Goal: Task Accomplishment & Management: Complete application form

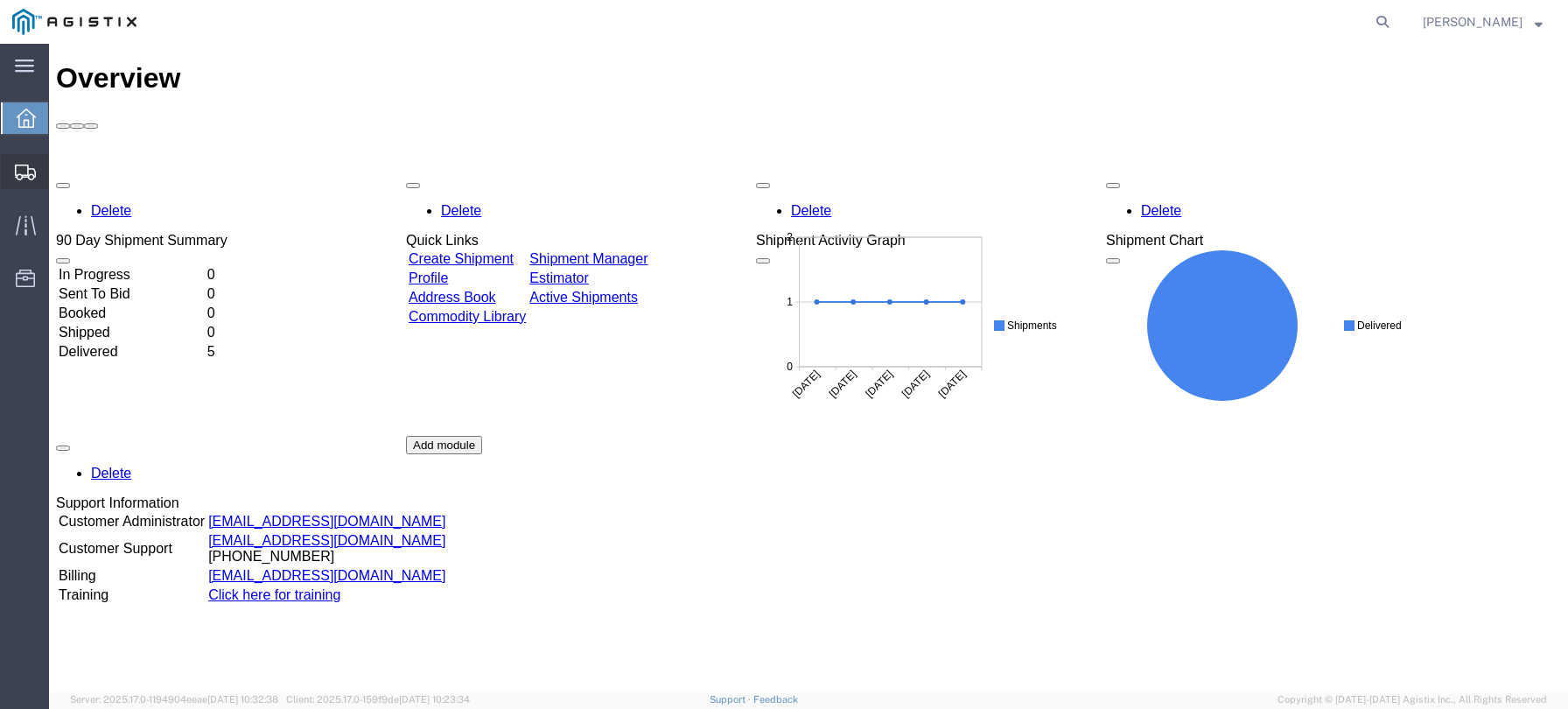
click at [0, 0] on span "Create Shipment" at bounding box center [0, 0] width 0 height 0
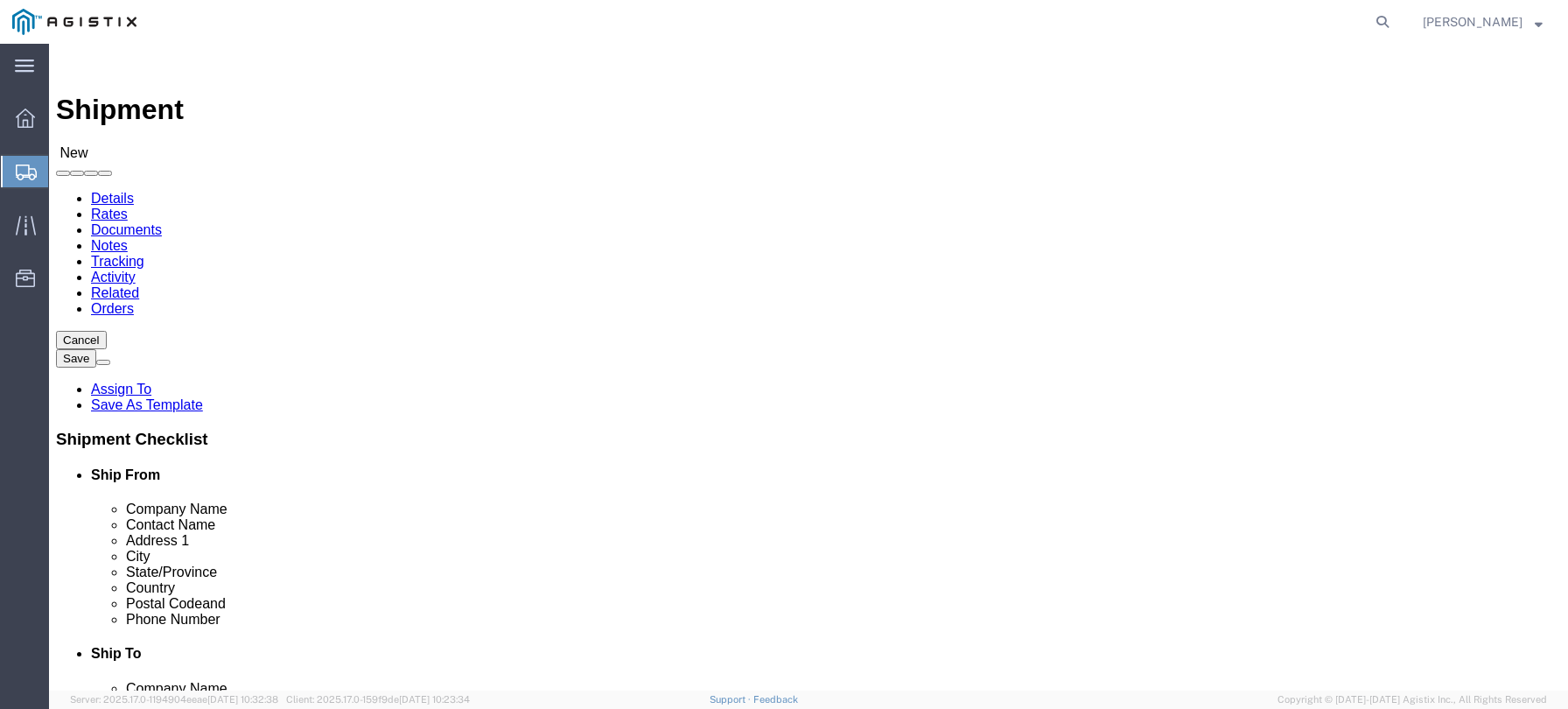
select select
click select "Select Louisville Ladder PG&E"
select select "9596"
click select "Select Louisville Ladder PG&E"
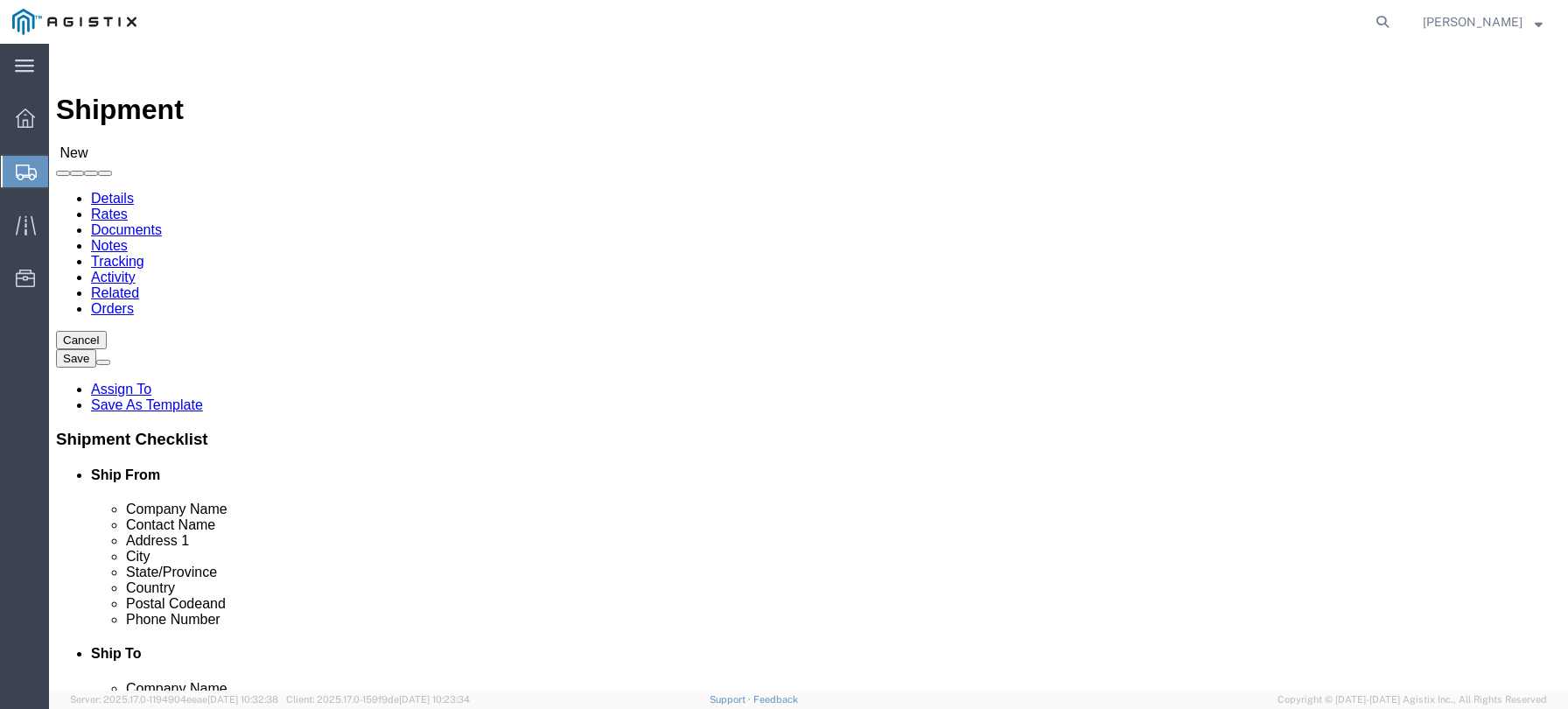
select select
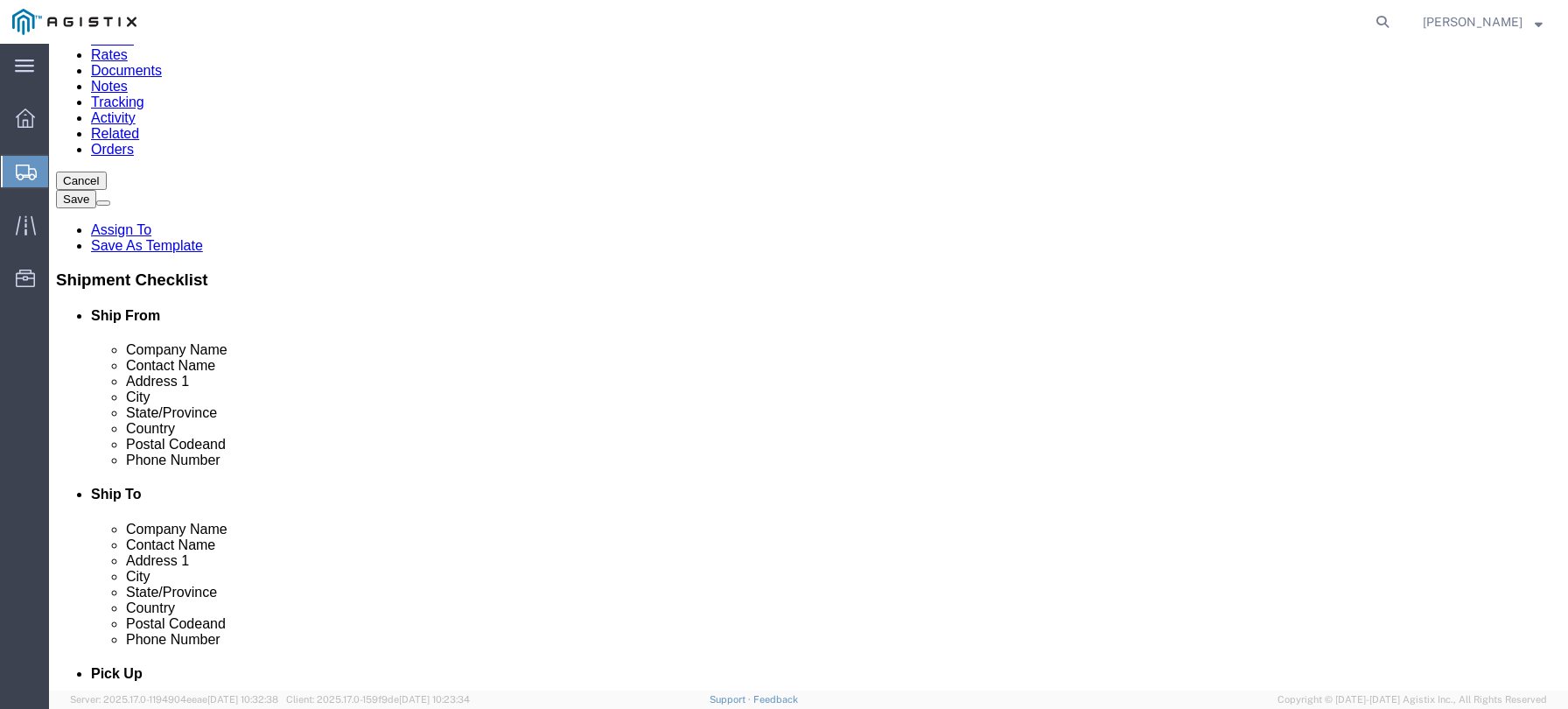
scroll to position [175, 0]
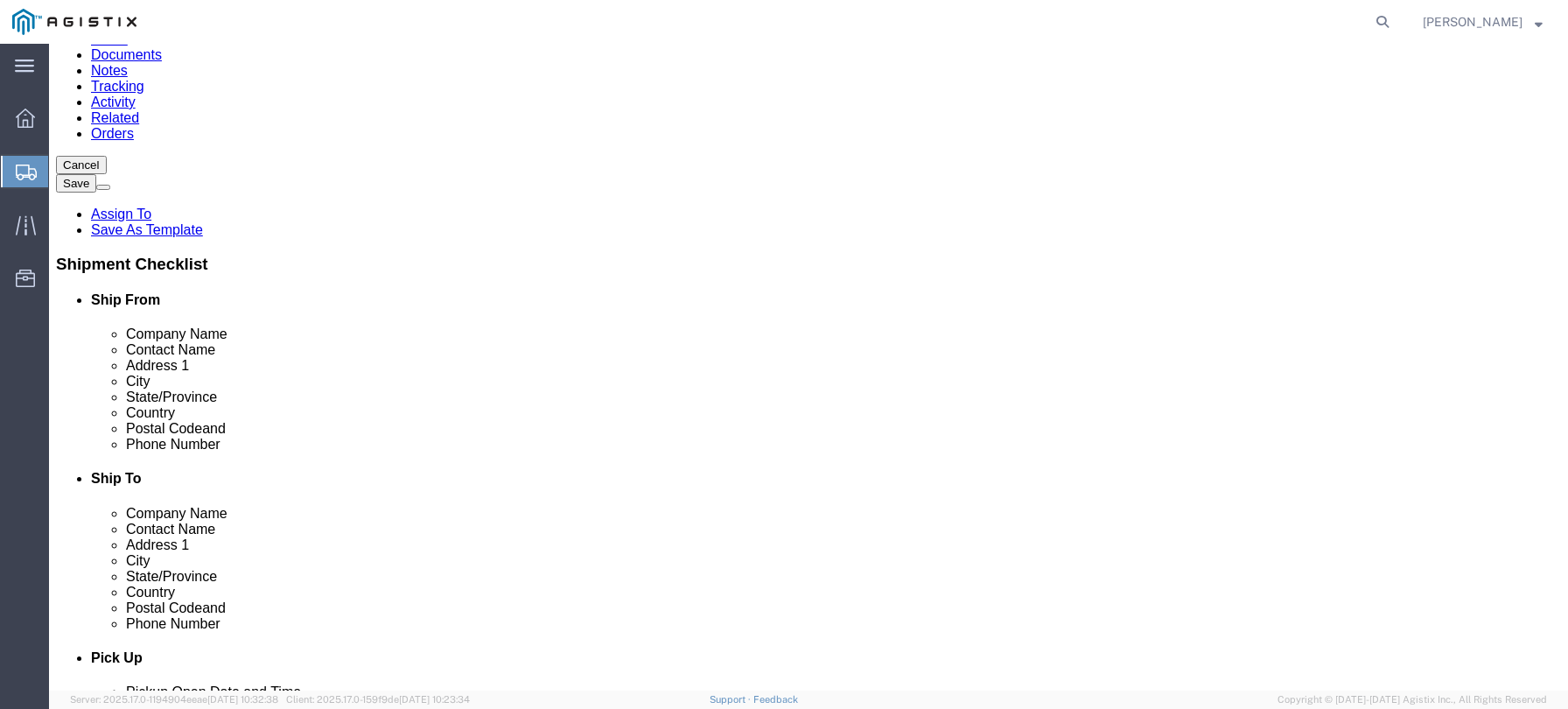
click input "text"
type input "Lo"
click p "- Louisville Ladder - ([PERSON_NAME]) [STREET_ADDRESS][PERSON_NAME]"
select select "CA"
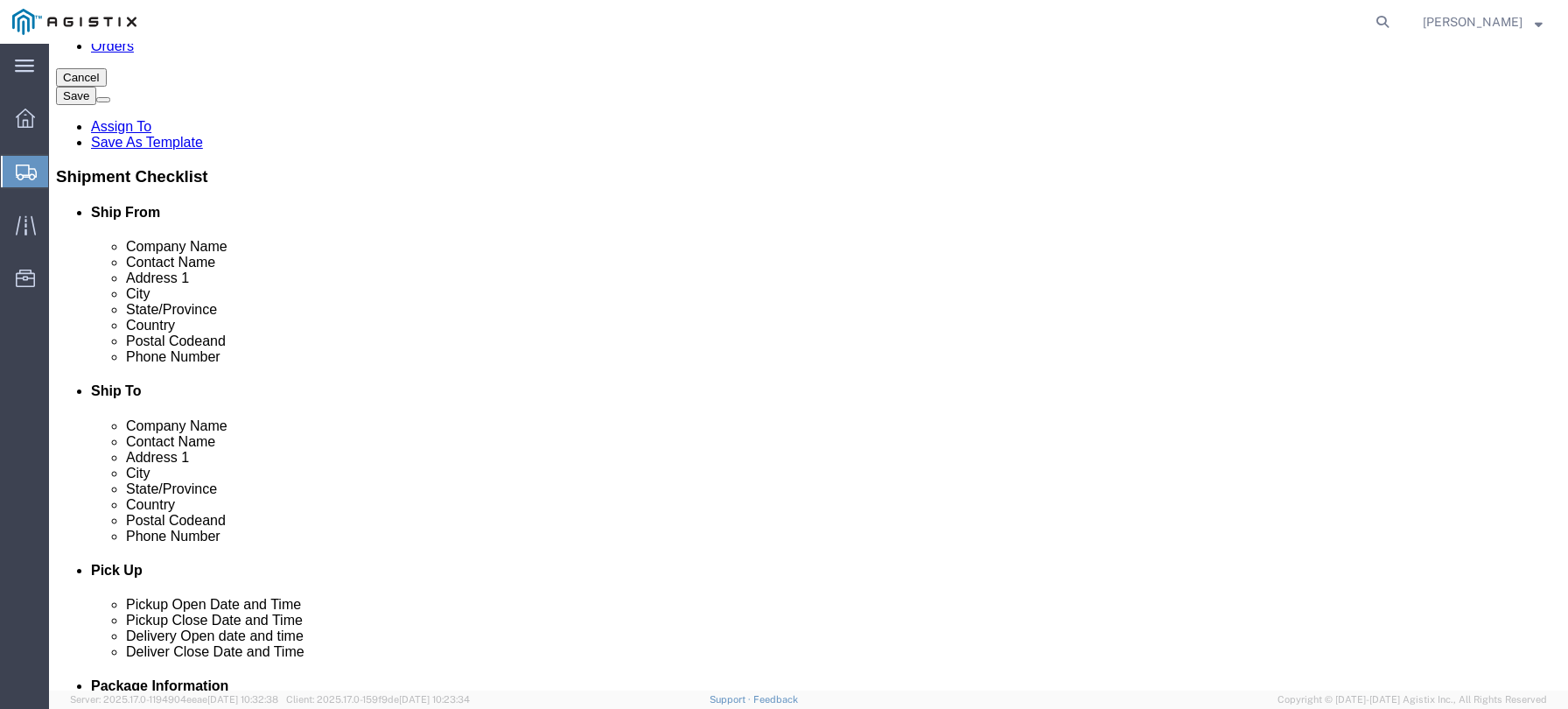
scroll to position [350, 0]
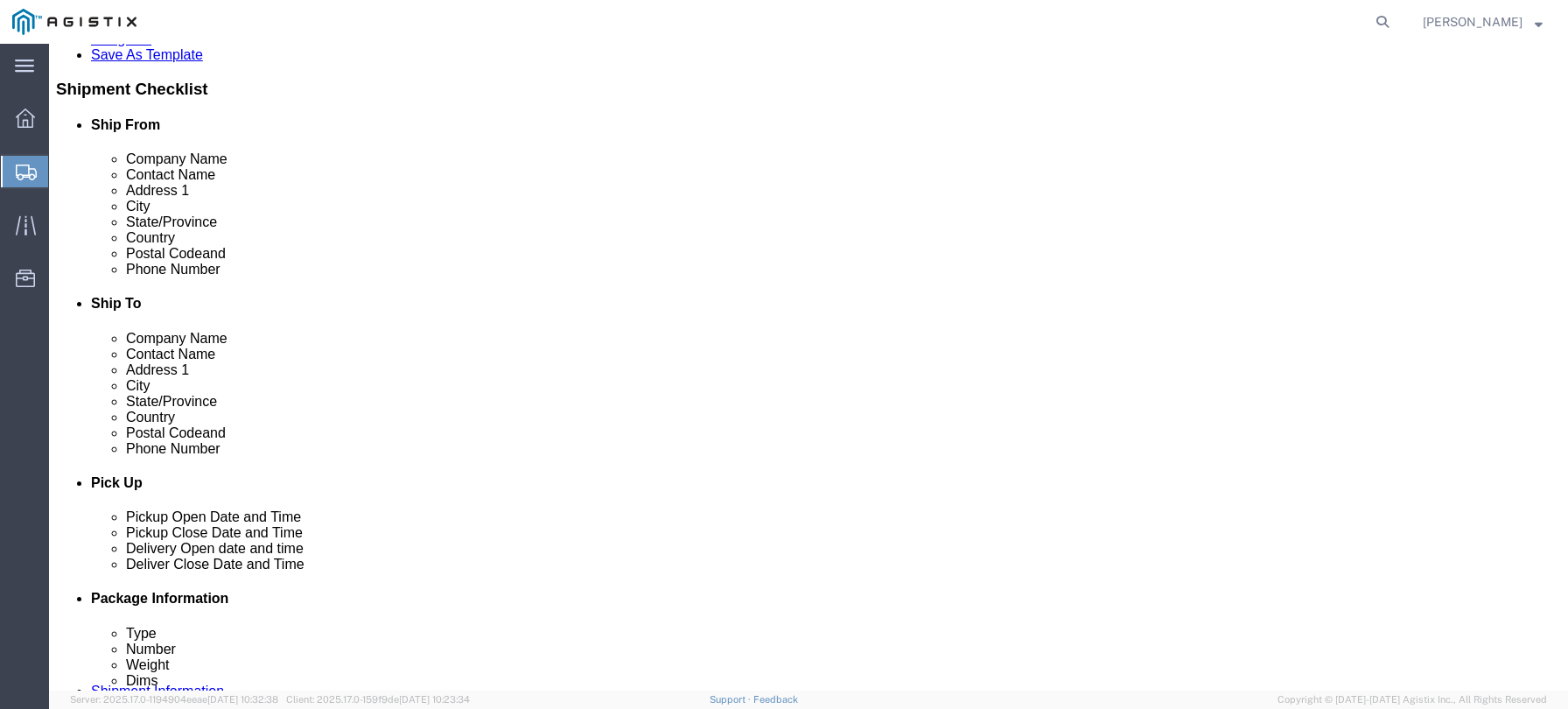
type input "Louisville Ladder"
click input "text"
type input "9099410623"
click input "text"
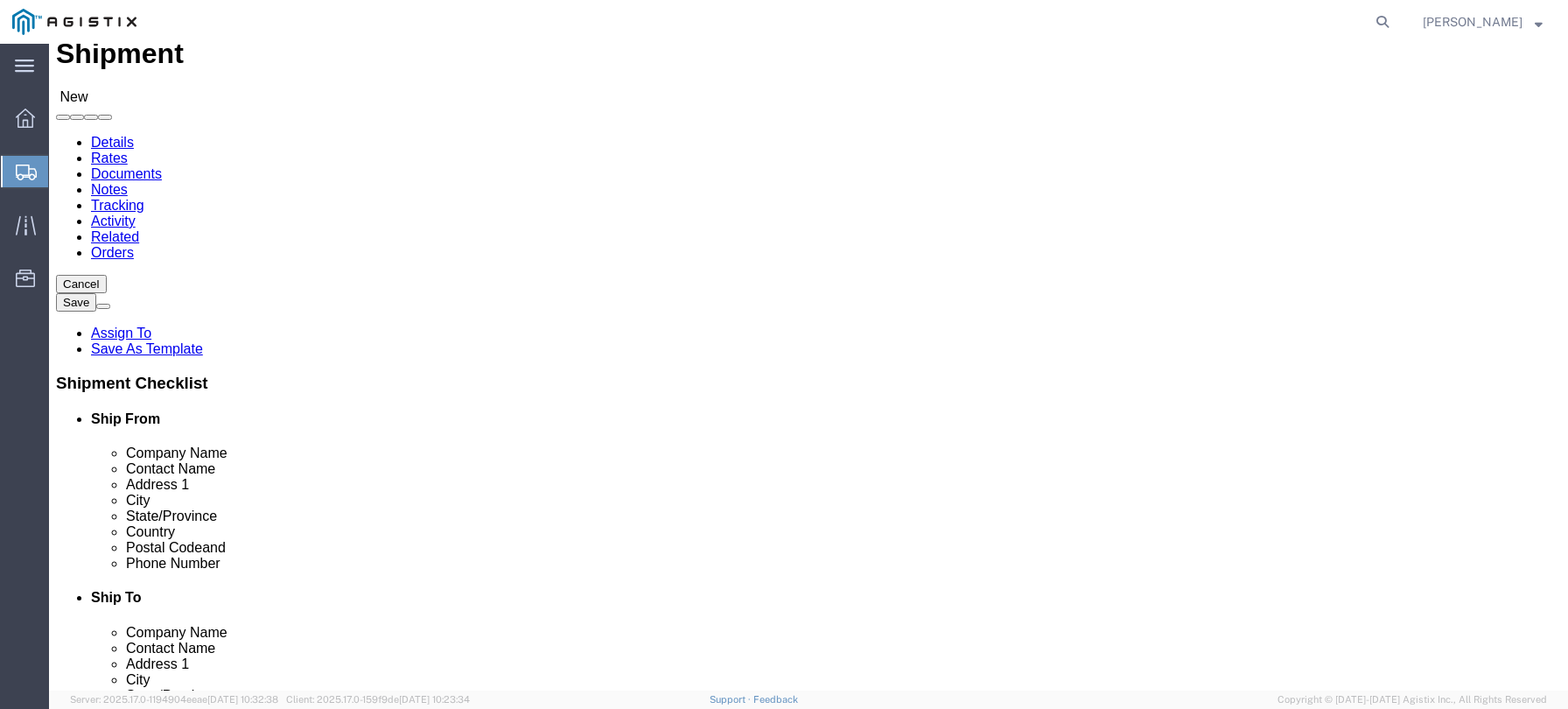
scroll to position [0, 0]
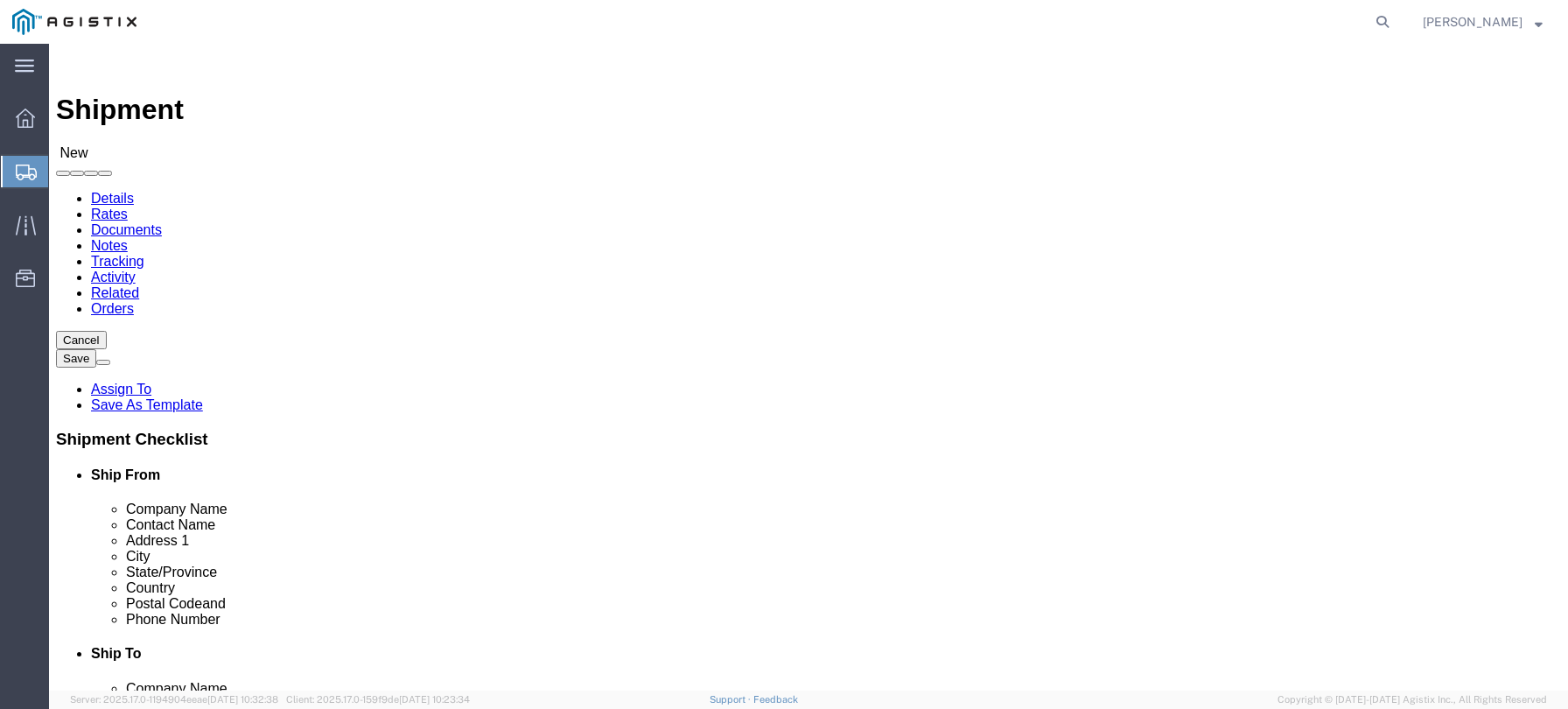
type input "[EMAIL_ADDRESS][DOMAIN_NAME]"
click select "Select All Others [GEOGRAPHIC_DATA] [GEOGRAPHIC_DATA] [GEOGRAPHIC_DATA] [GEOGRA…"
select select "23082"
click select "Select All Others [GEOGRAPHIC_DATA] [GEOGRAPHIC_DATA] [GEOGRAPHIC_DATA] [GEOGRA…"
click input "text"
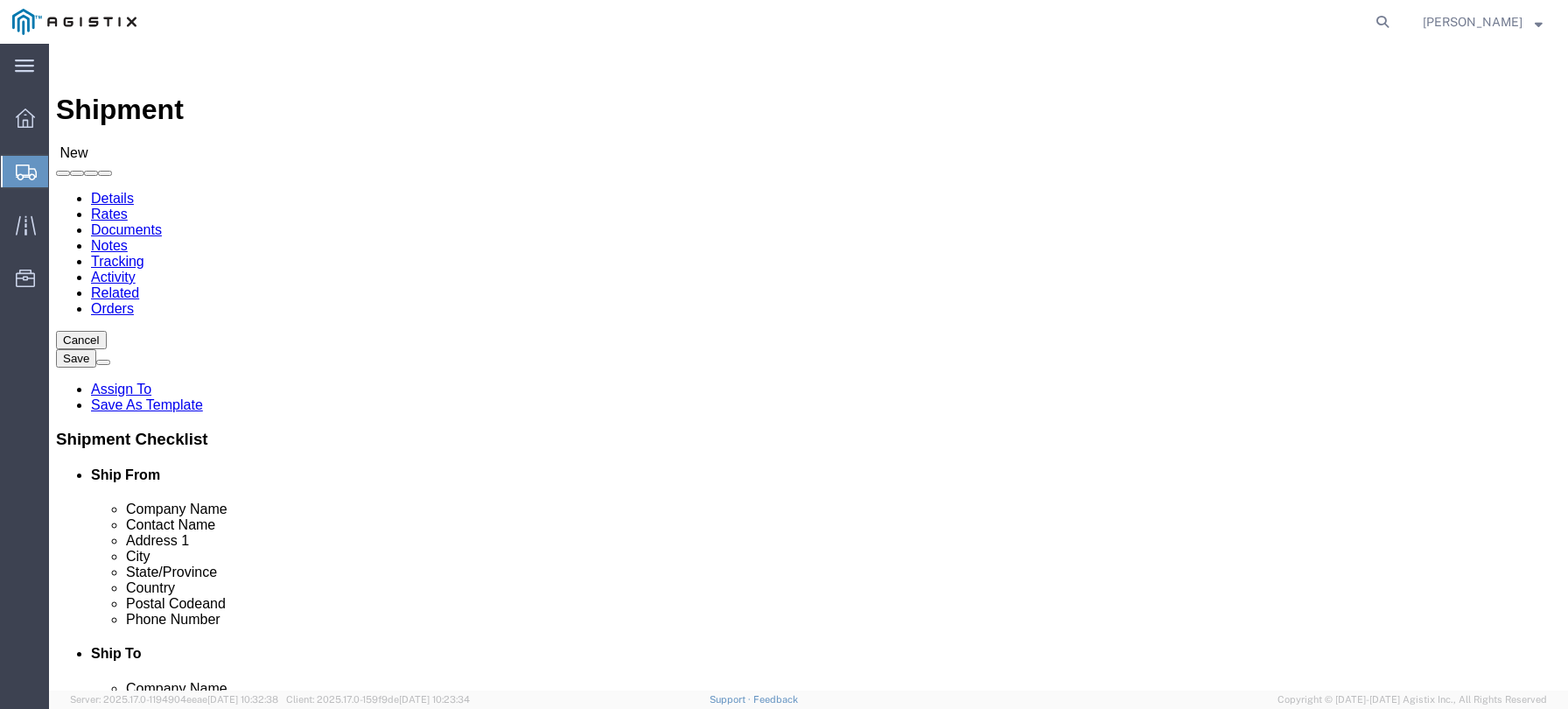
type input "PG&E"
click label "Contact Name"
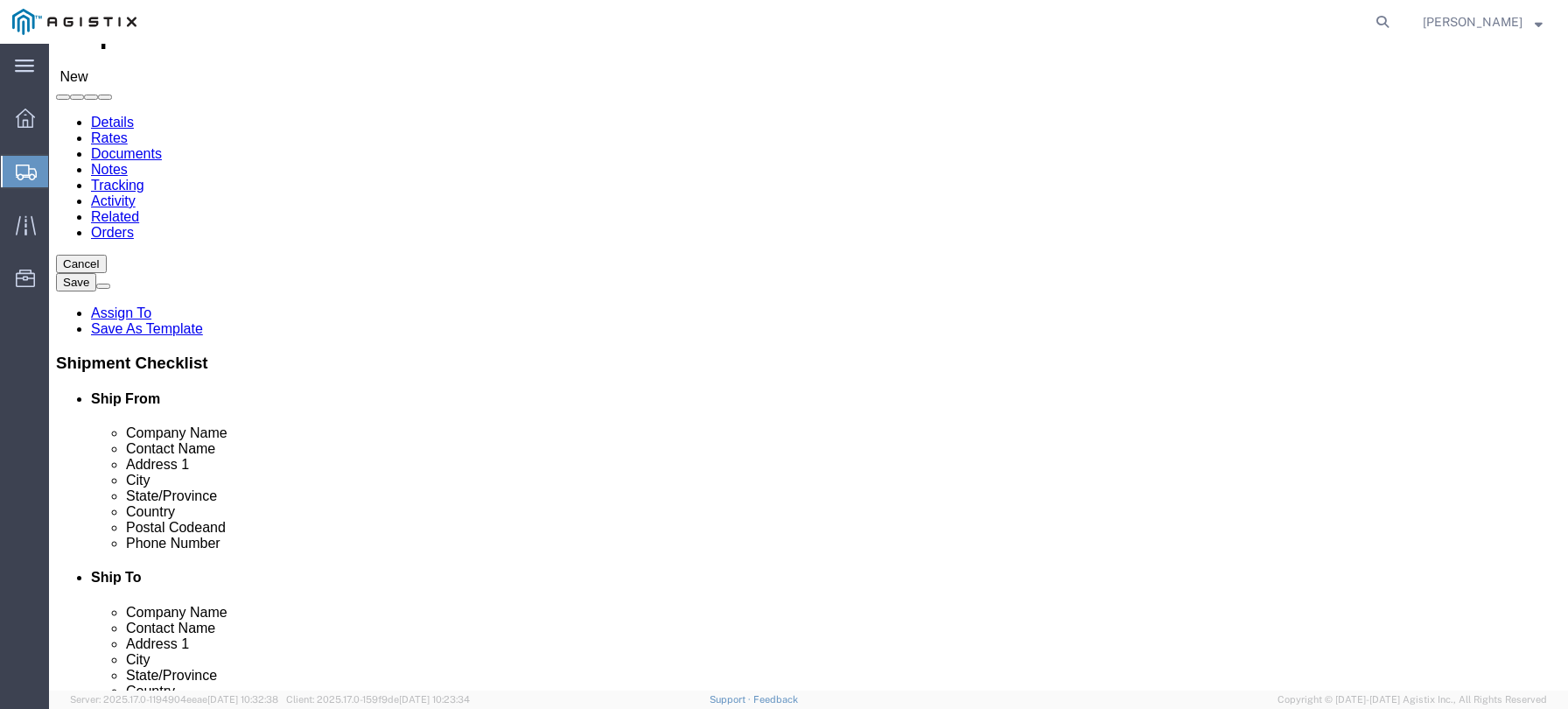
scroll to position [175, 0]
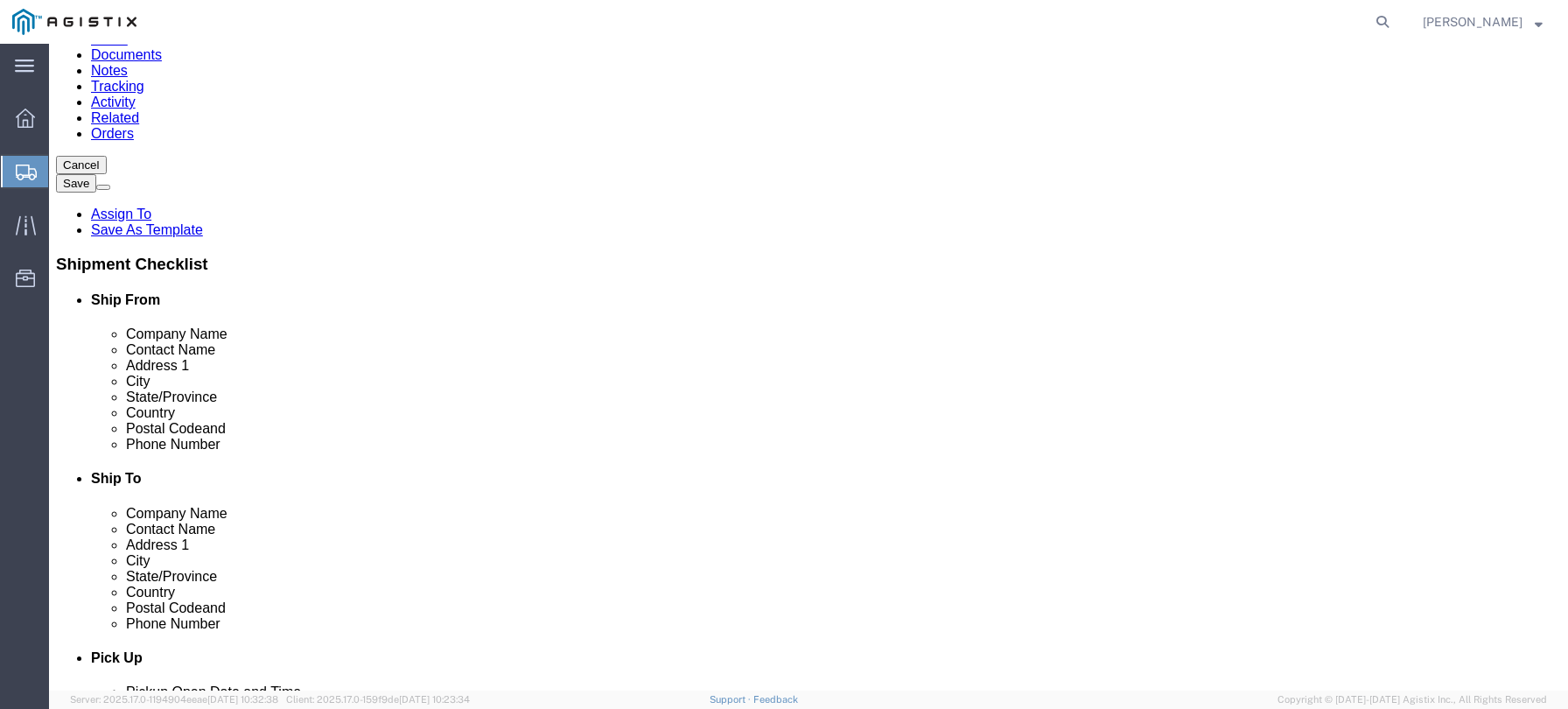
click input "text"
type input "anti"
click p "- PG&E - ([PERSON_NAME] 925-464-8375) [STREET_ADDRESS][PERSON_NAME]"
select select "CA"
type input "Antioch"
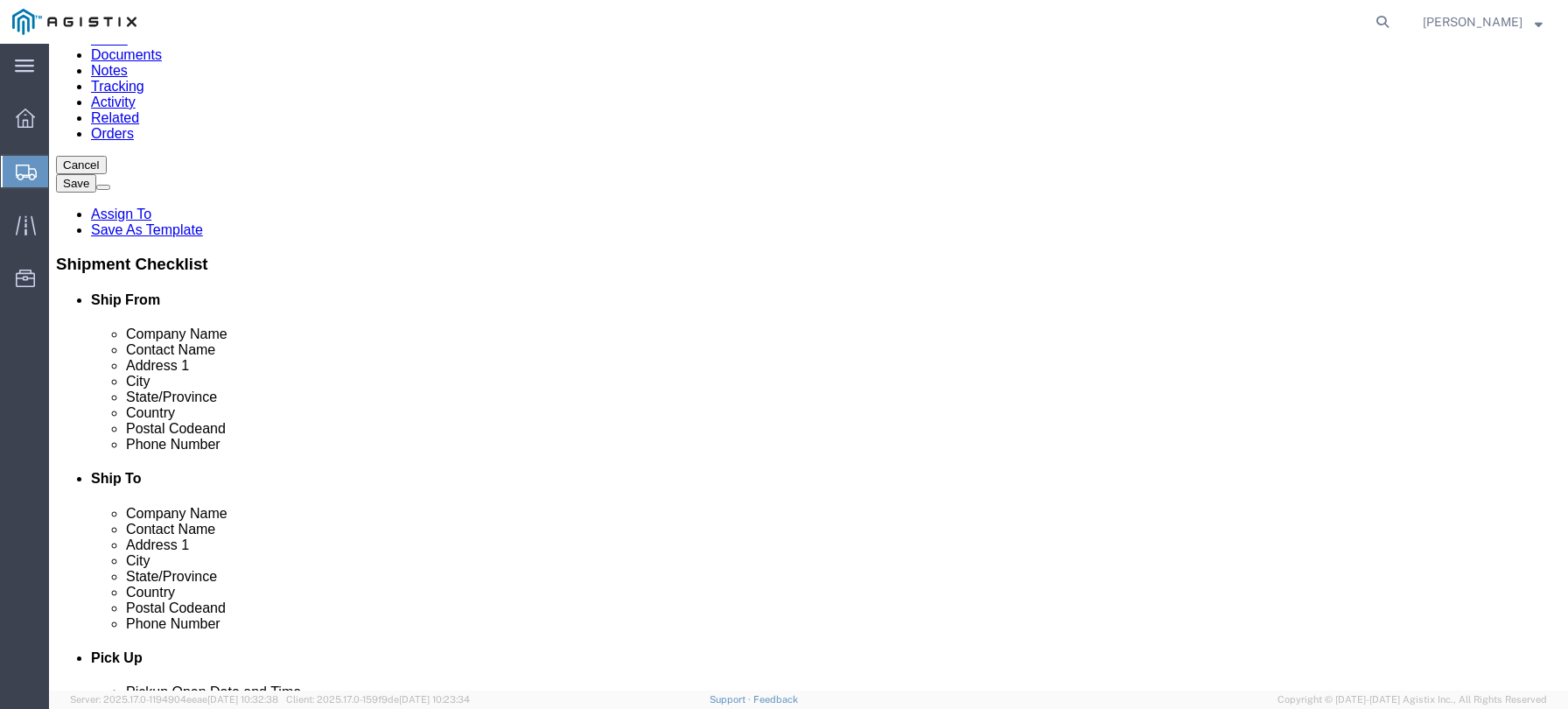
drag, startPoint x: 913, startPoint y: 565, endPoint x: 855, endPoint y: 562, distance: 58.1
click input "text"
click input "925-3130360"
type input "[PHONE_NUMBER]"
click label "State/Province"
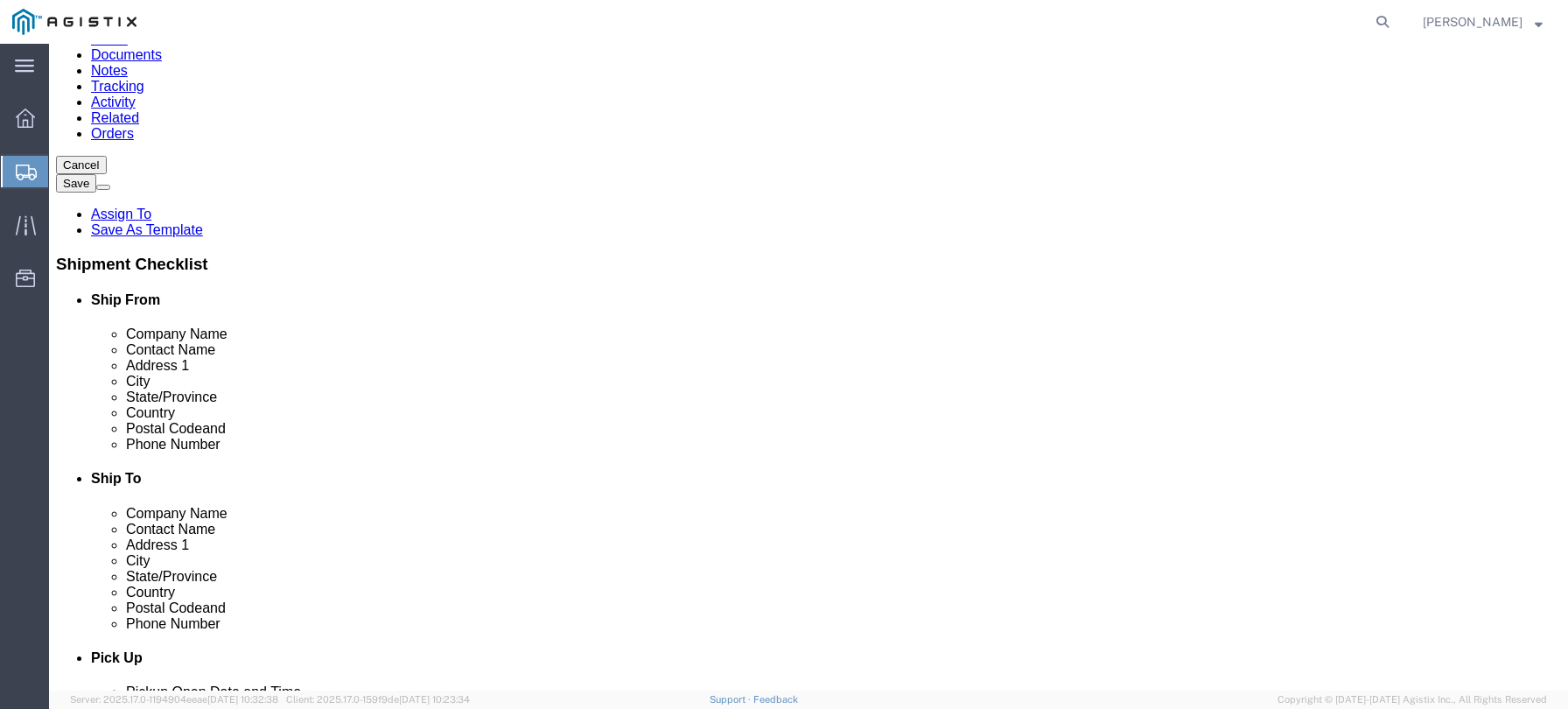
drag, startPoint x: 913, startPoint y: 596, endPoint x: 763, endPoint y: 595, distance: 150.0
click div "Email"
type input "[EMAIL_ADDRESS][DOMAIN_NAME]"
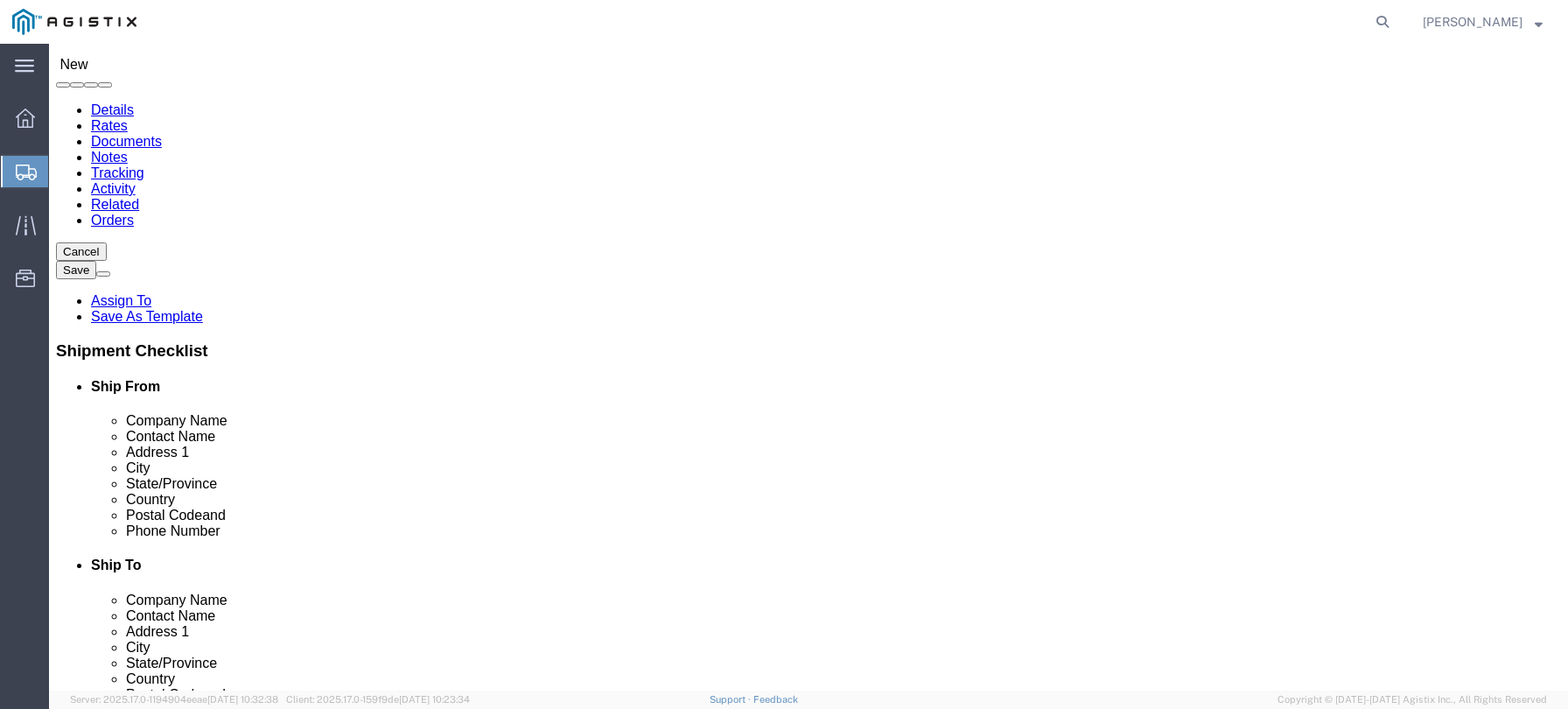
scroll to position [87, 0]
drag, startPoint x: 980, startPoint y: 416, endPoint x: 708, endPoint y: 415, distance: 272.0
click div "Contact Name"
type input "[PERSON_NAME] [PHONE_NUMBER]"
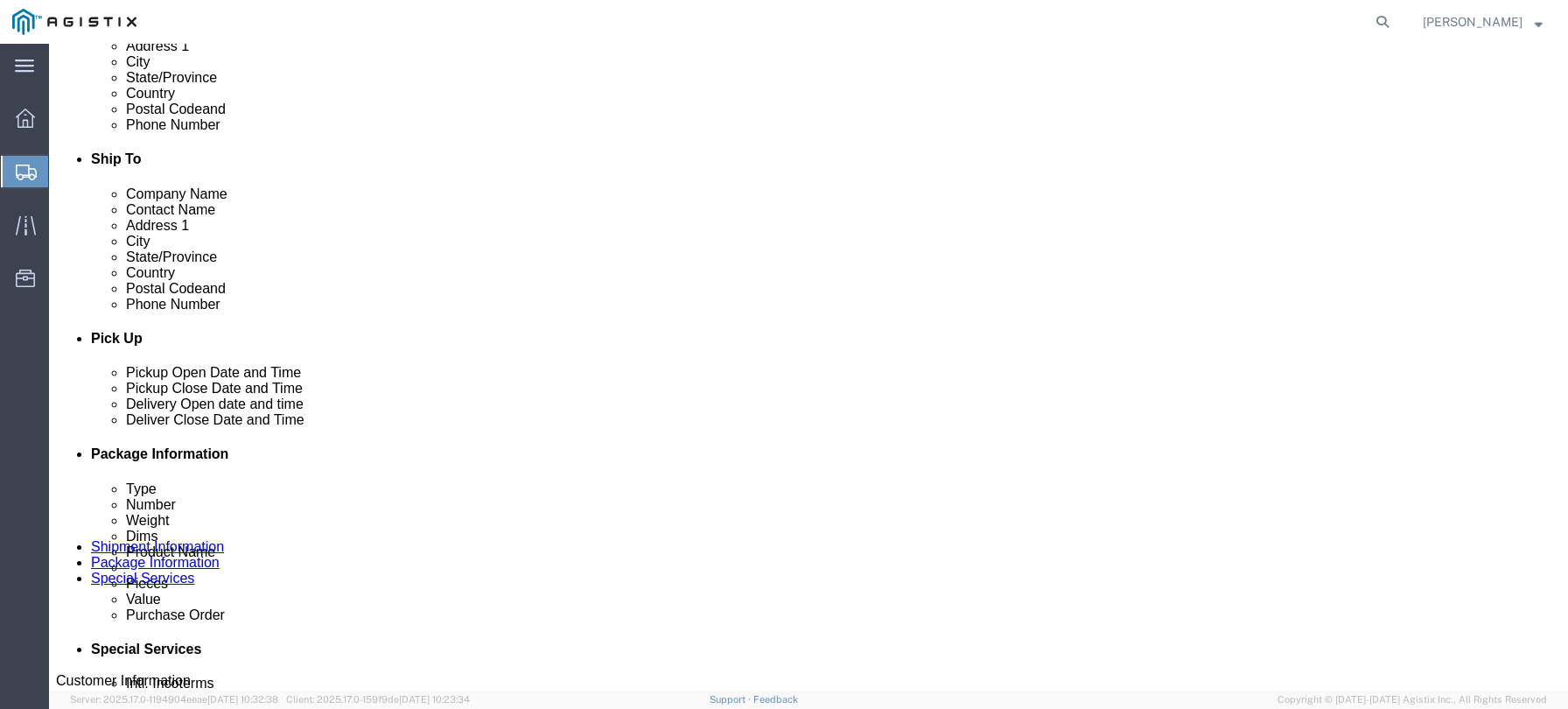
scroll to position [525, 0]
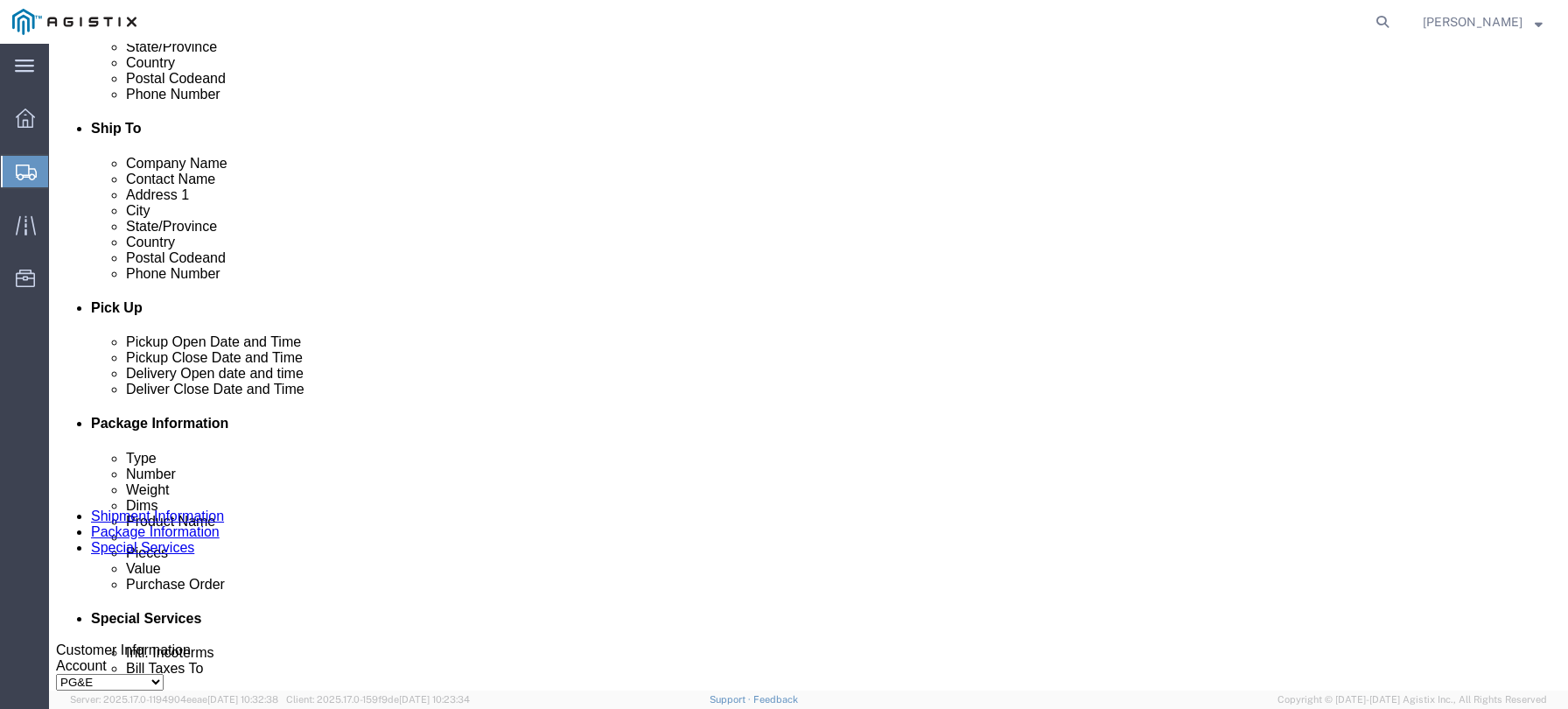
type input "PG&E"
click div "[DATE] 8:00 AM"
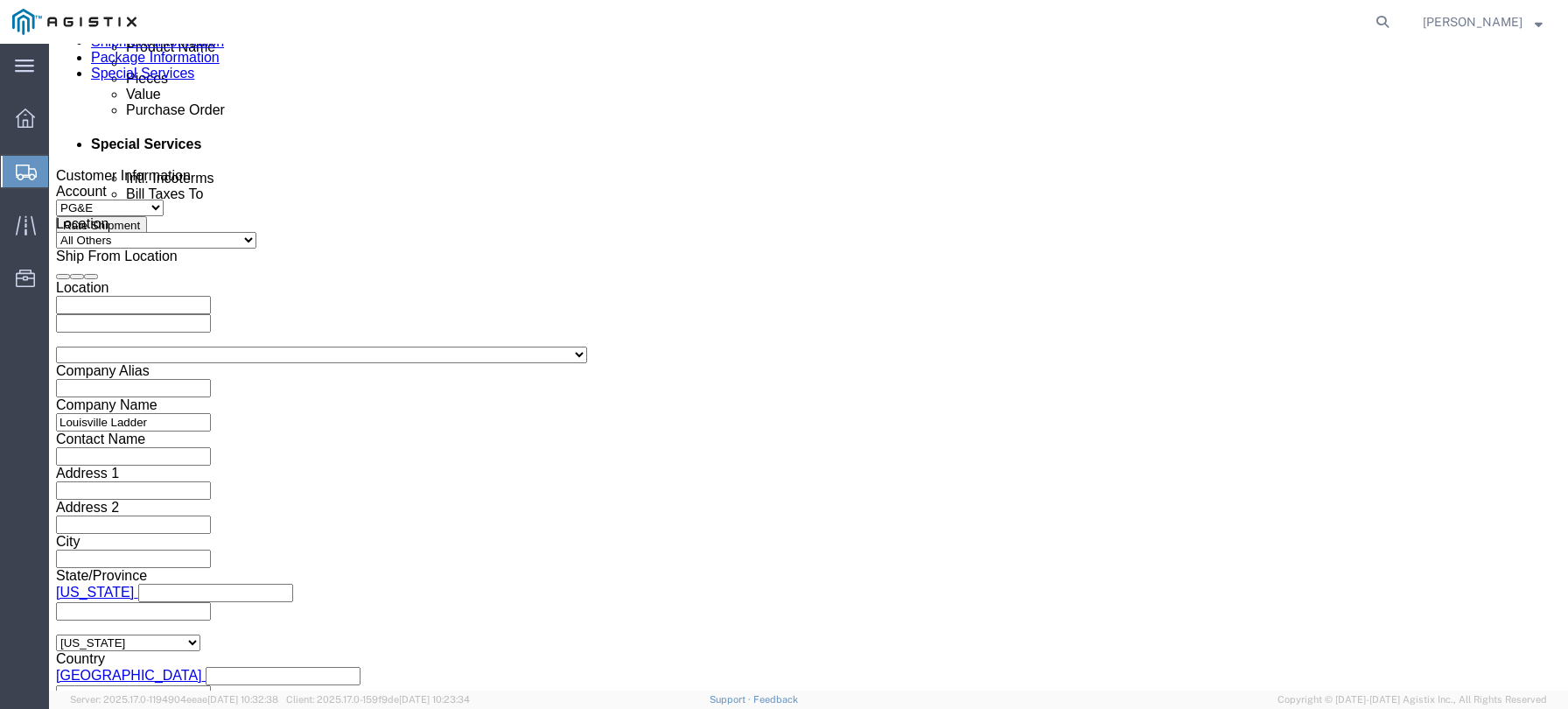
click input "2:00 AM"
type input "2:00 PM"
click button "Apply"
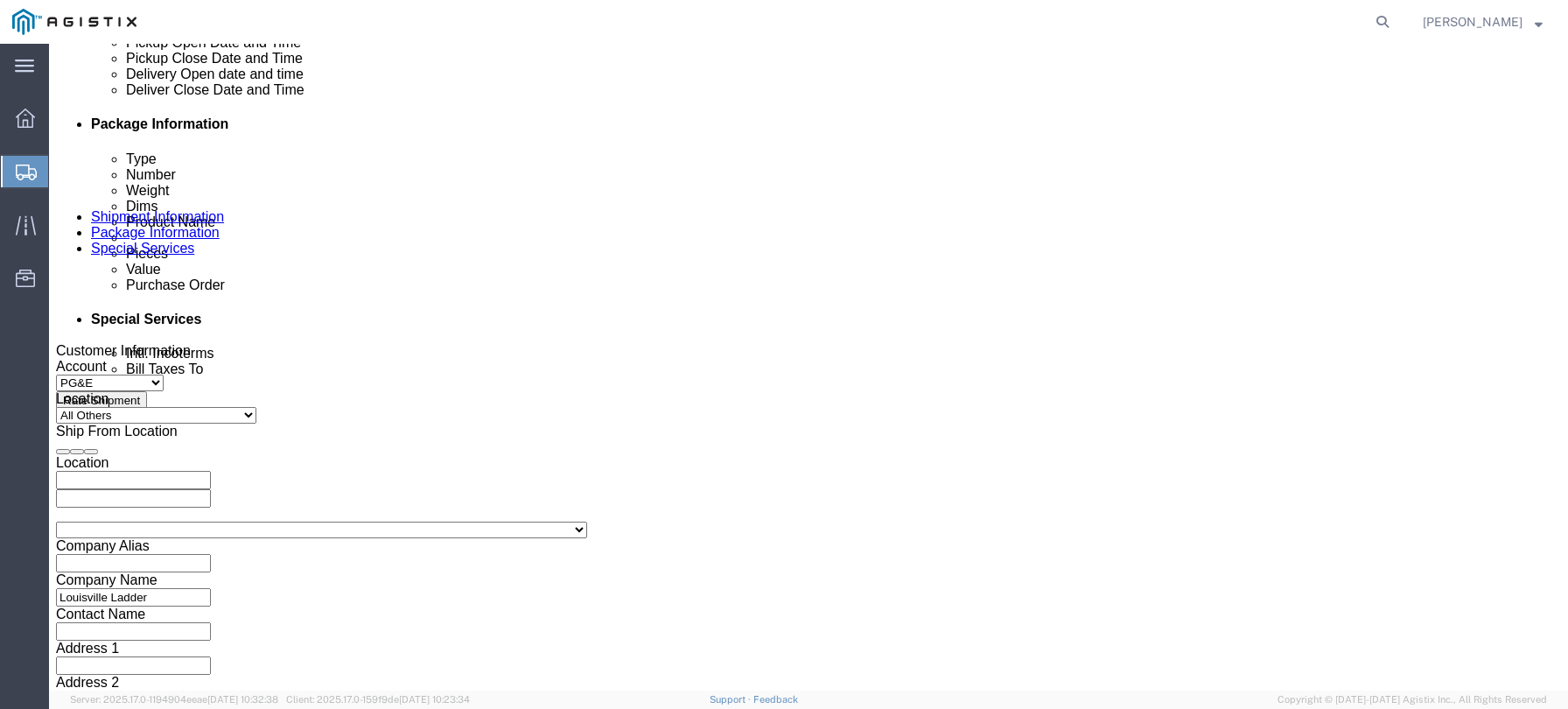
scroll to position [736, 0]
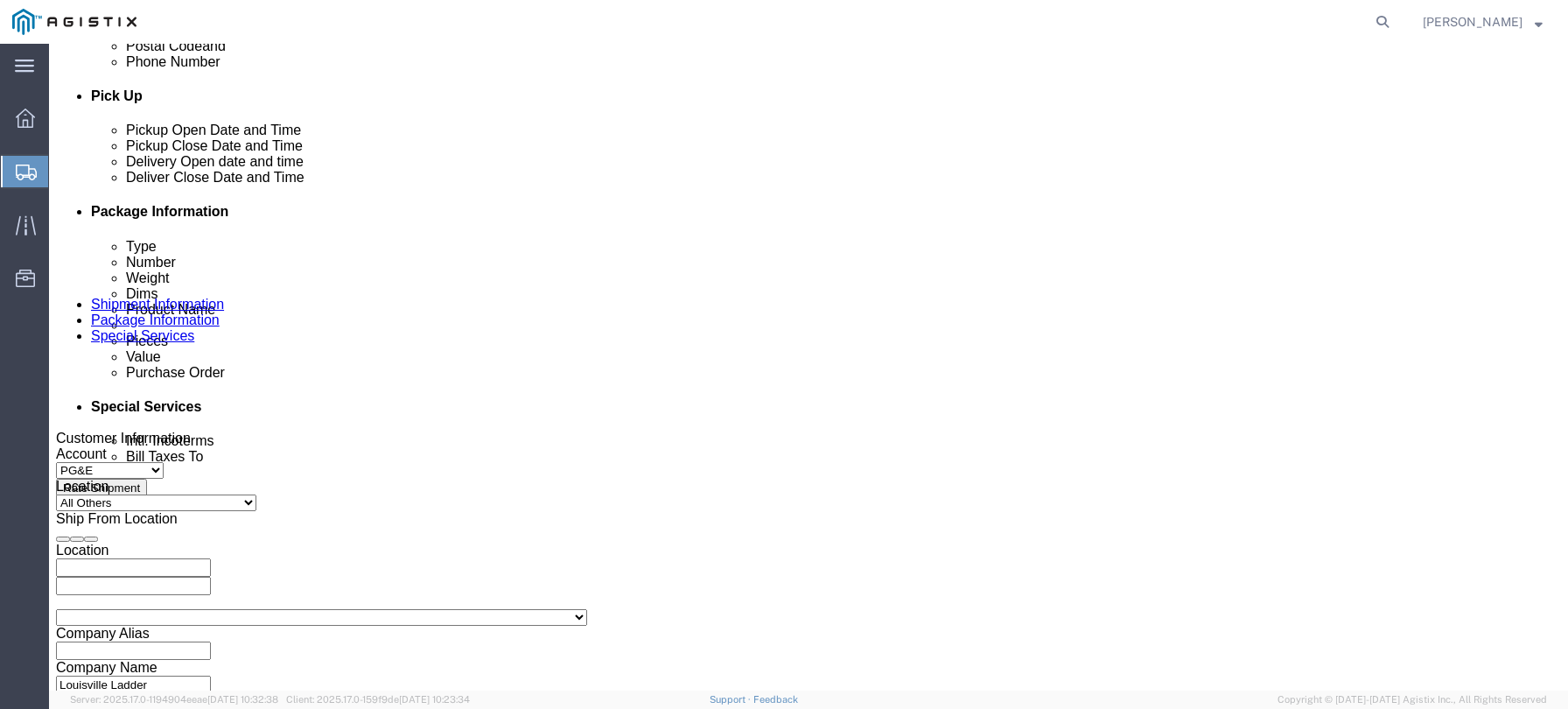
click div "[DATE] 3:00 PM"
type input "4:00 PM"
click button "Apply"
click div
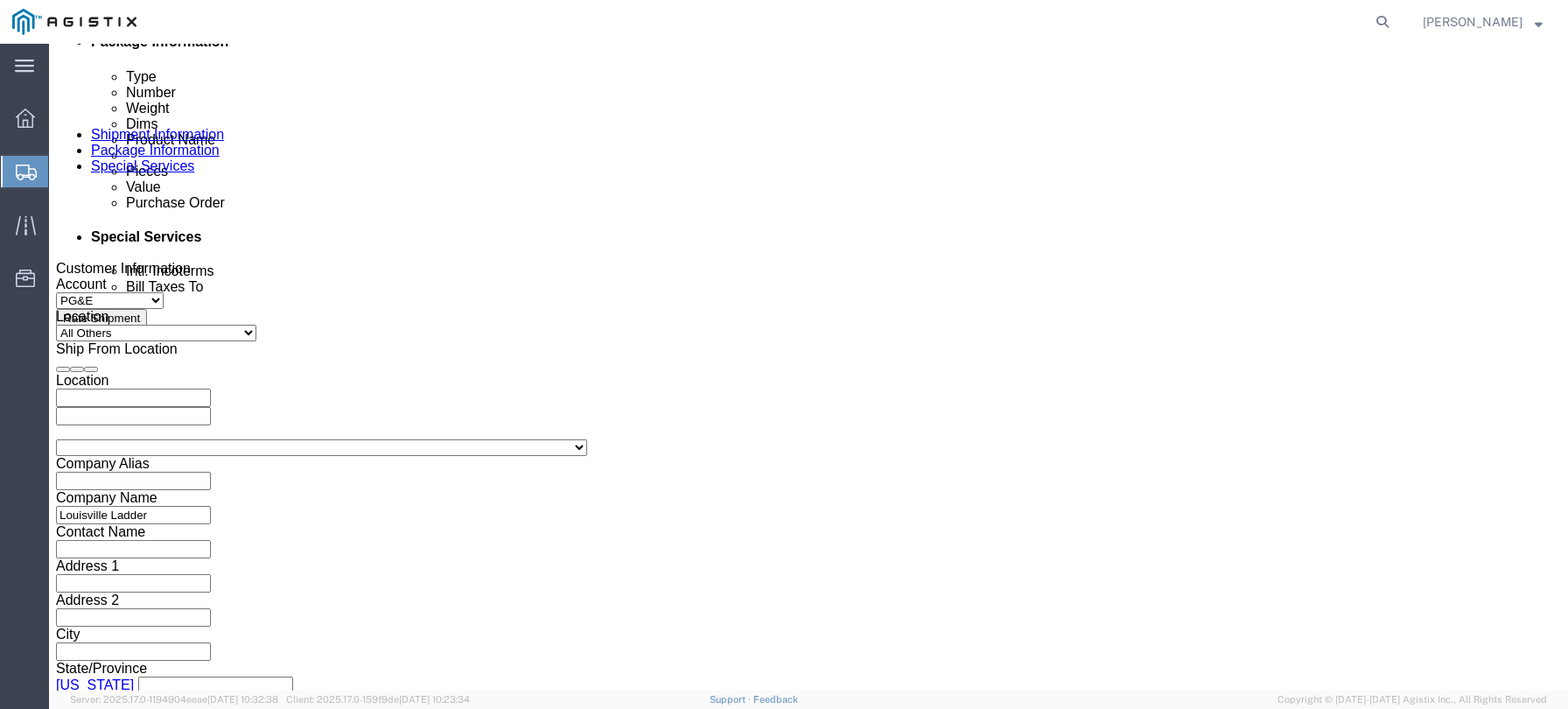
scroll to position [912, 0]
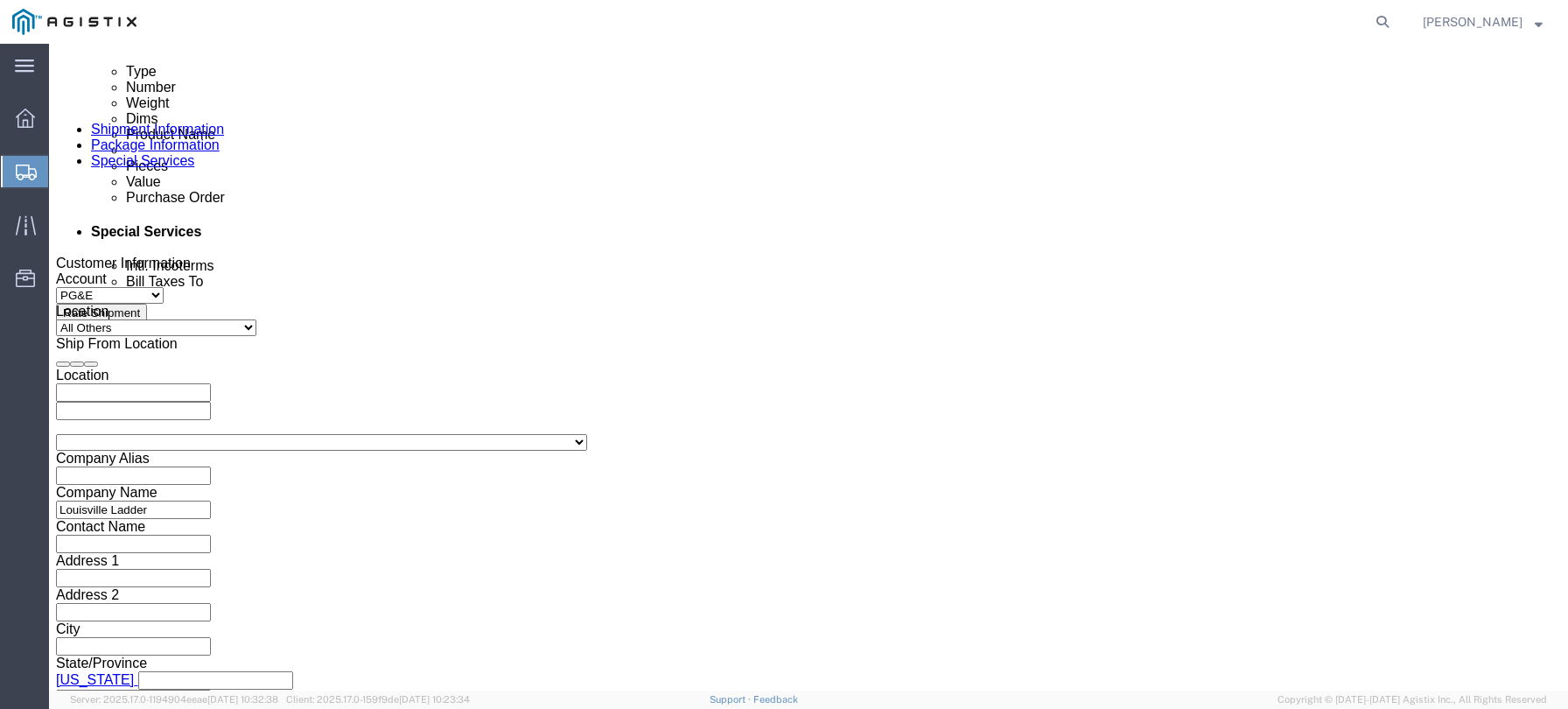
click input "5:00 PM"
click input "8:00 PM"
type input "8:00 AM"
click button "Apply"
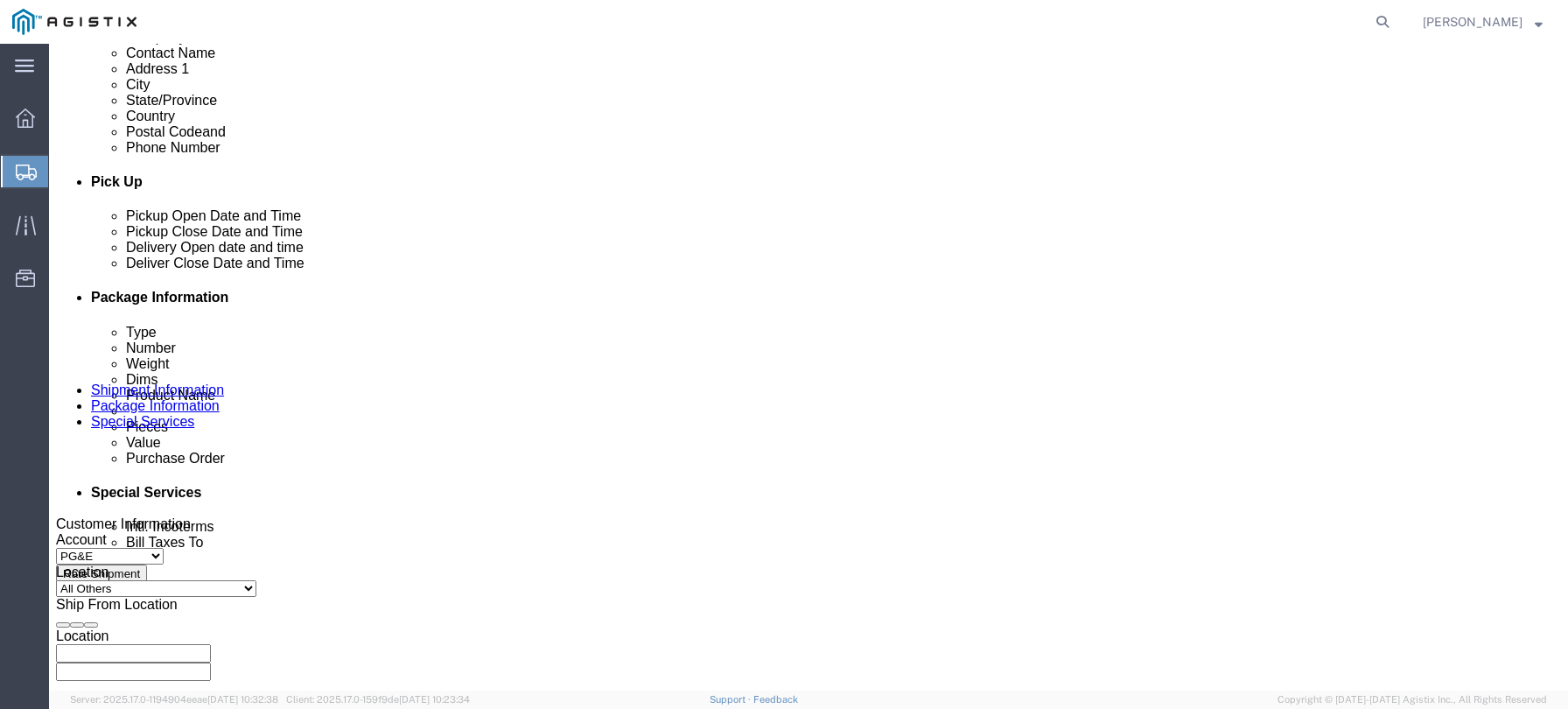
scroll to position [649, 0]
click div
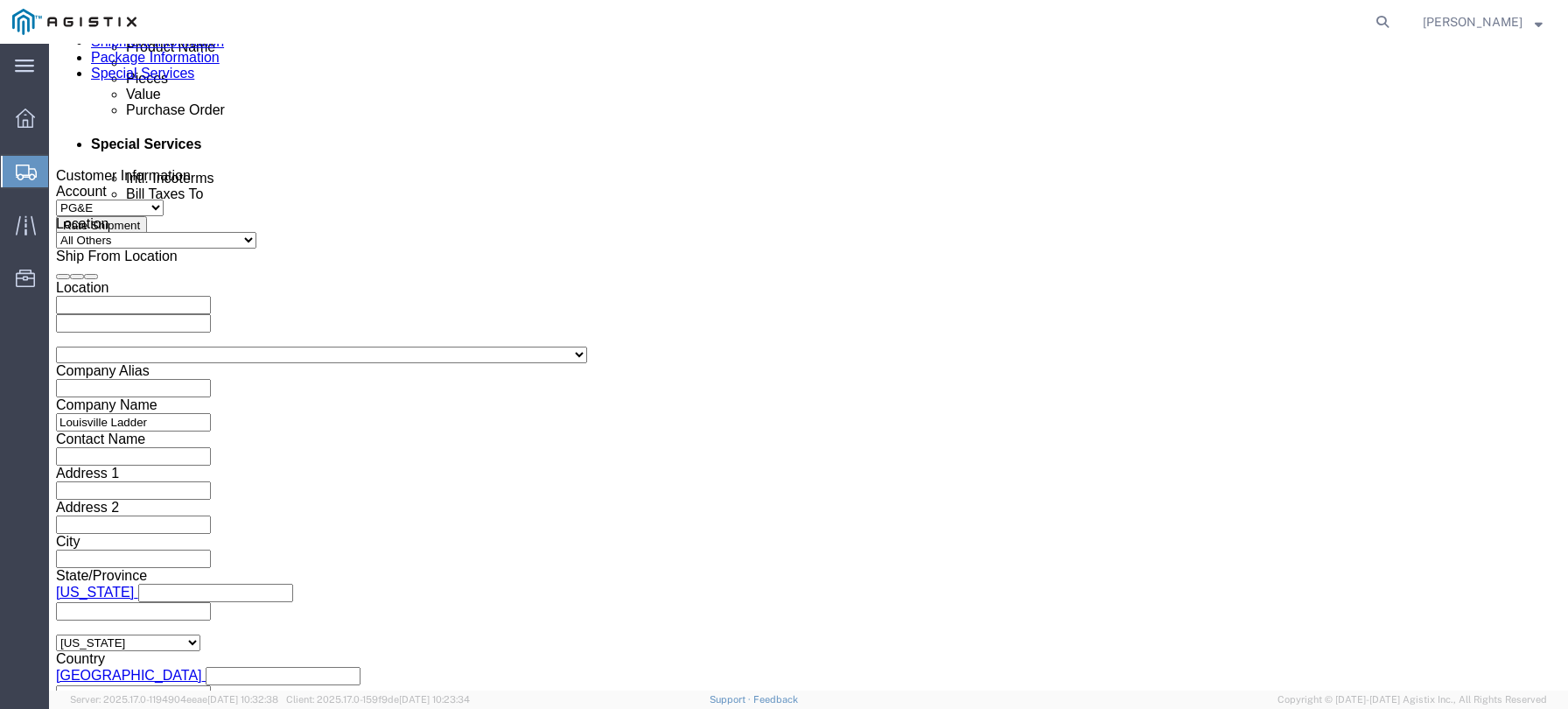
click input "3:00 AM"
type input "3:00 PM"
click button "Apply"
click input "text"
type input "2701229842"
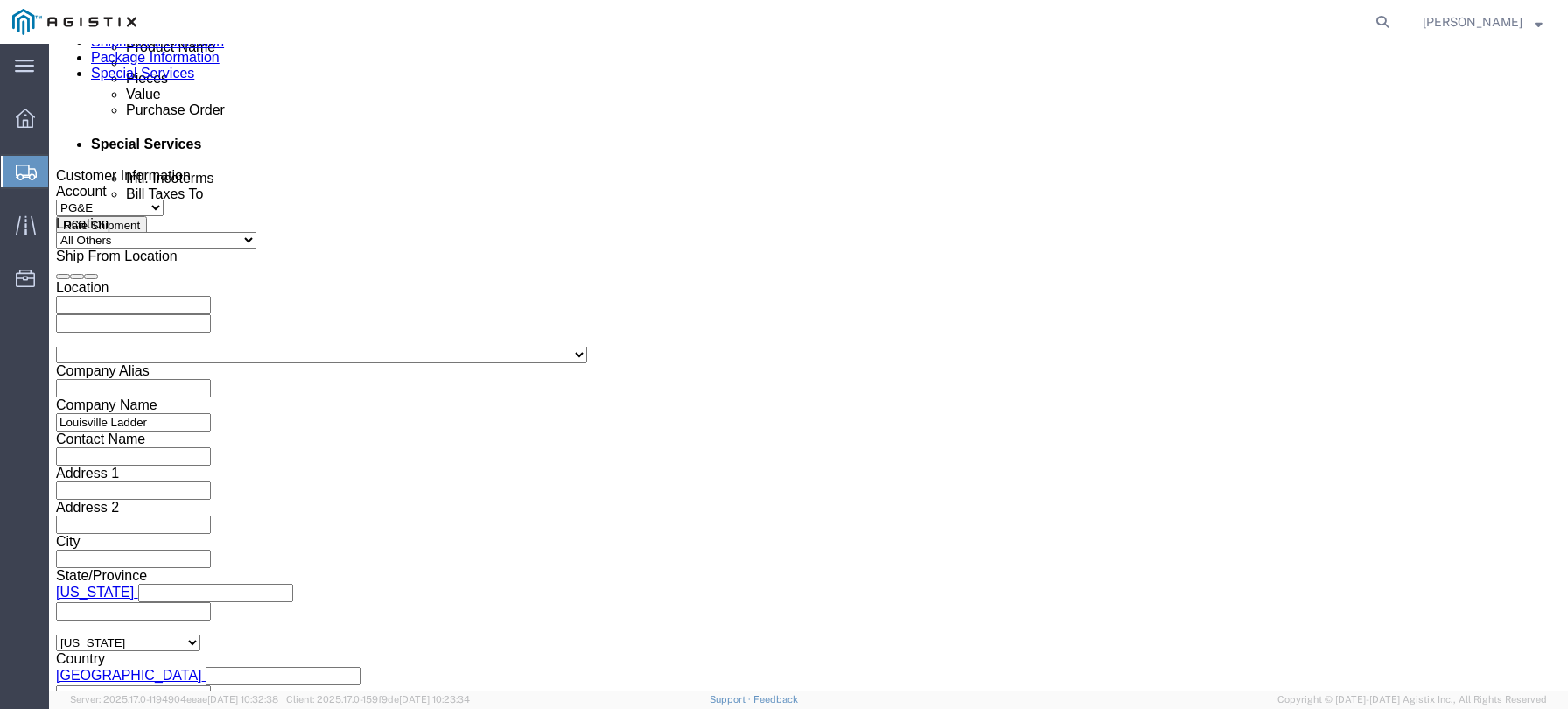
click div "Shipping Mode (Optional)"
click button "Continue"
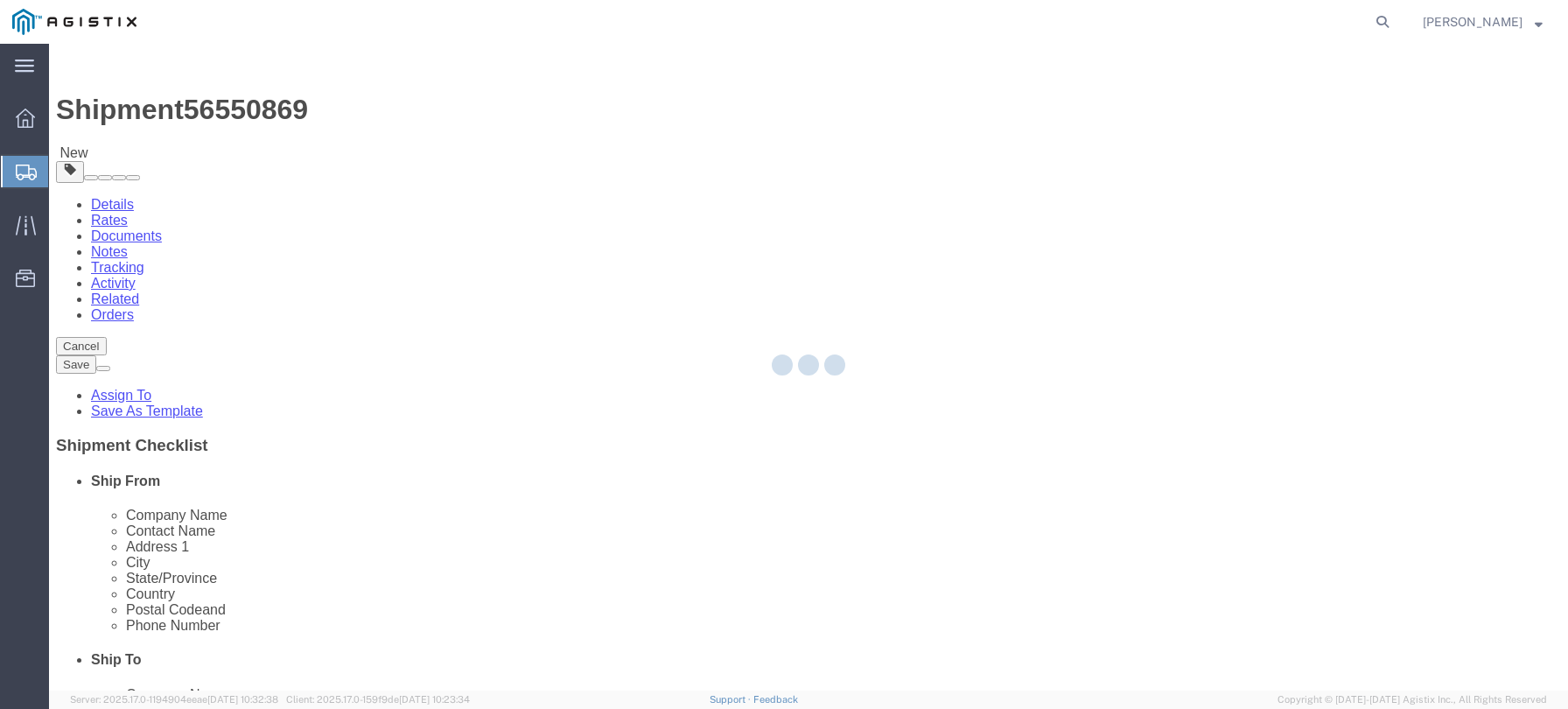
select select "CBOX"
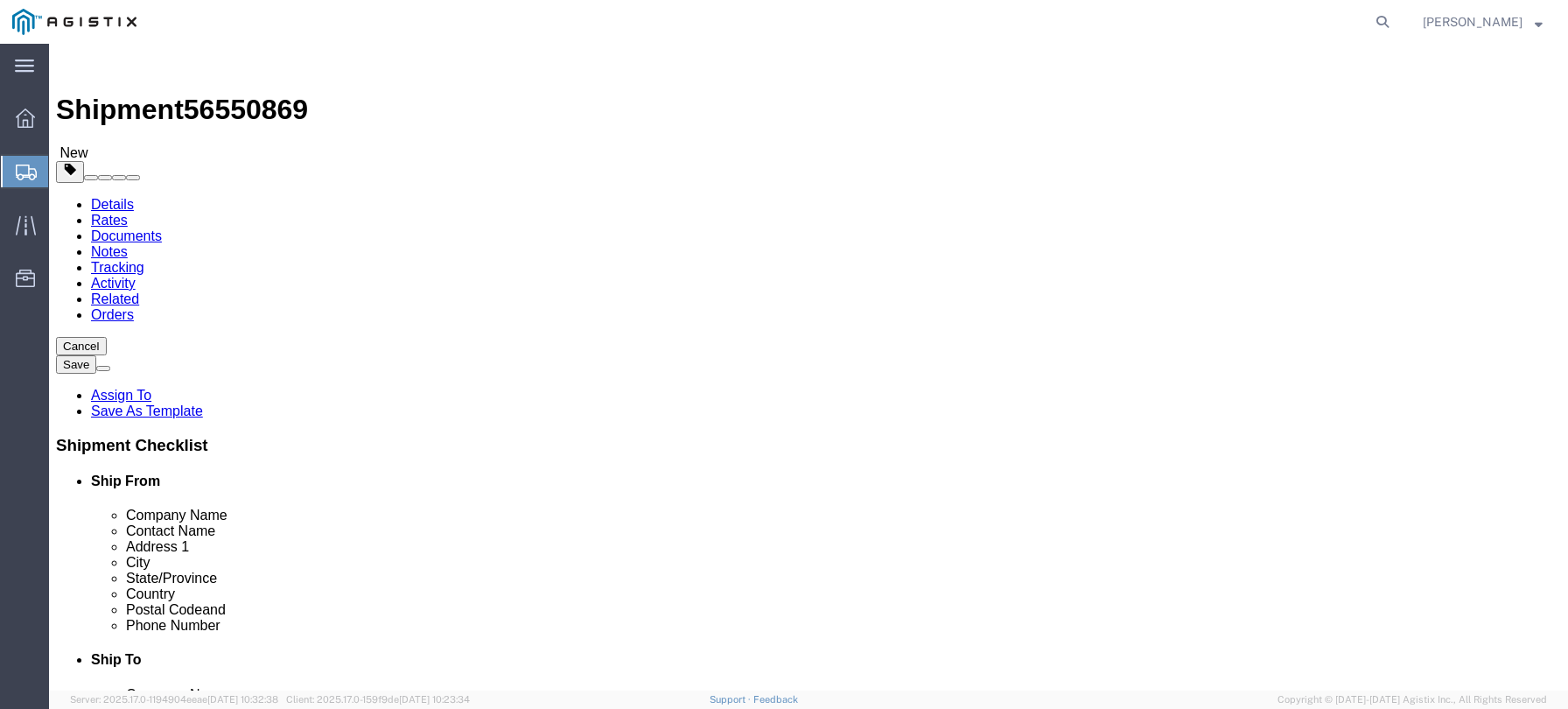
click input "text"
type input "100"
type input "24"
type input "8"
click input "0.00"
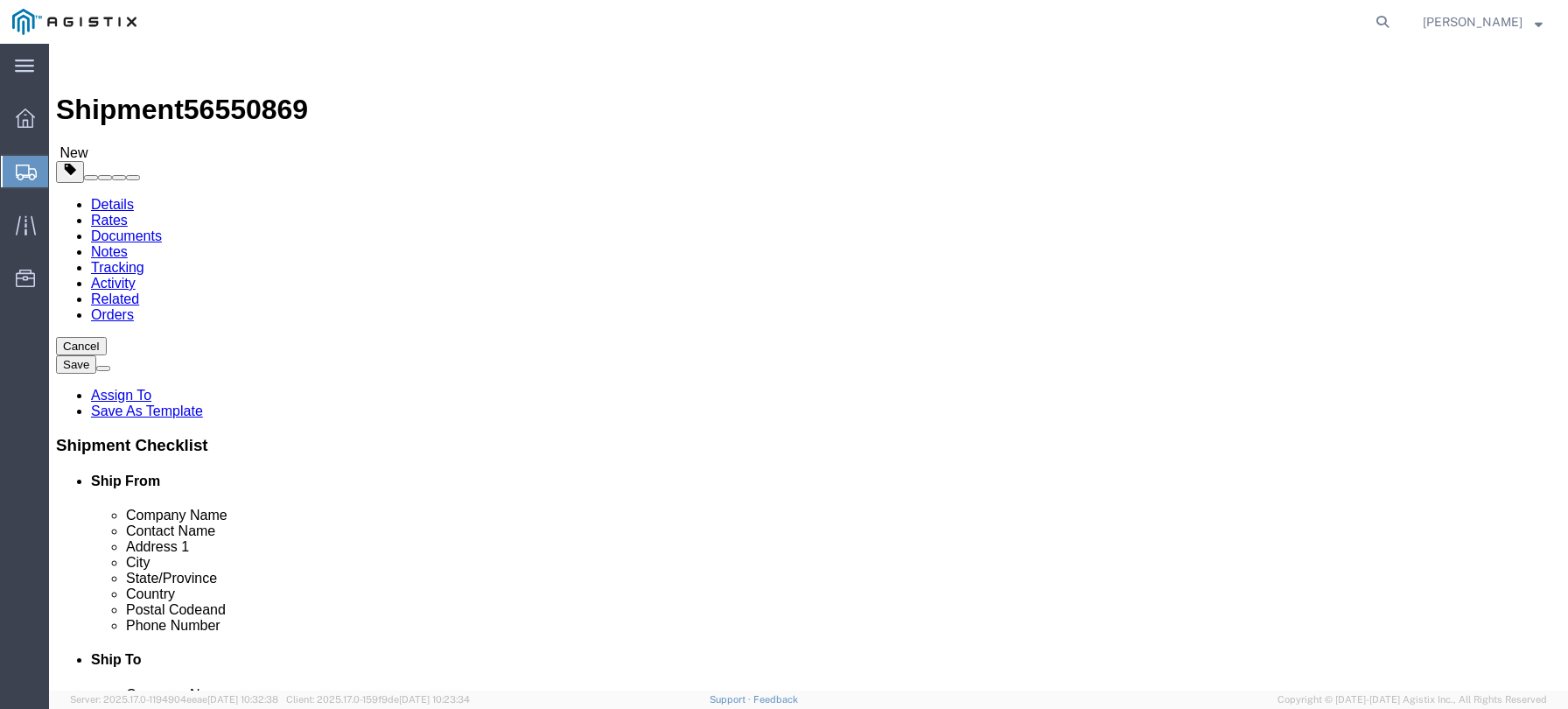
type input "36.00"
click div "x Package Type Select Bulk Bundle(s) Cardboard Box(es) Carton(s) Crate(s) Drum(…"
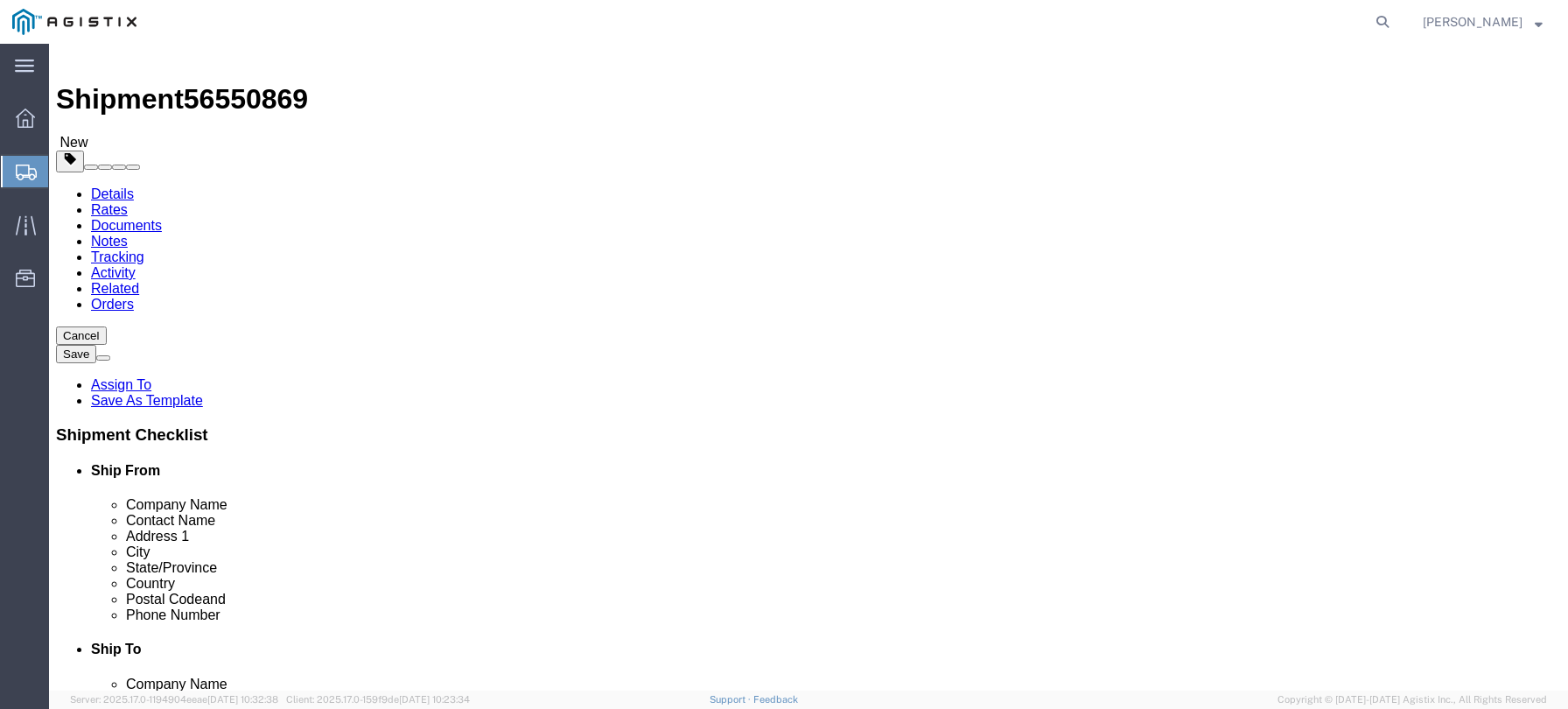
scroll to position [14, 0]
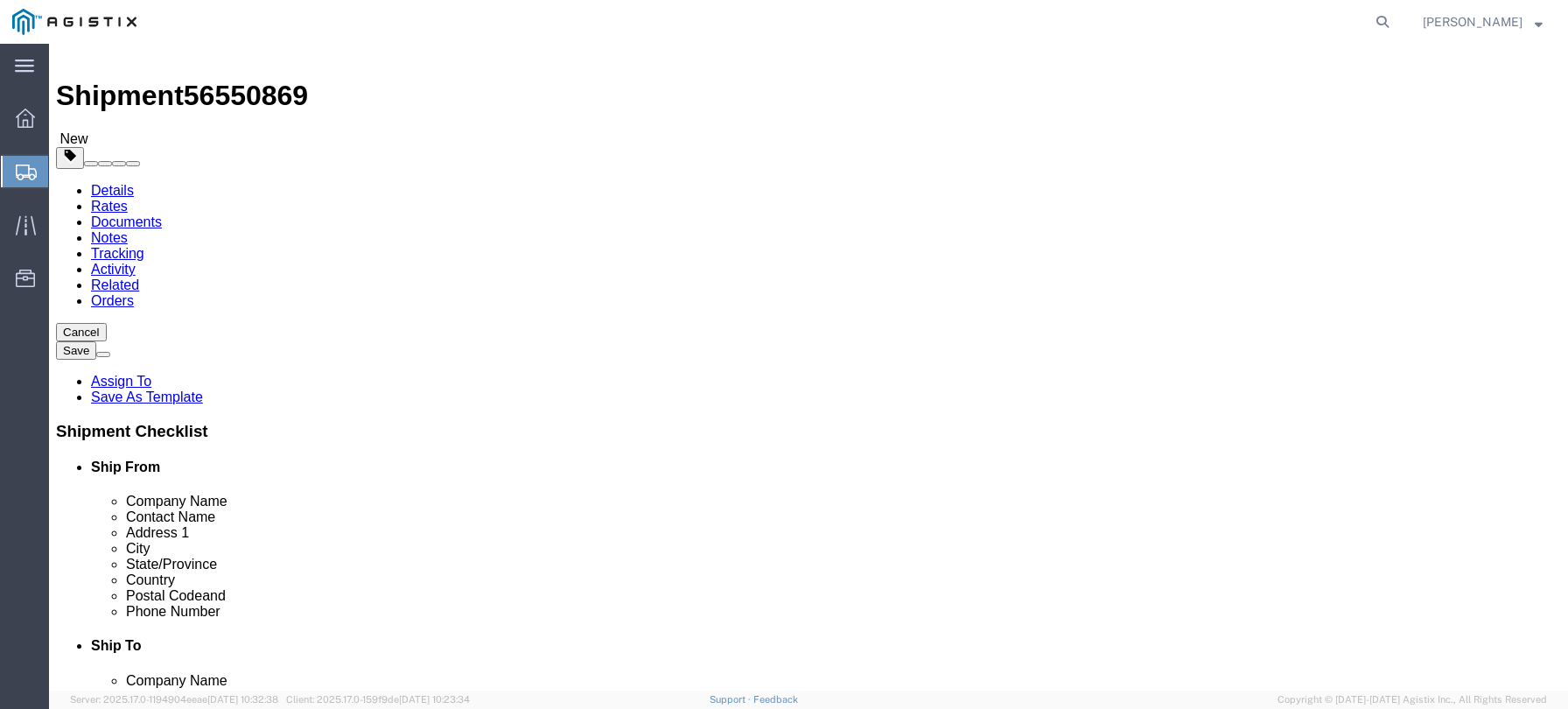
click link "Add Content"
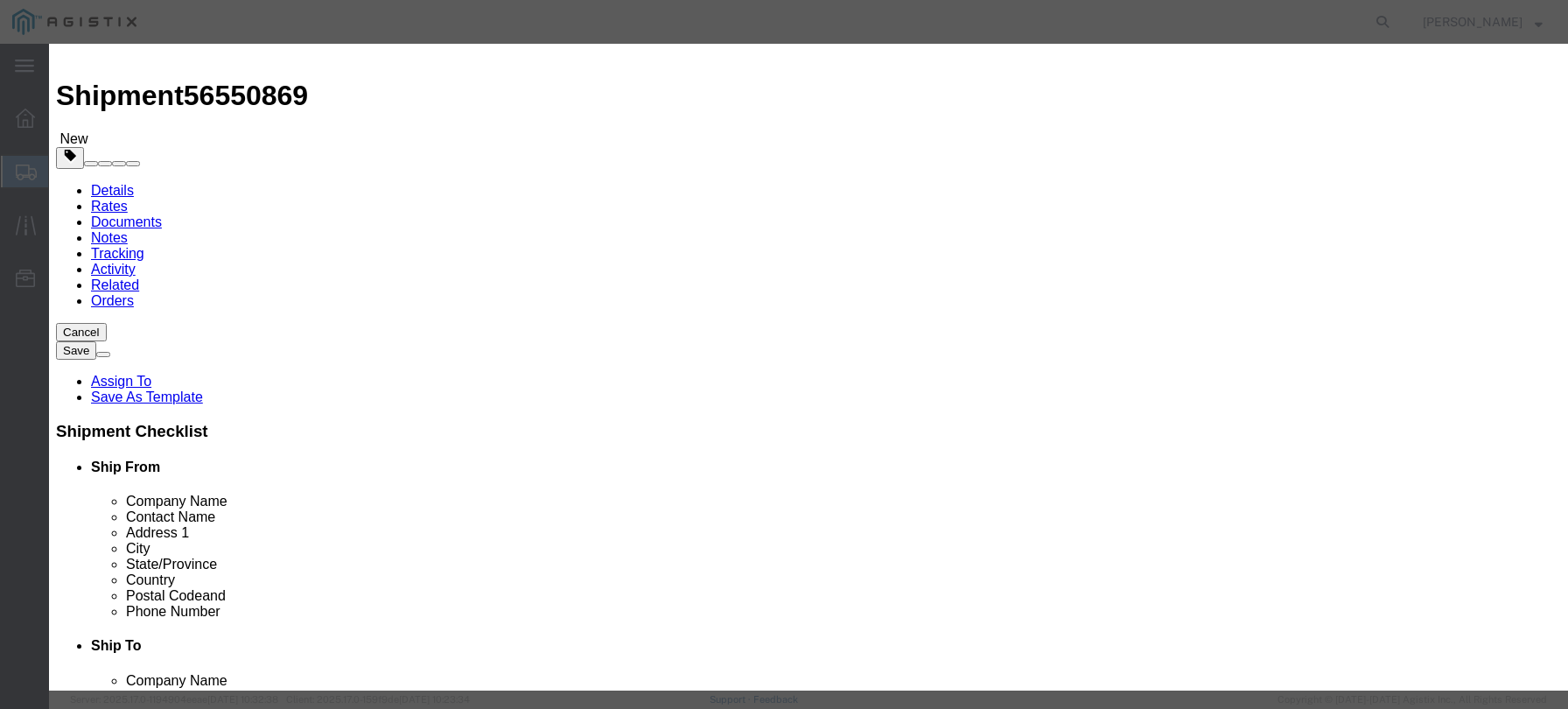
click input "text"
type input "FM1508"
drag, startPoint x: 490, startPoint y: 172, endPoint x: 437, endPoint y: 166, distance: 53.3
click div "0"
type input "1"
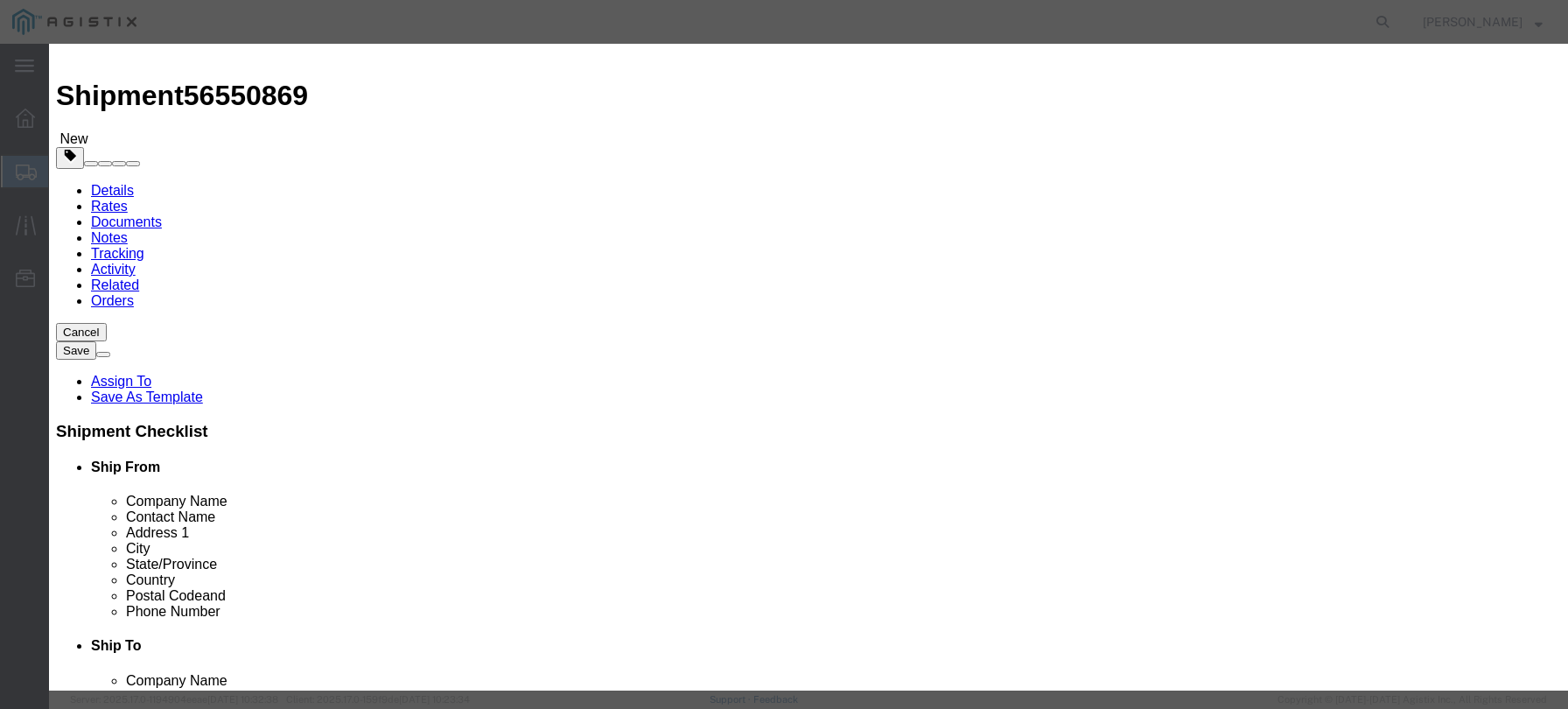
click input "text"
type input "260.79"
click select "Select 50 55 60 65 70 85 92.5 100 125 175 250 300 400"
click button "Save & Close"
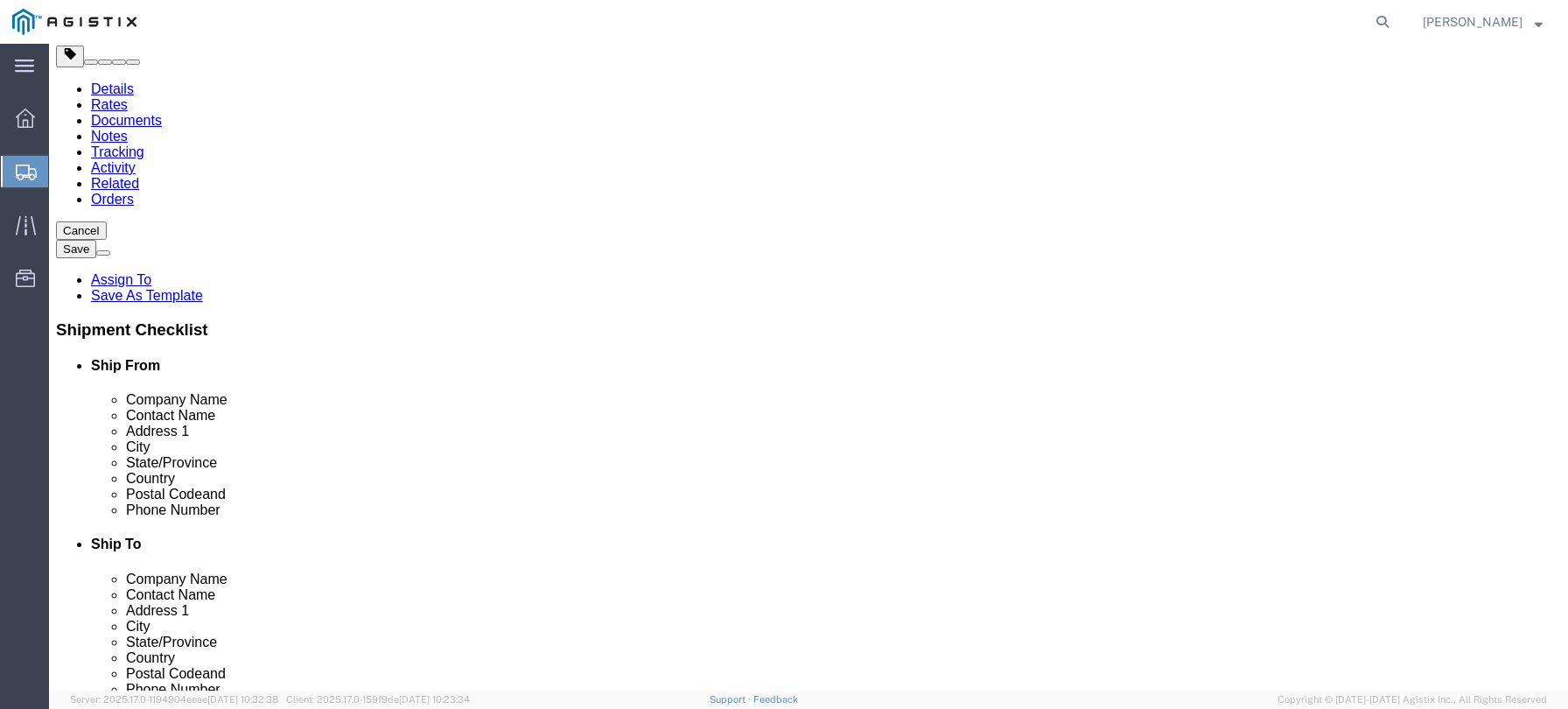
scroll to position [117, 0]
click button "Continue"
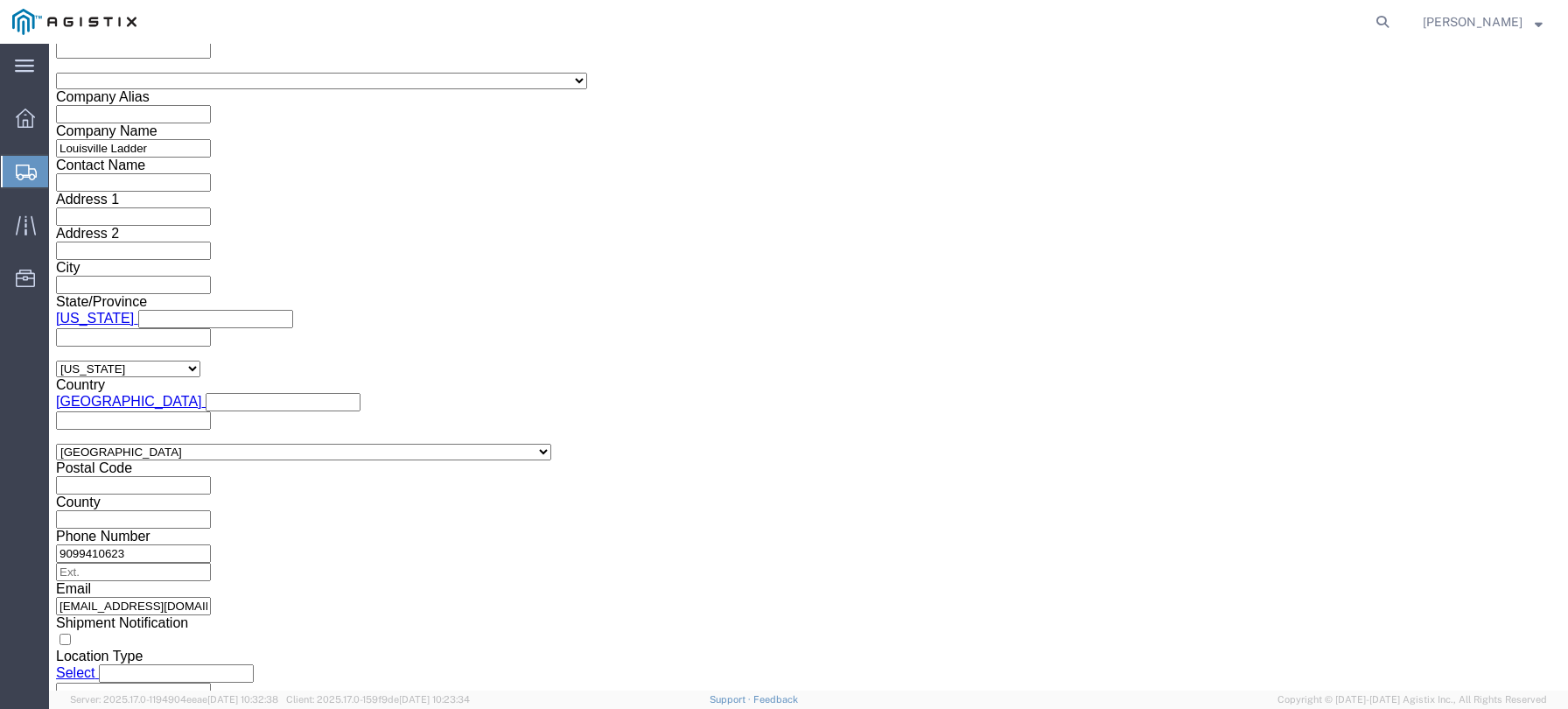
scroll to position [1466, 0]
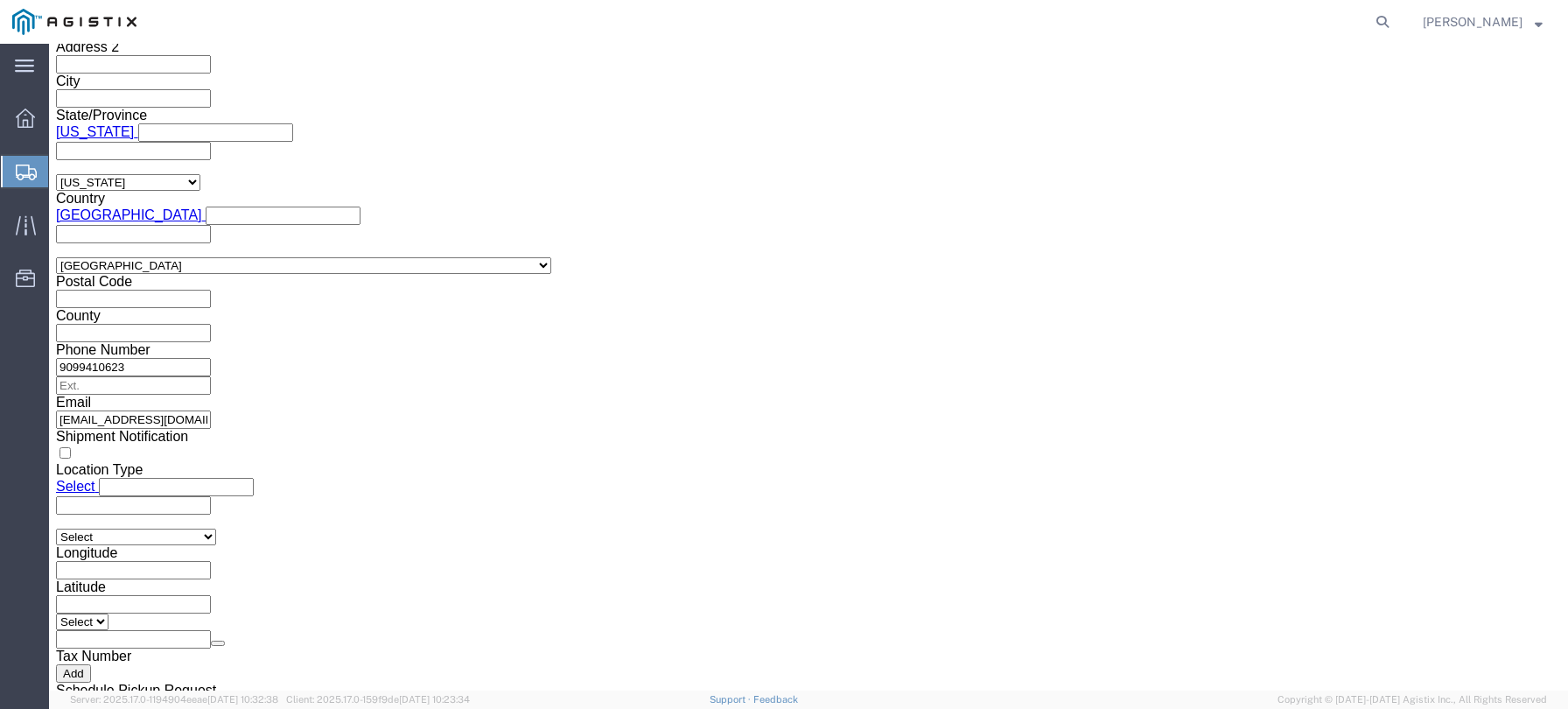
click button "Rate Shipment"
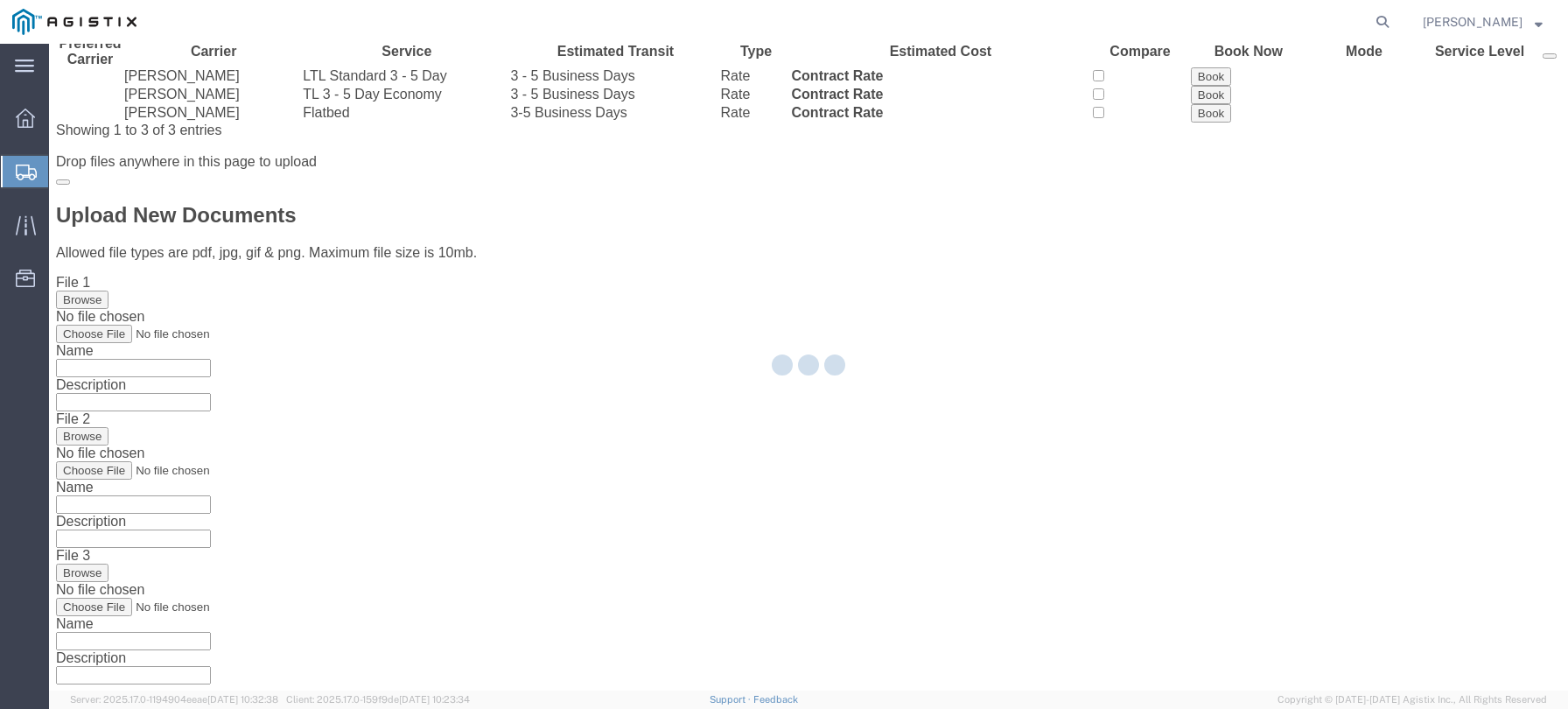
scroll to position [0, 0]
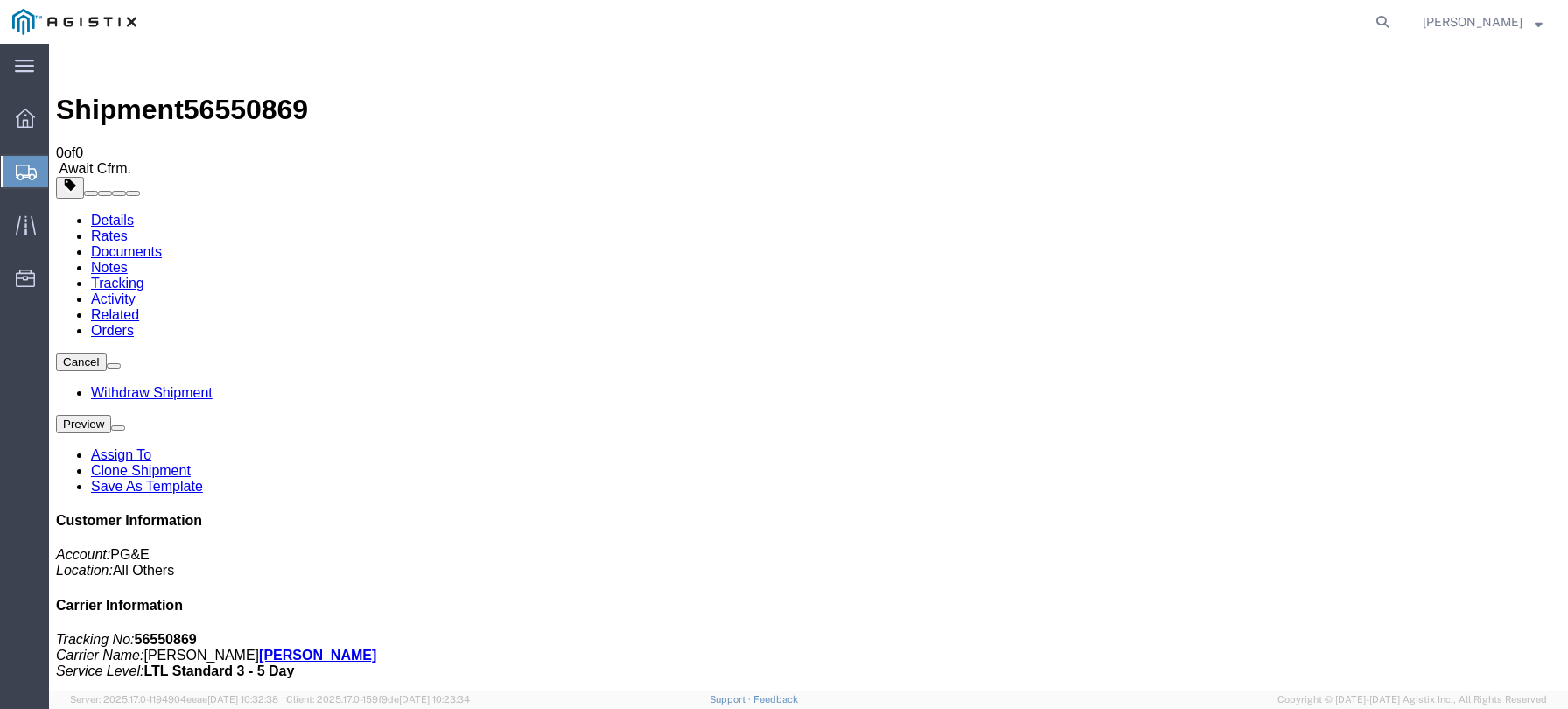
click at [0, 0] on span "Create Shipment" at bounding box center [0, 0] width 0 height 0
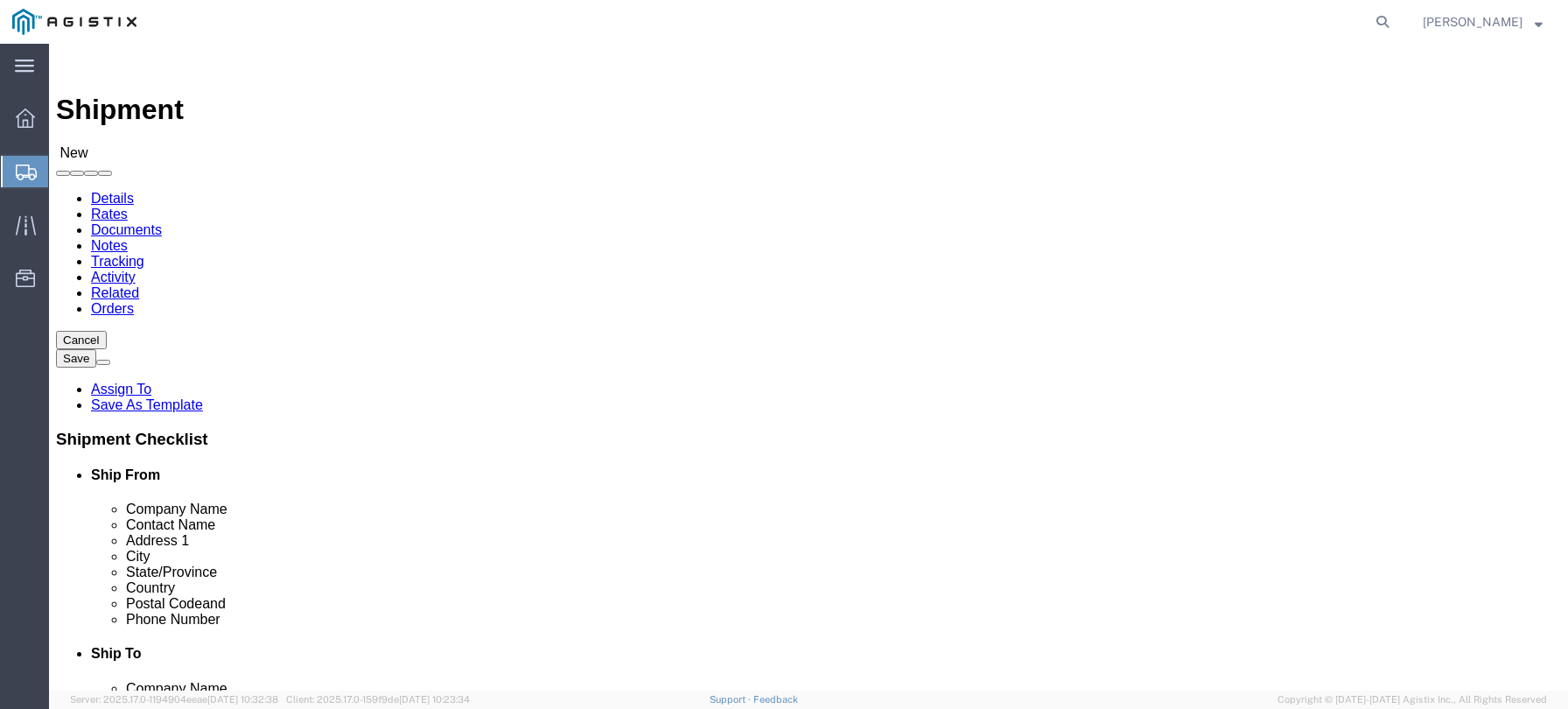
click select "Select Louisville Ladder PG&E"
select select "9596"
click select "Select Louisville Ladder PG&E"
select select
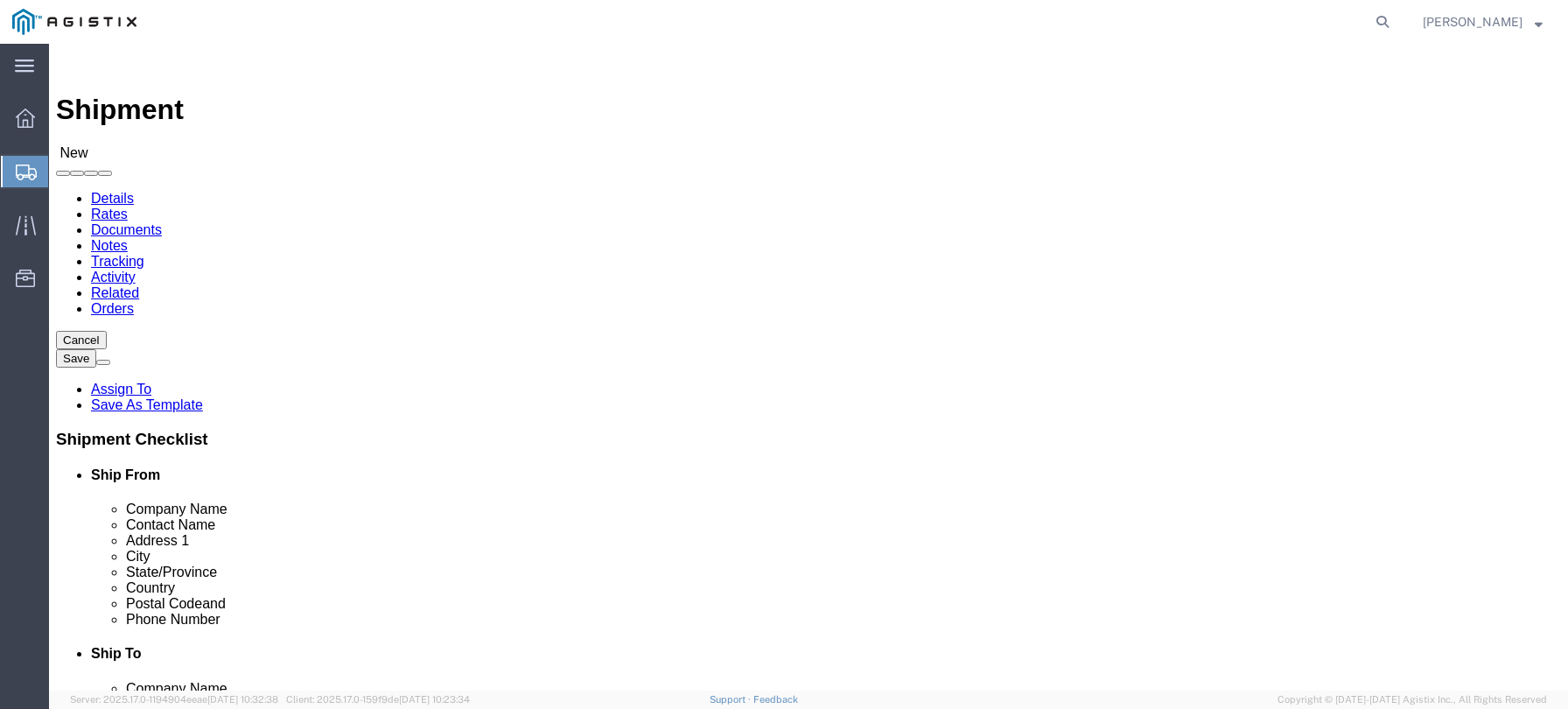
click input "text"
type input "[PERSON_NAME]"
click p "- Louisville Ladder - ([PERSON_NAME]) [STREET_ADDRESS][PERSON_NAME]"
select select "CA"
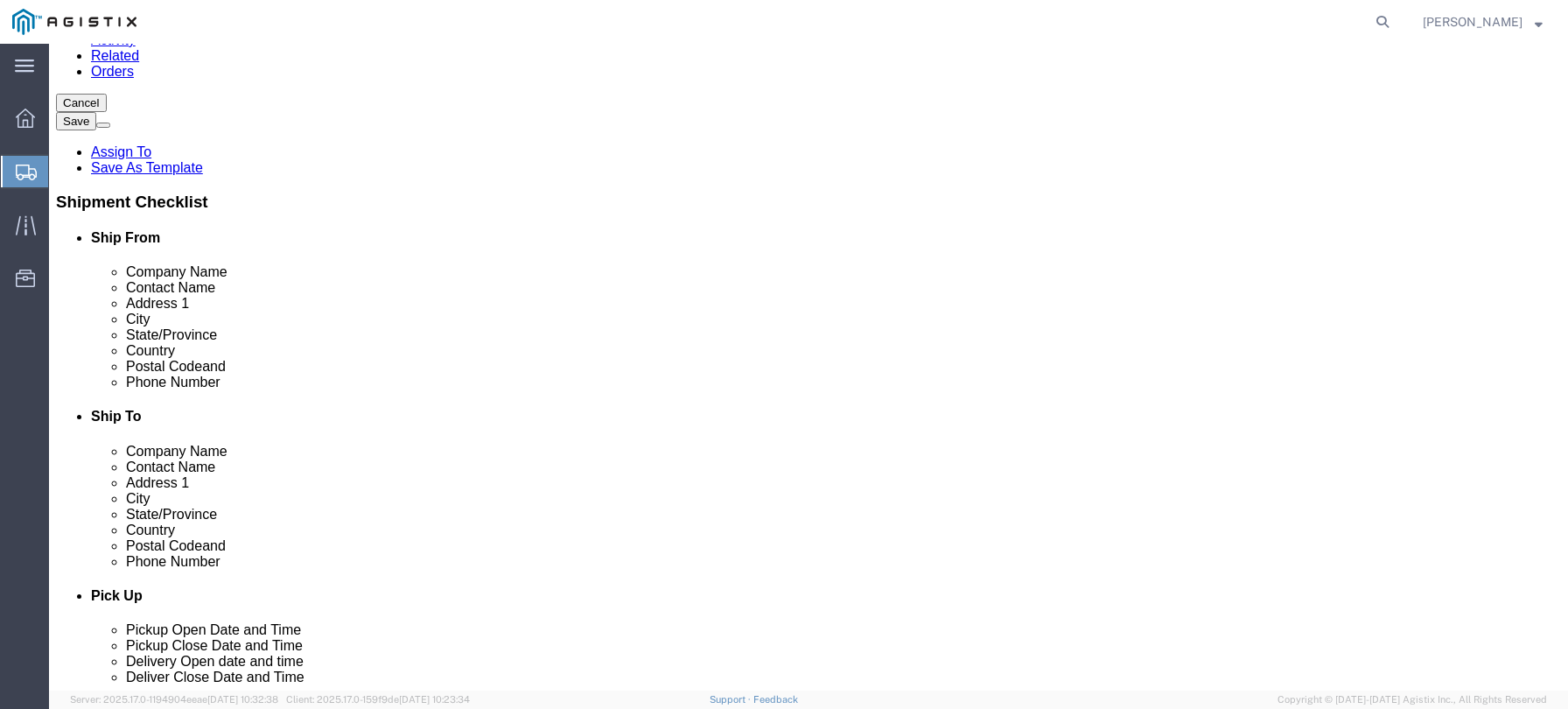
scroll to position [262, 0]
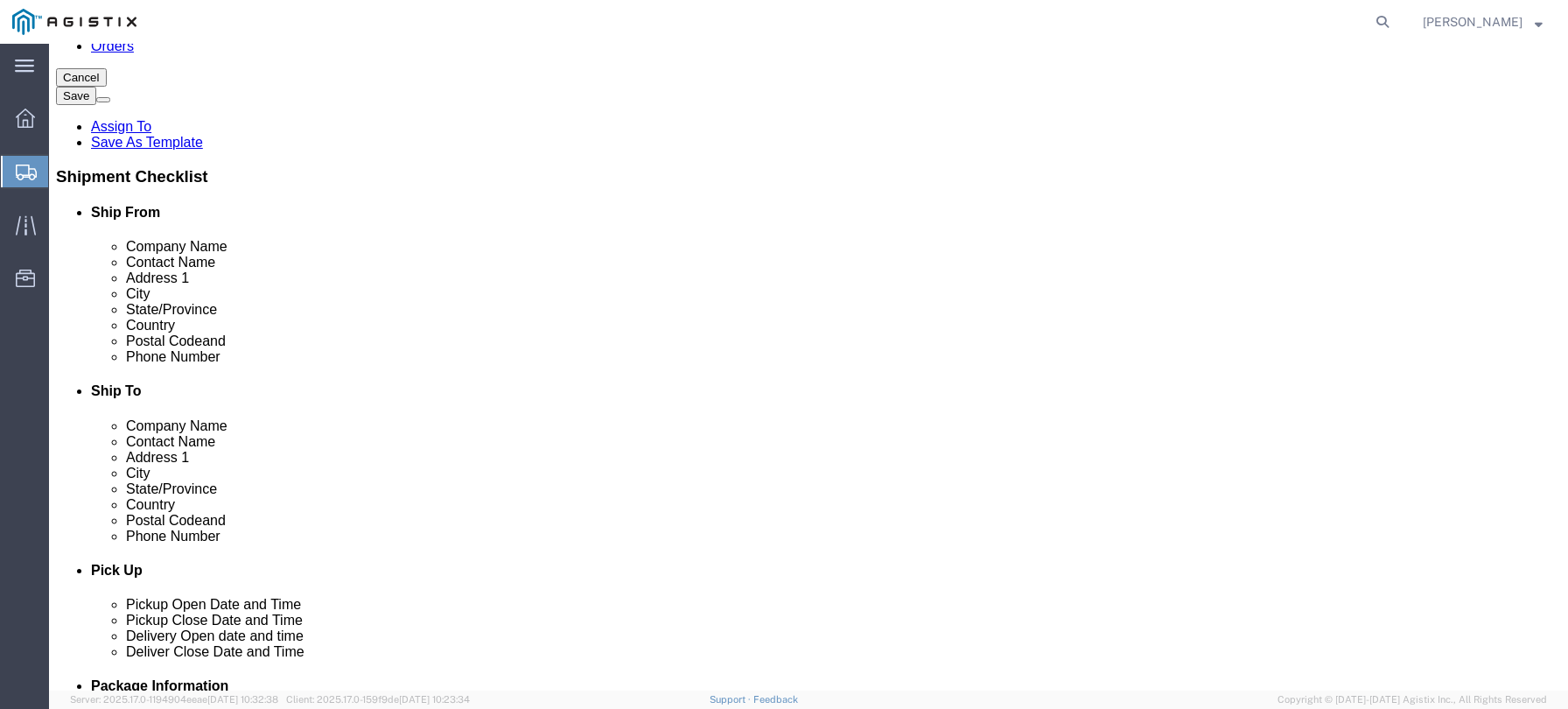
type input "Louisville Ladder"
click input "text"
type input "9099410623"
click input "text"
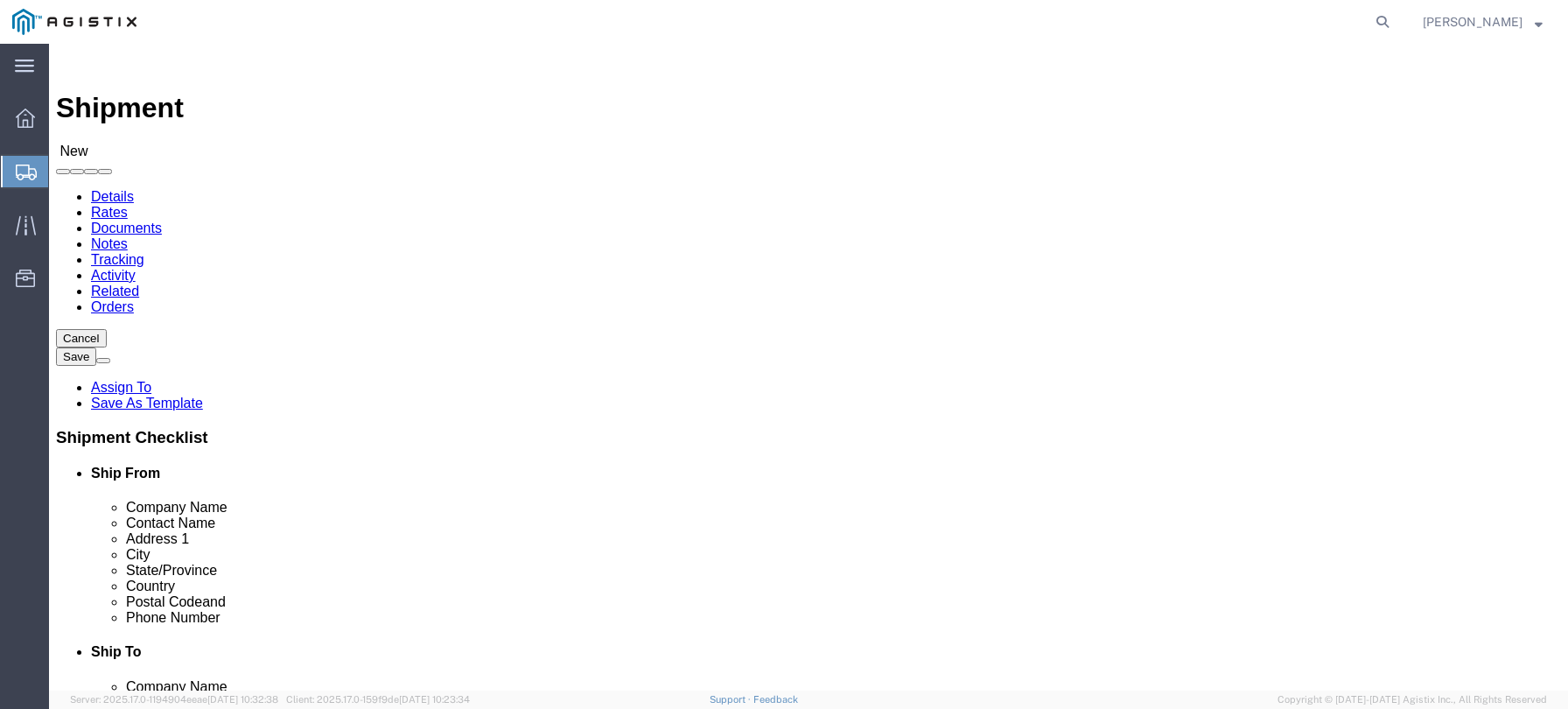
scroll to position [0, 0]
type input "[EMAIL_ADDRESS][DOMAIN_NAME]"
click select "Select All Others [GEOGRAPHIC_DATA] [GEOGRAPHIC_DATA] [GEOGRAPHIC_DATA] [GEOGRA…"
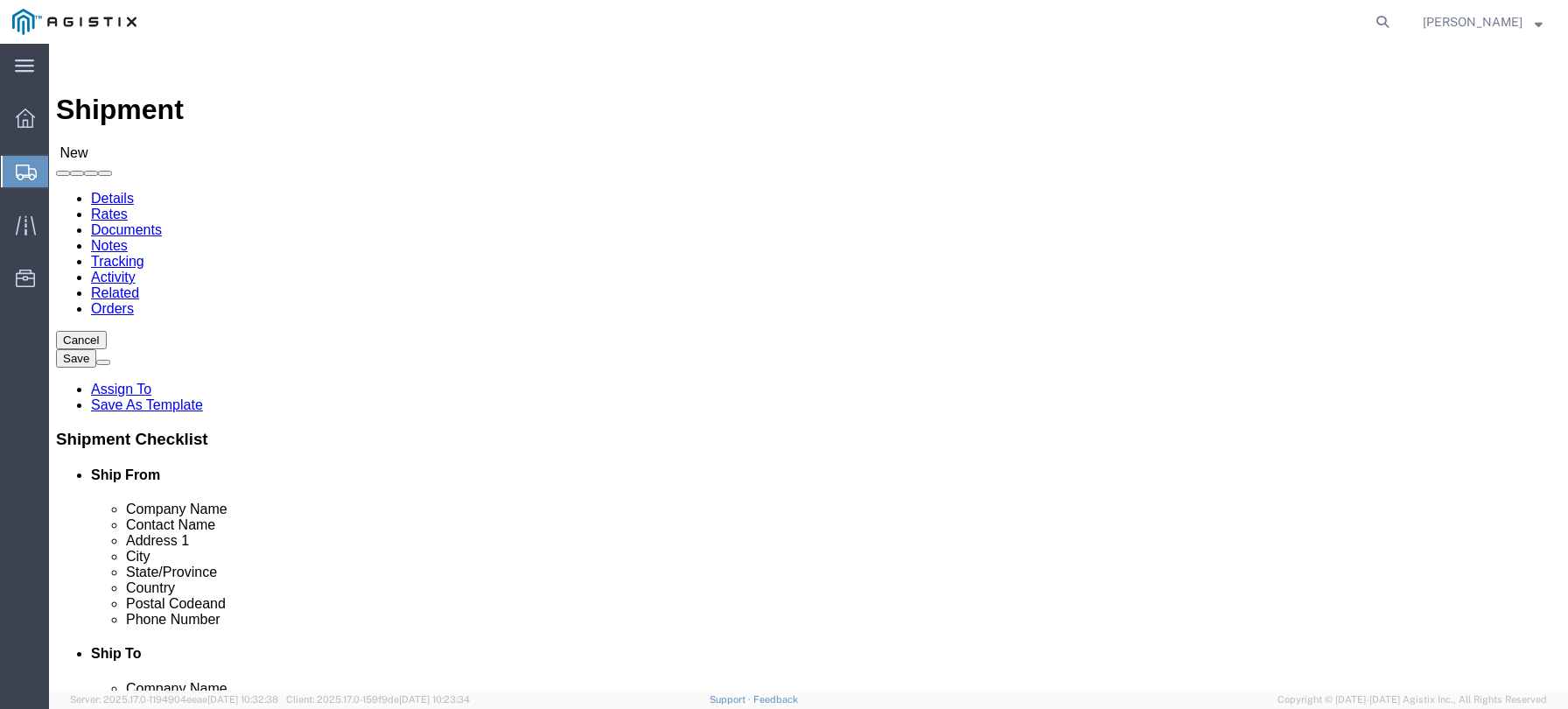
select select "23082"
click select "Select All Others [GEOGRAPHIC_DATA] [GEOGRAPHIC_DATA] [GEOGRAPHIC_DATA] [GEOGRA…"
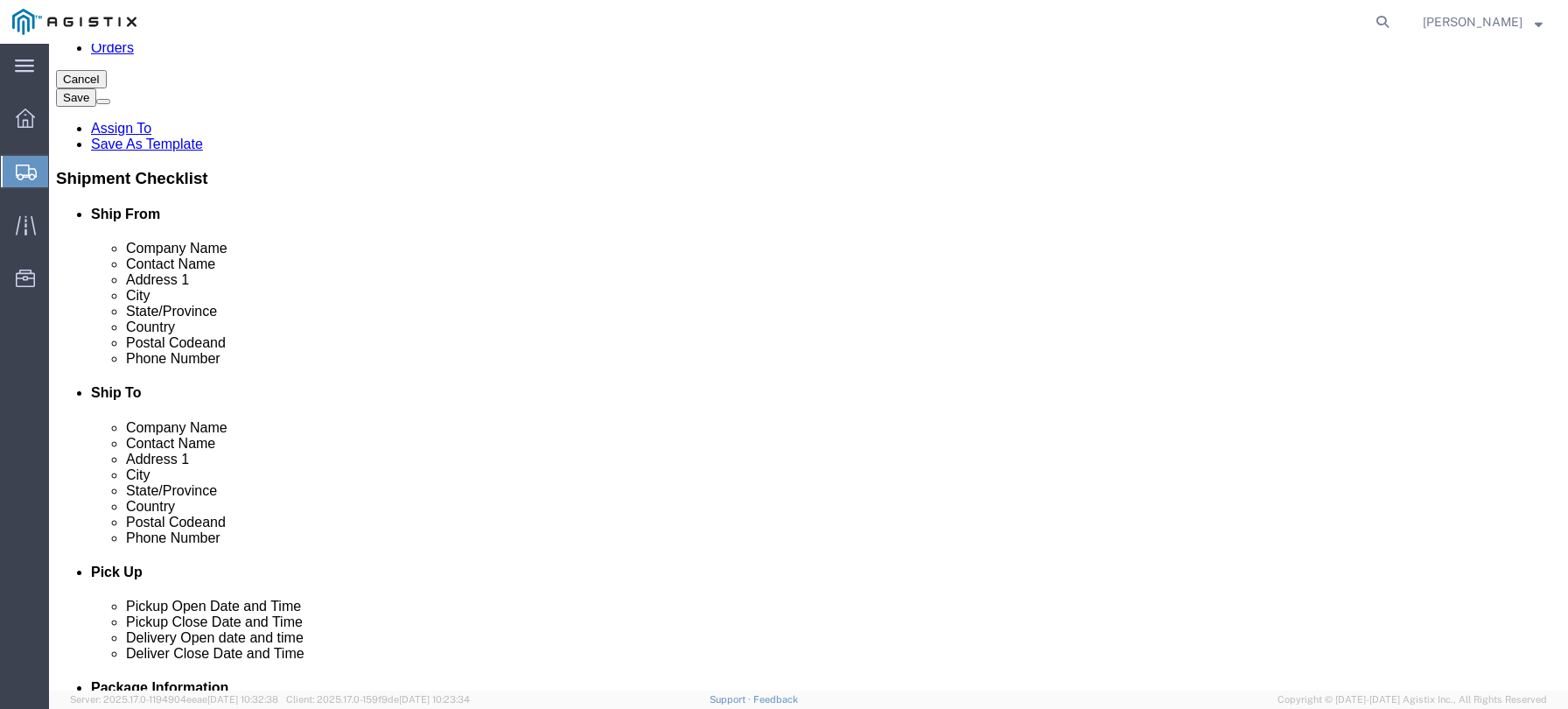
scroll to position [262, 0]
click input "text"
type input "an"
click p "- PG&E - ([PERSON_NAME] 925-464-8375) [STREET_ADDRESS][PERSON_NAME]"
select select "CA"
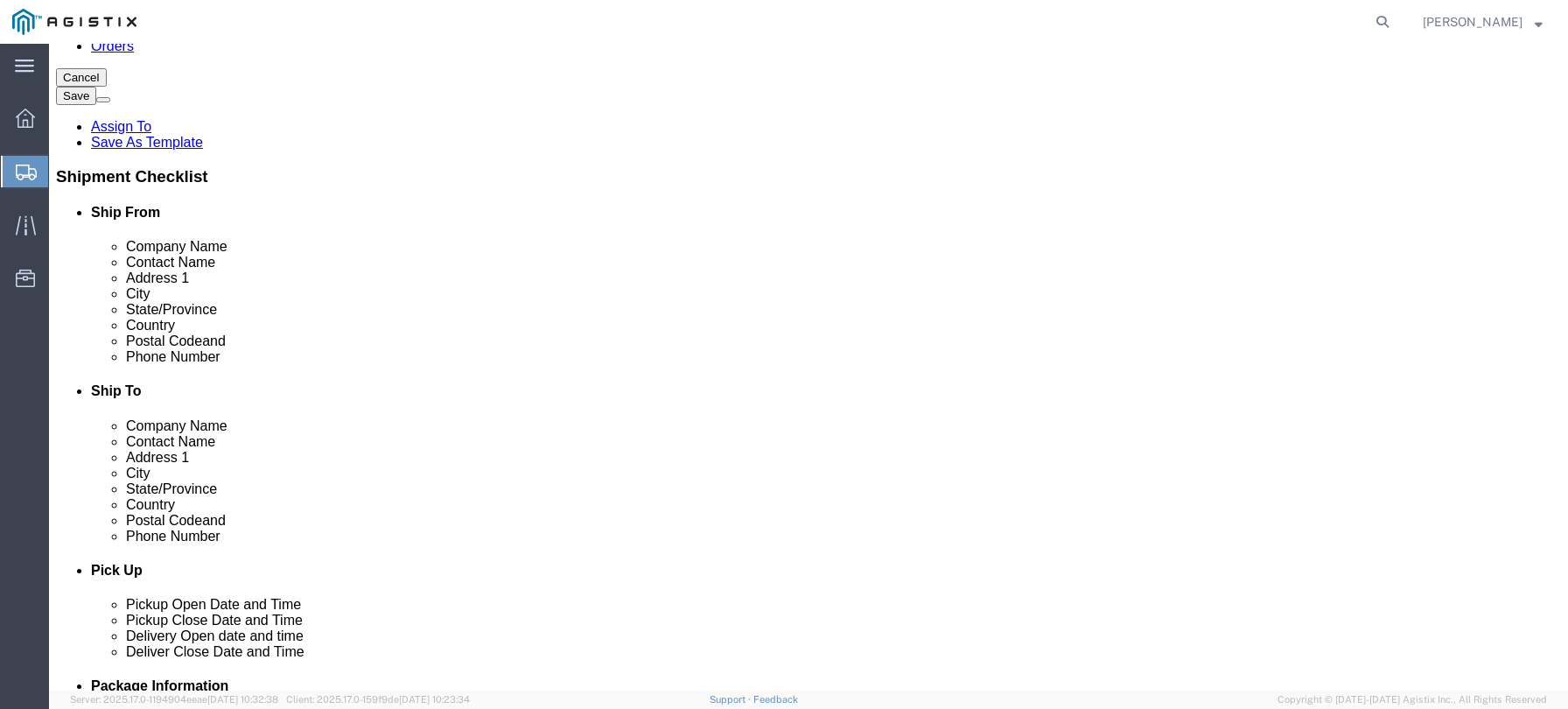
type input "Antioch"
drag, startPoint x: 919, startPoint y: 506, endPoint x: 761, endPoint y: 503, distance: 158.0
click div "Email"
type input "[EMAIL_ADDRESS][DOMAIN_NAME]"
drag, startPoint x: 980, startPoint y: 239, endPoint x: 753, endPoint y: 233, distance: 227.1
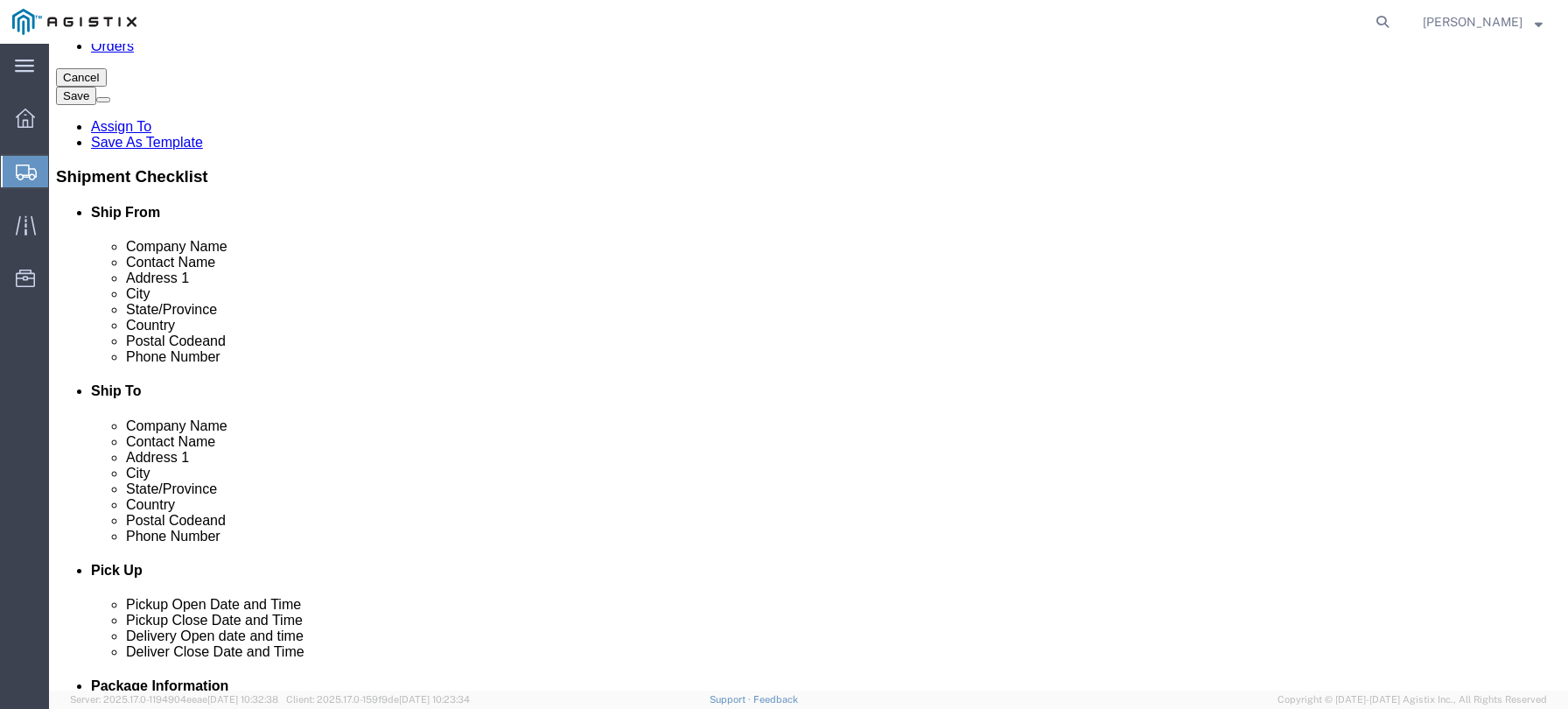
click div "Contact Name"
type input "[PERSON_NAME] [PHONE_NUMBER]"
type input "PG&E"
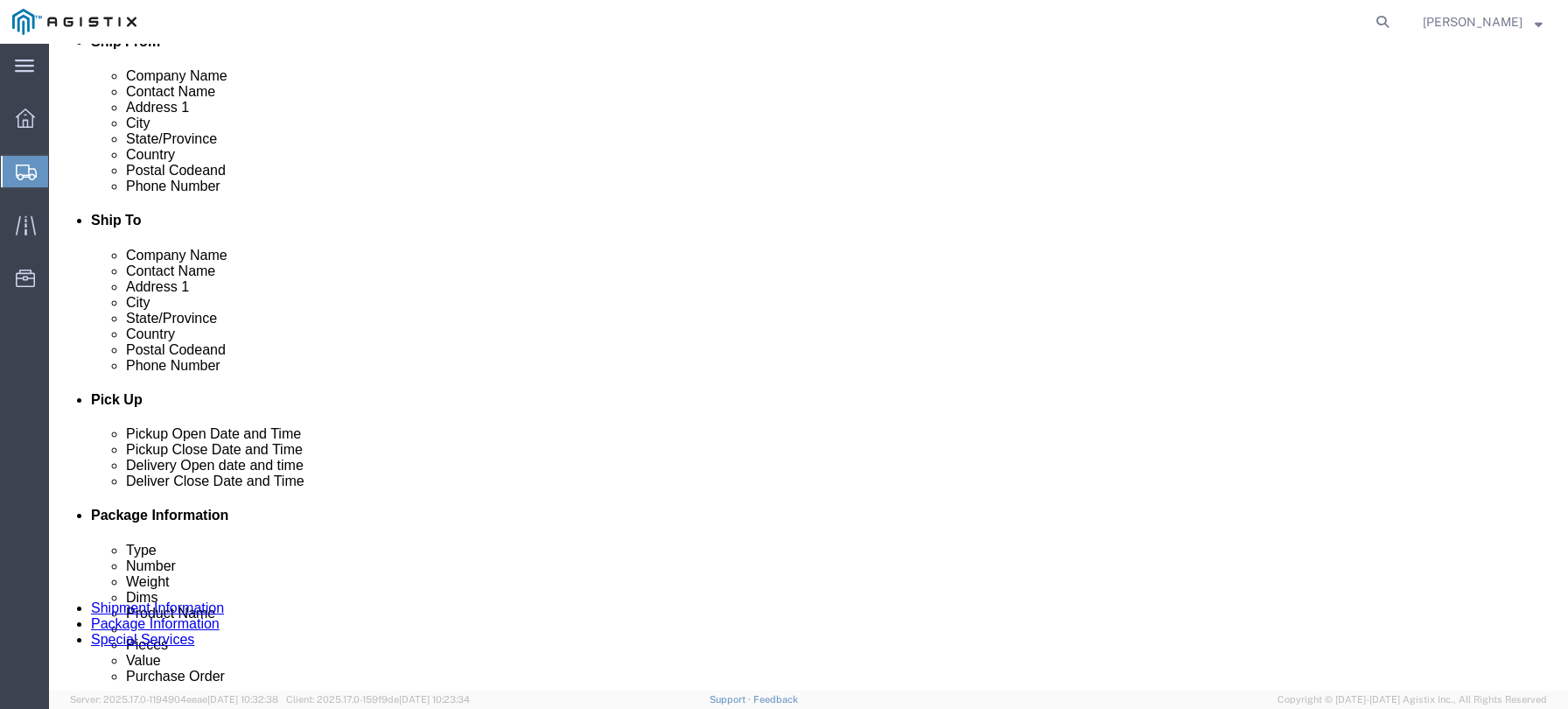
scroll to position [438, 0]
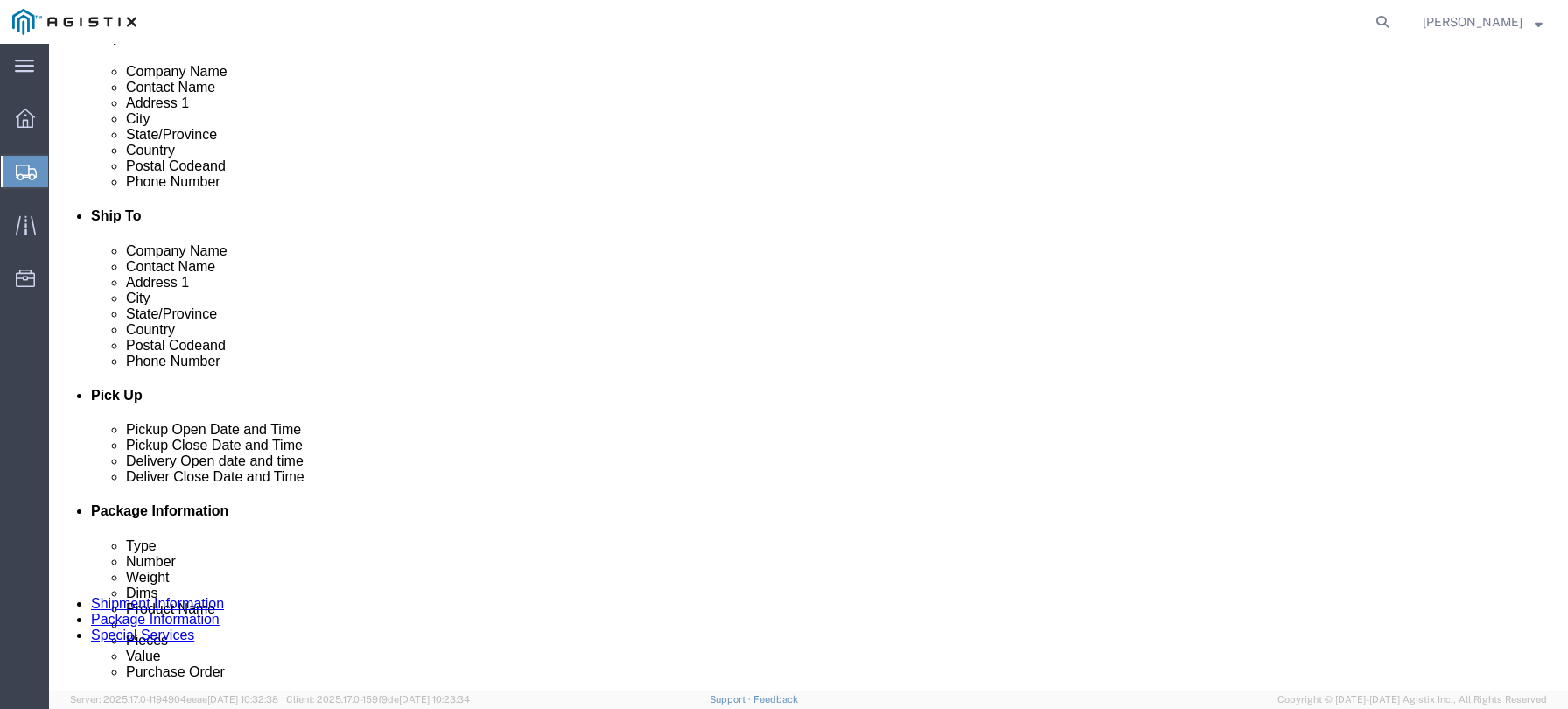
drag, startPoint x: 910, startPoint y: 298, endPoint x: 854, endPoint y: 300, distance: 56.0
click input "text"
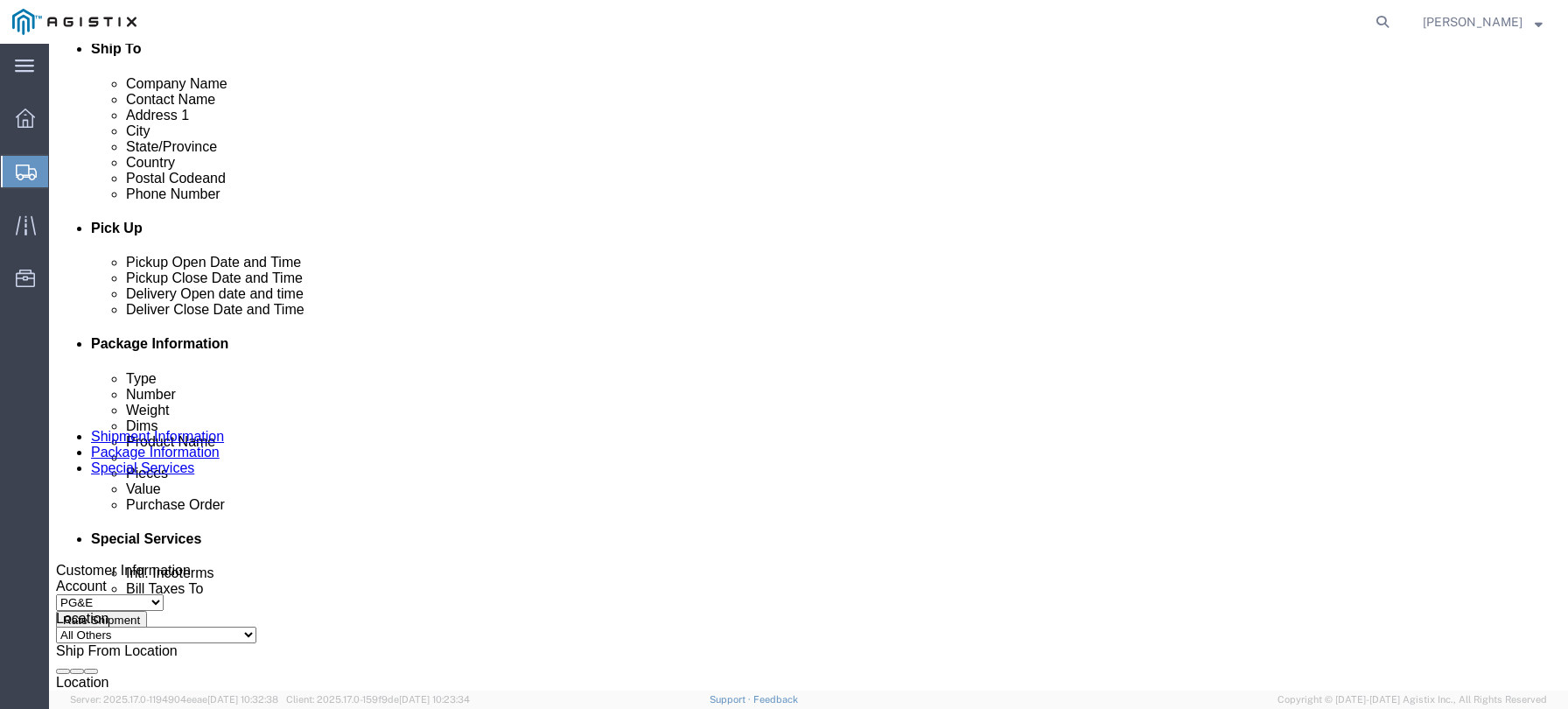
scroll to position [612, 0]
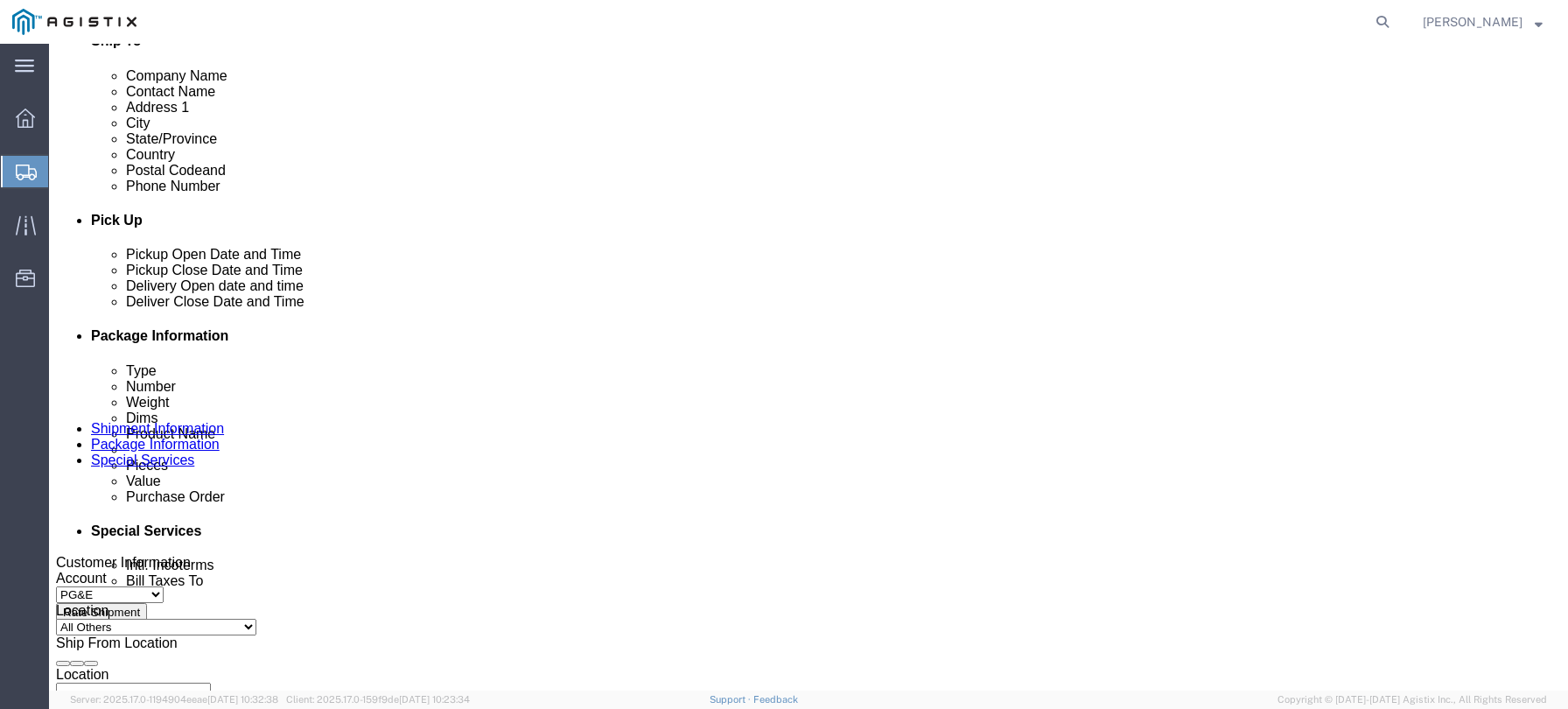
type input "925-3130360"
click div "[DATE] 8:00 AM"
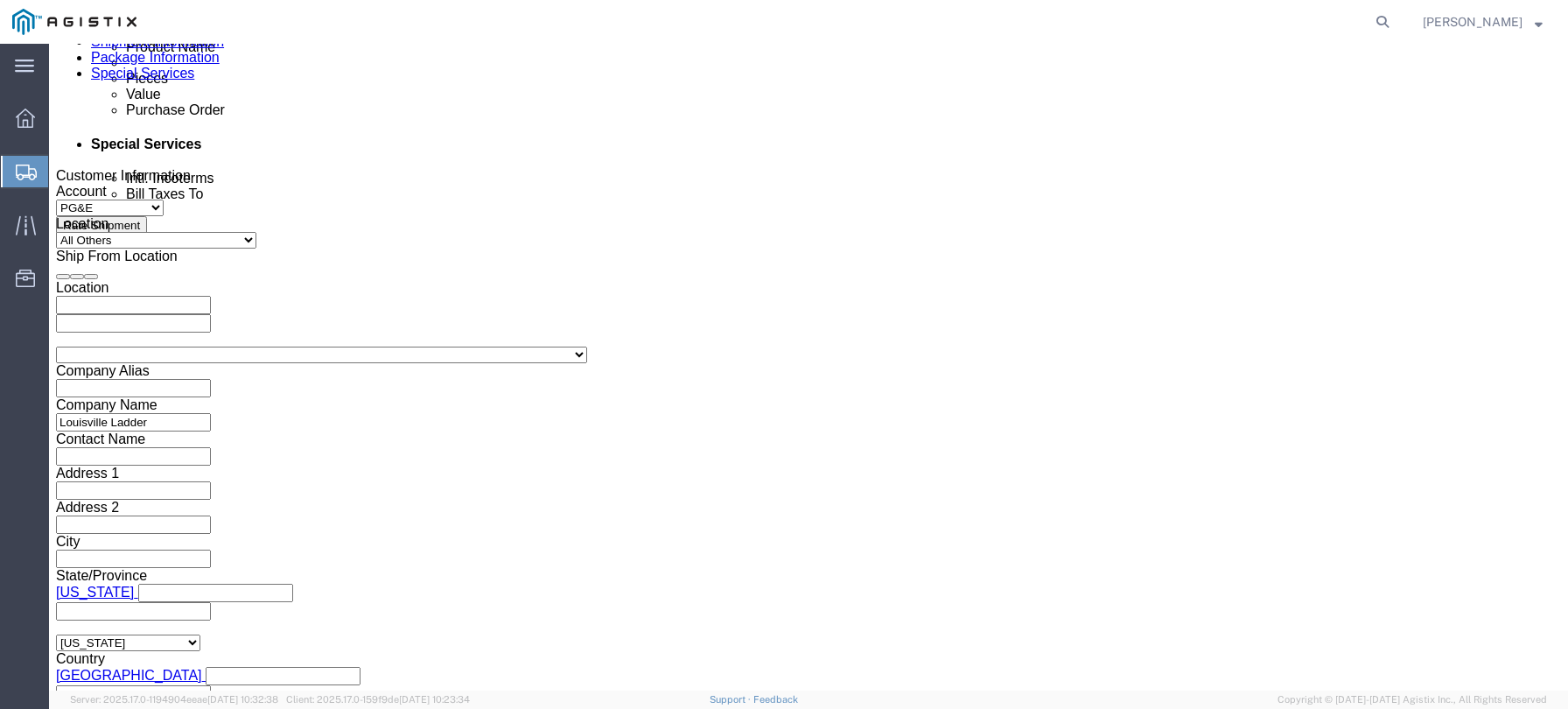
click input "2:00 AM"
type input "2:00 PM"
click button "Apply"
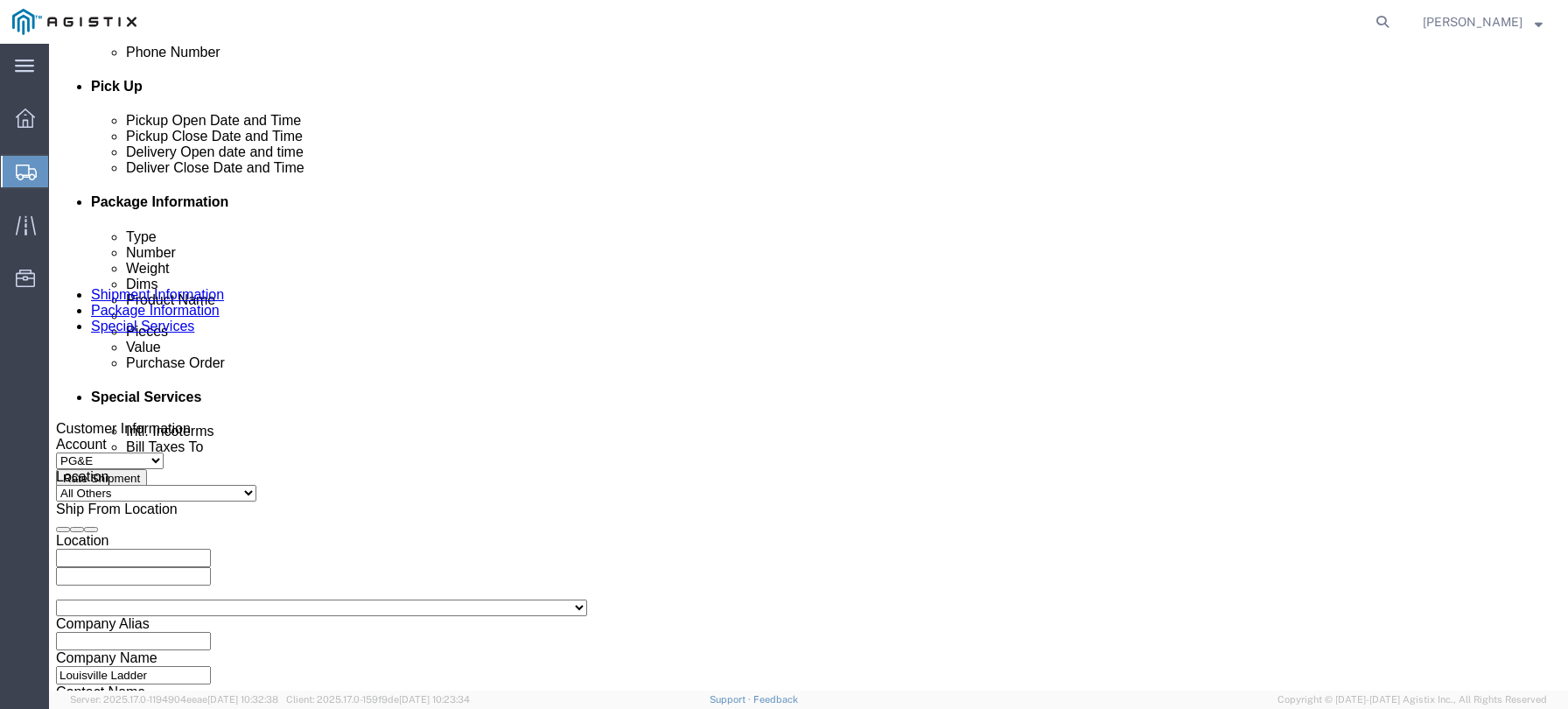
scroll to position [736, 0]
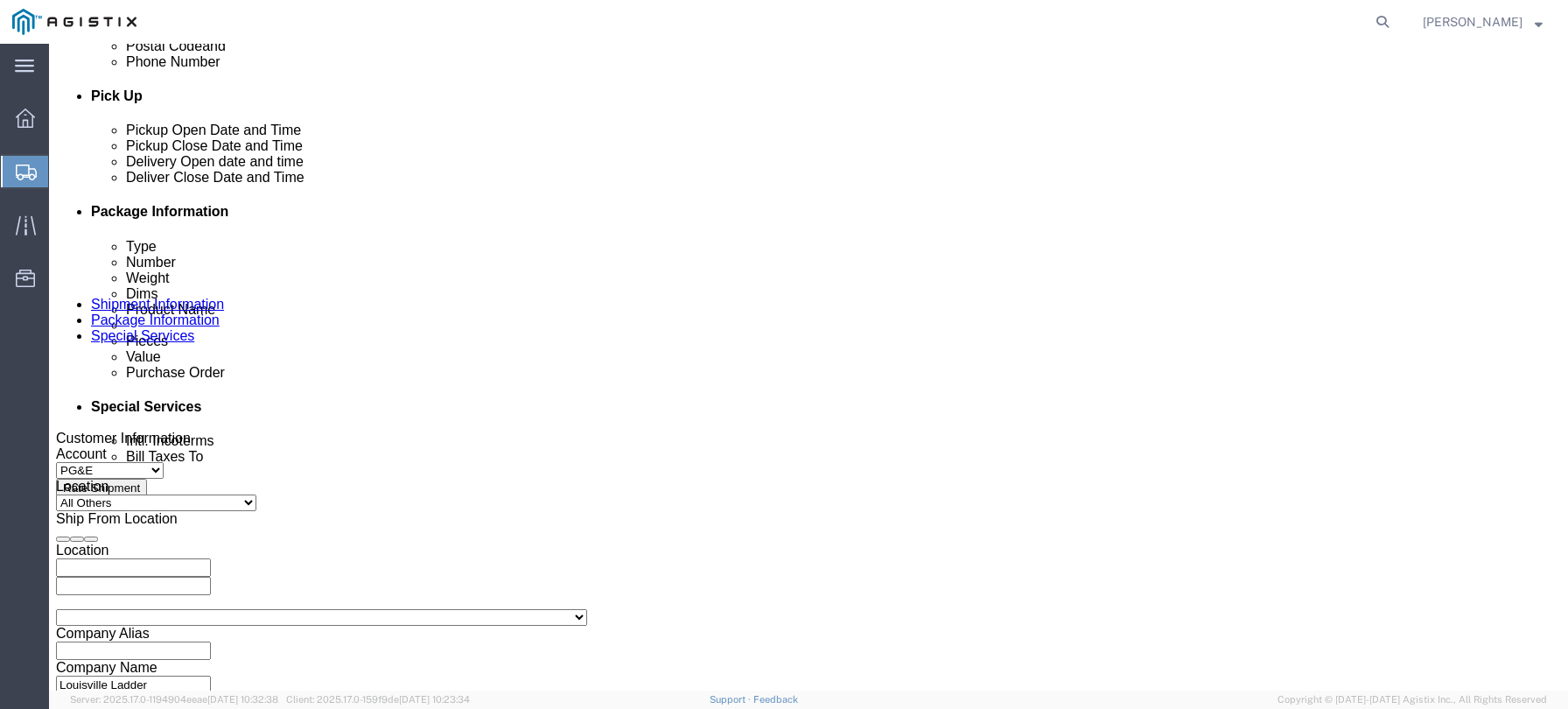
click div "[DATE] 3:00 PM"
type input "4:00 PM"
click div "Close Time 4:00 PM [DATE] 3:00 PM - [DATE] 3:00 PM Cancel Apply"
click button "Apply"
click div
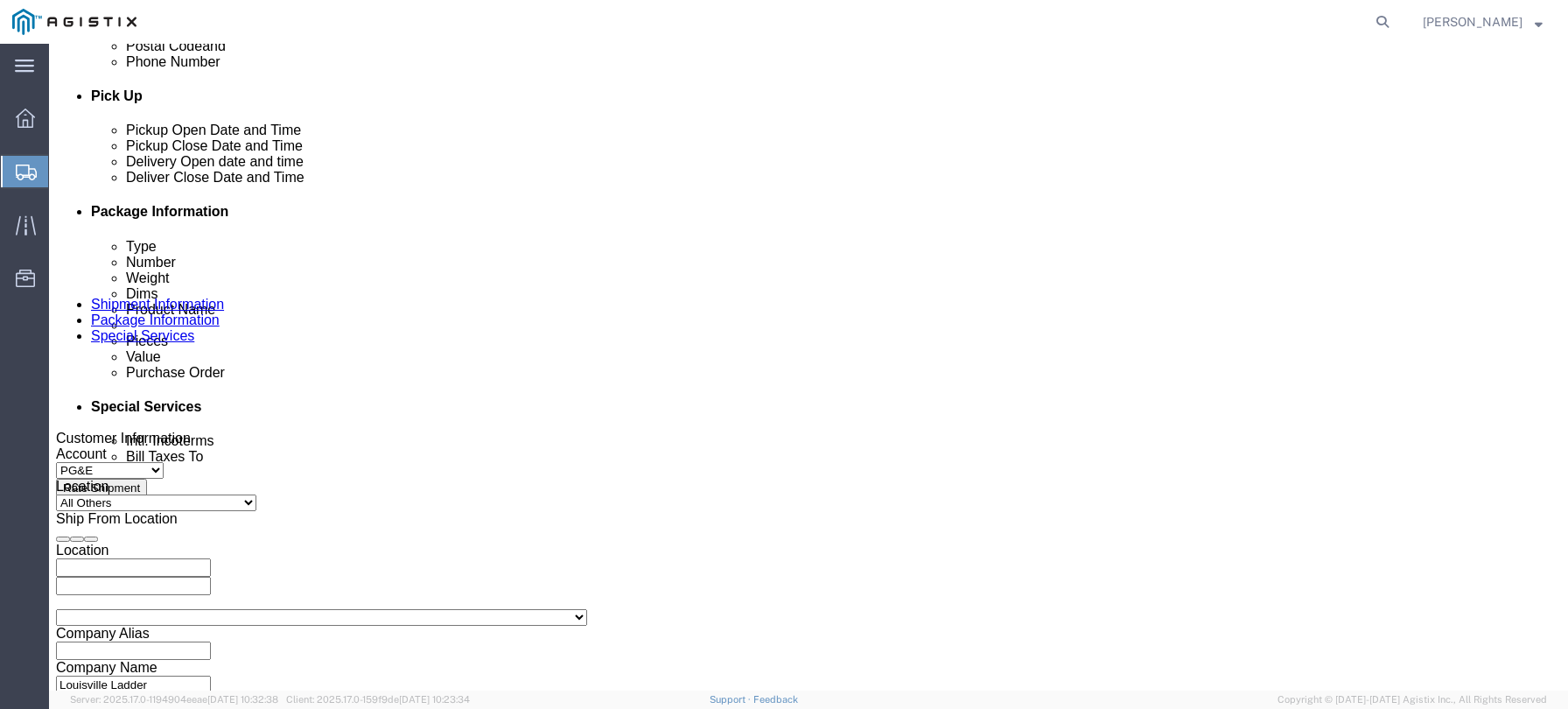
click input "5:00 PM"
click input "8:00 PM"
type input "8:00 AM"
click button "Apply"
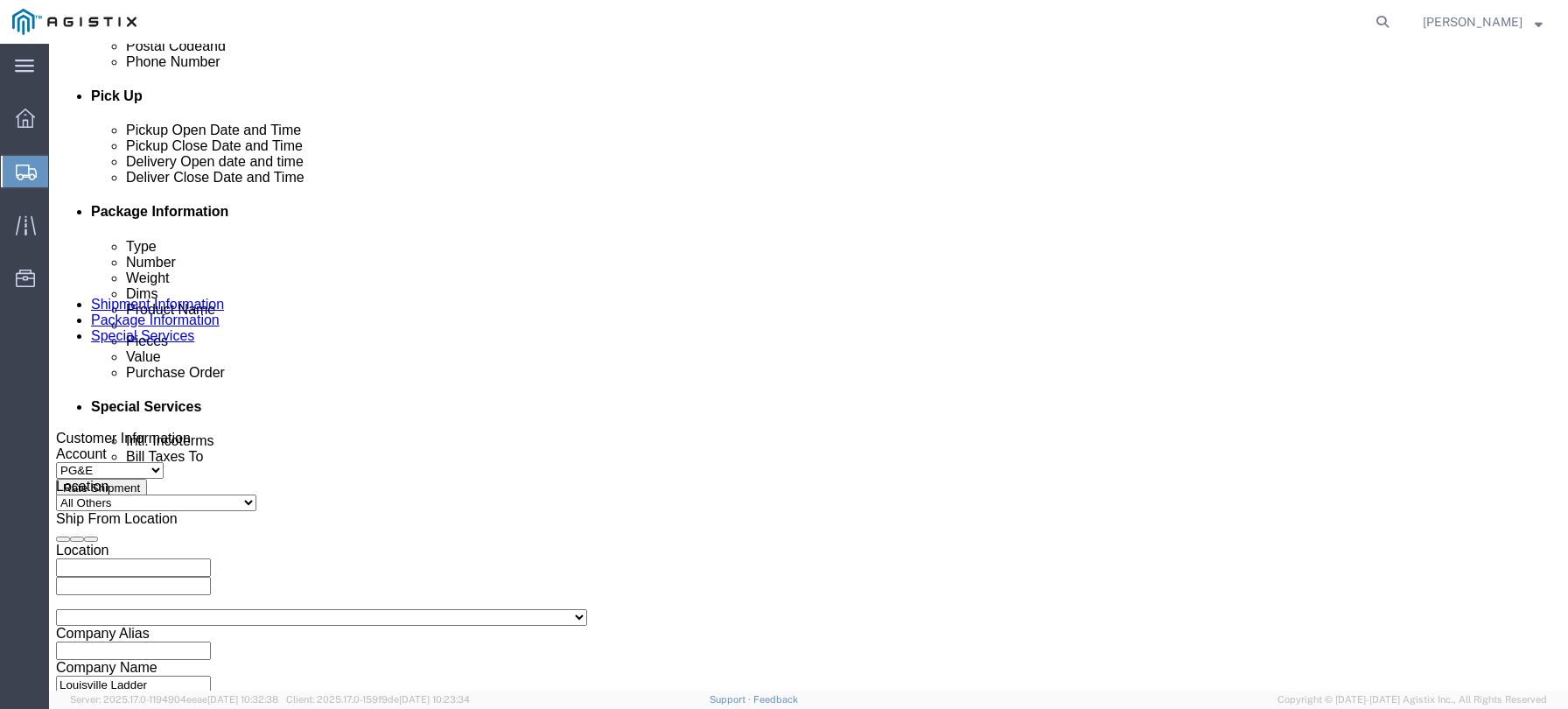
click div
click input "3:00 AM"
type input "3:00 PM"
click button "Apply"
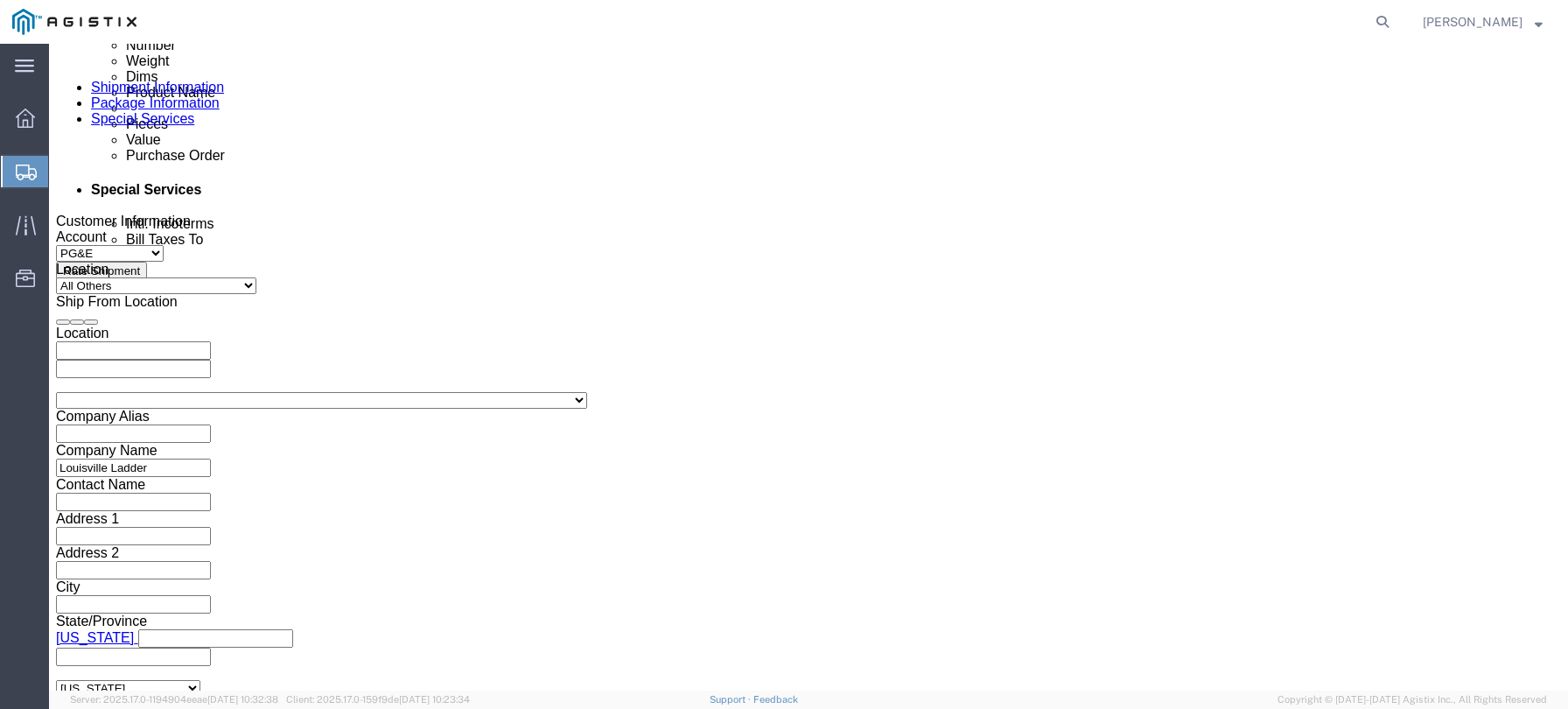
scroll to position [999, 0]
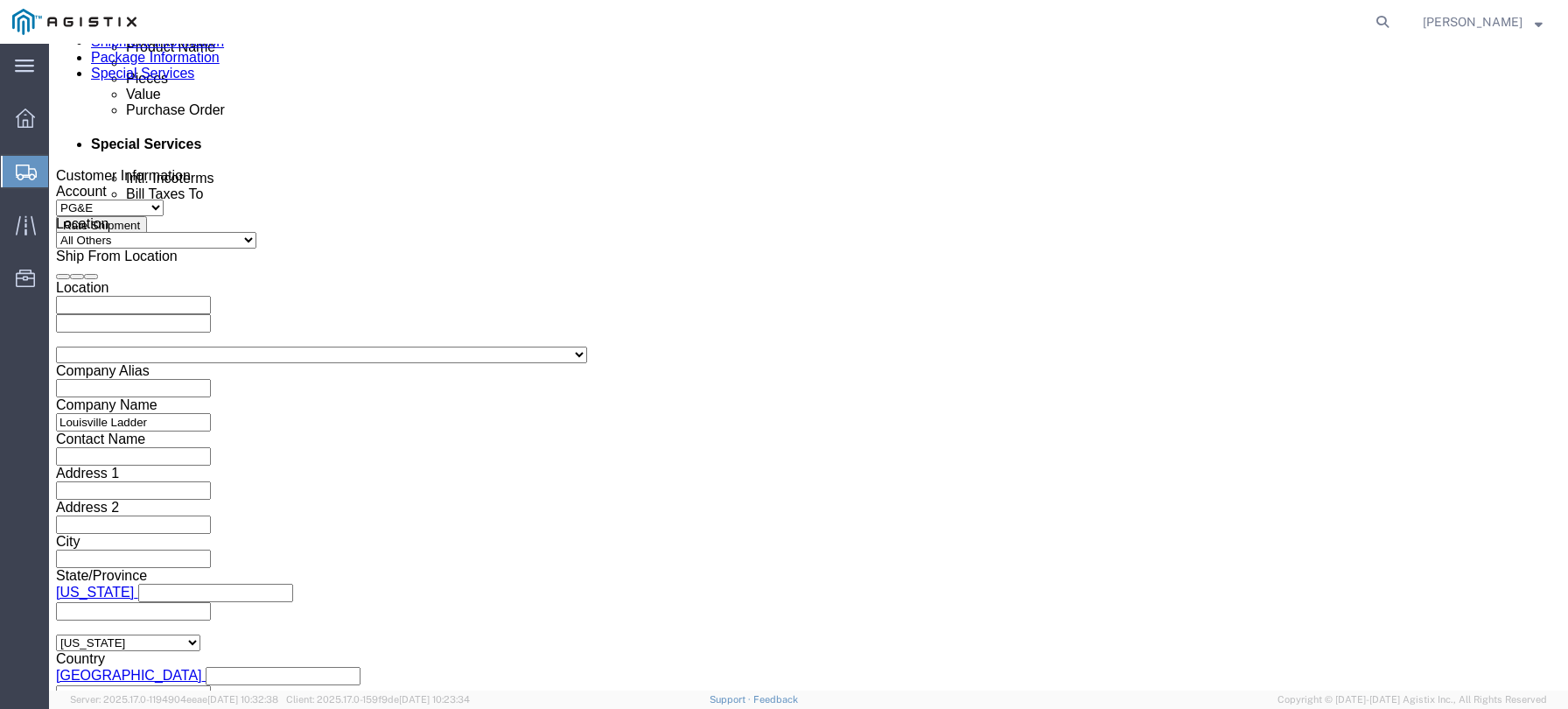
click input "text"
type input "2701229812"
click button "Continue"
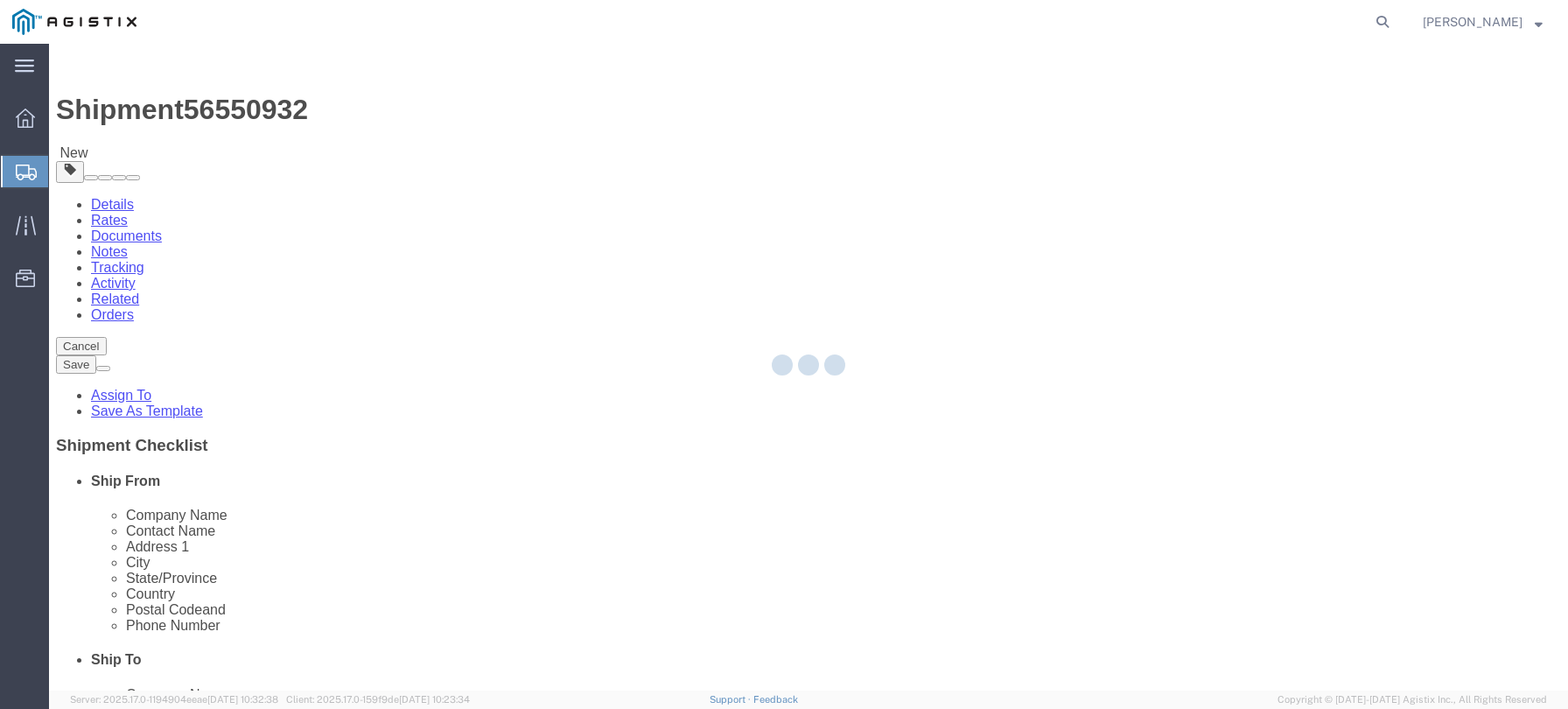
select select "CBOX"
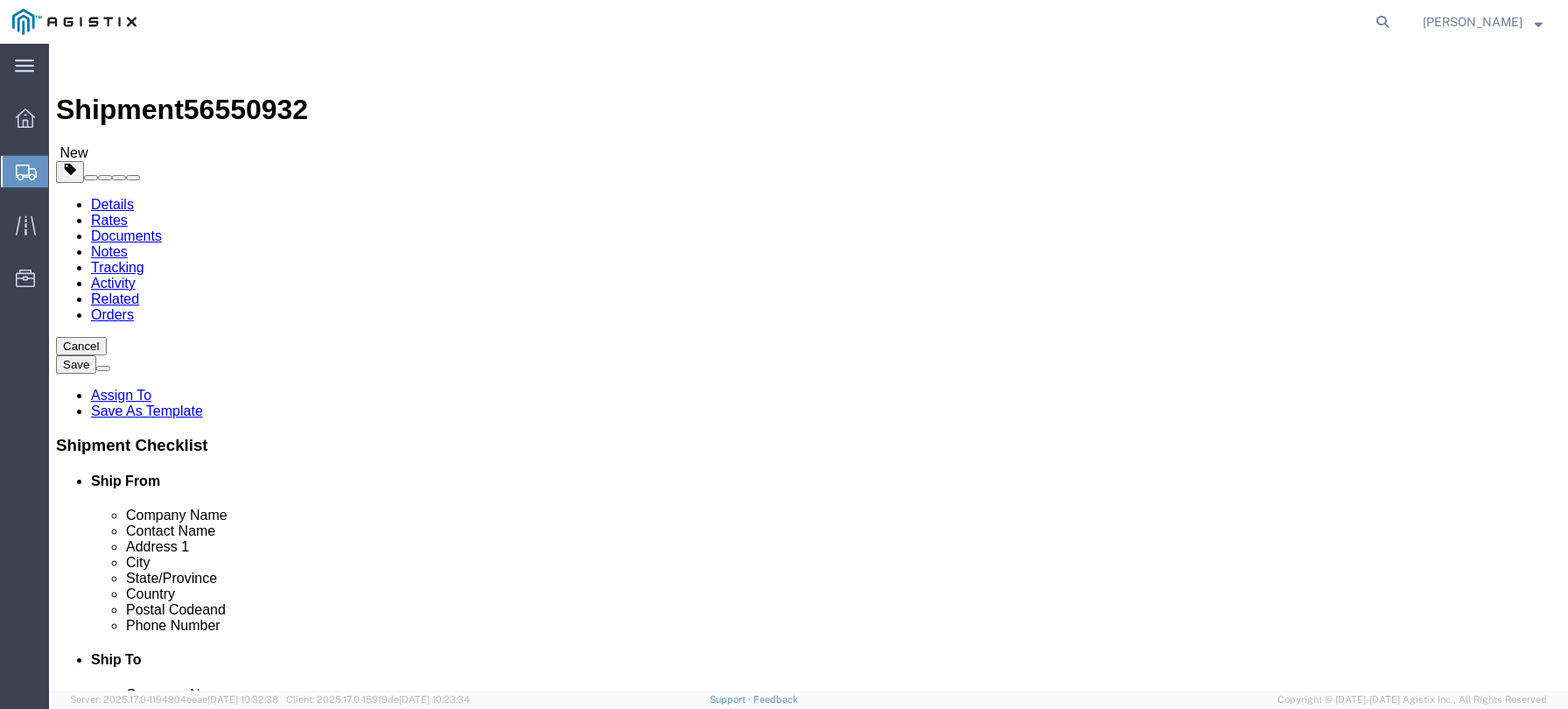
click input "text"
type input "75"
type input "24"
type input "8"
click input "0.00"
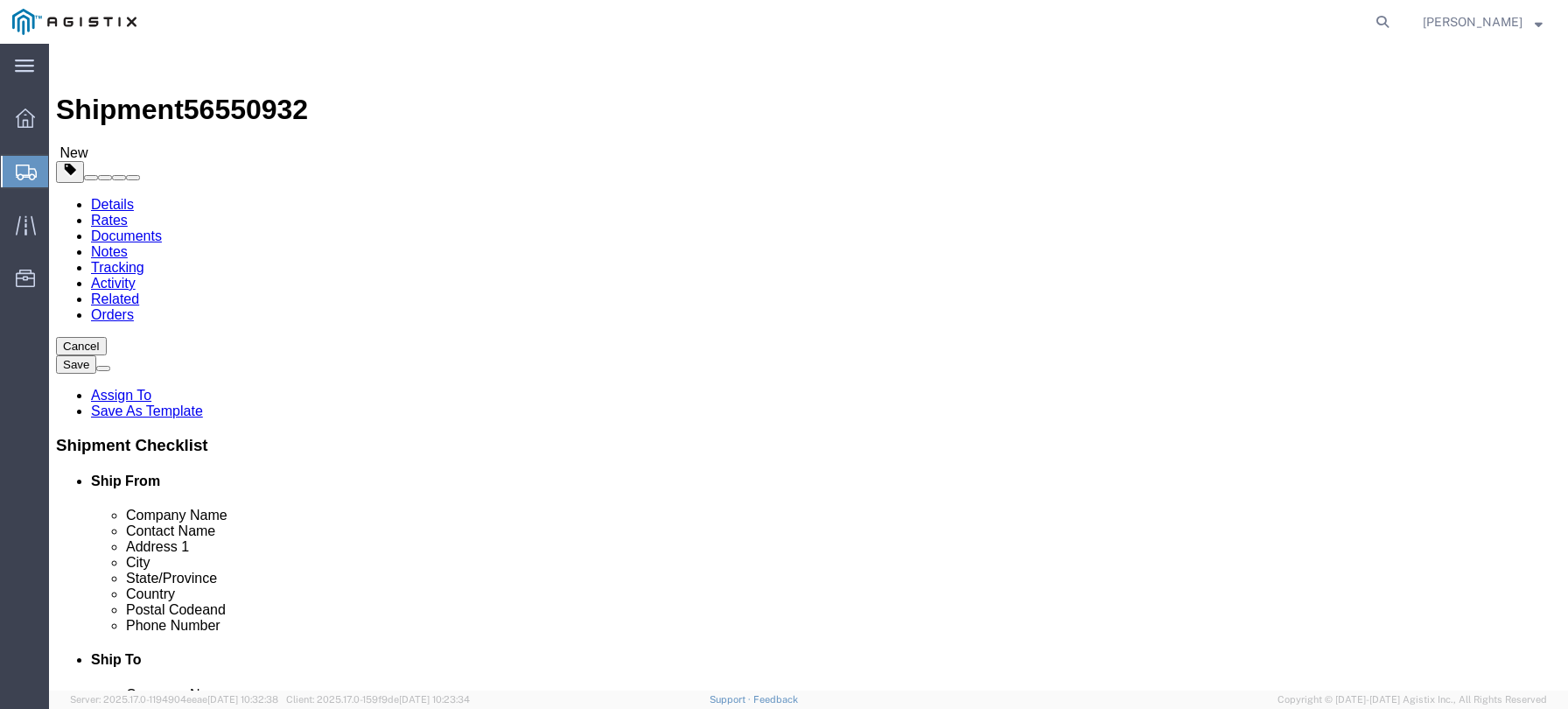
type input "26.00"
click link "Add Content"
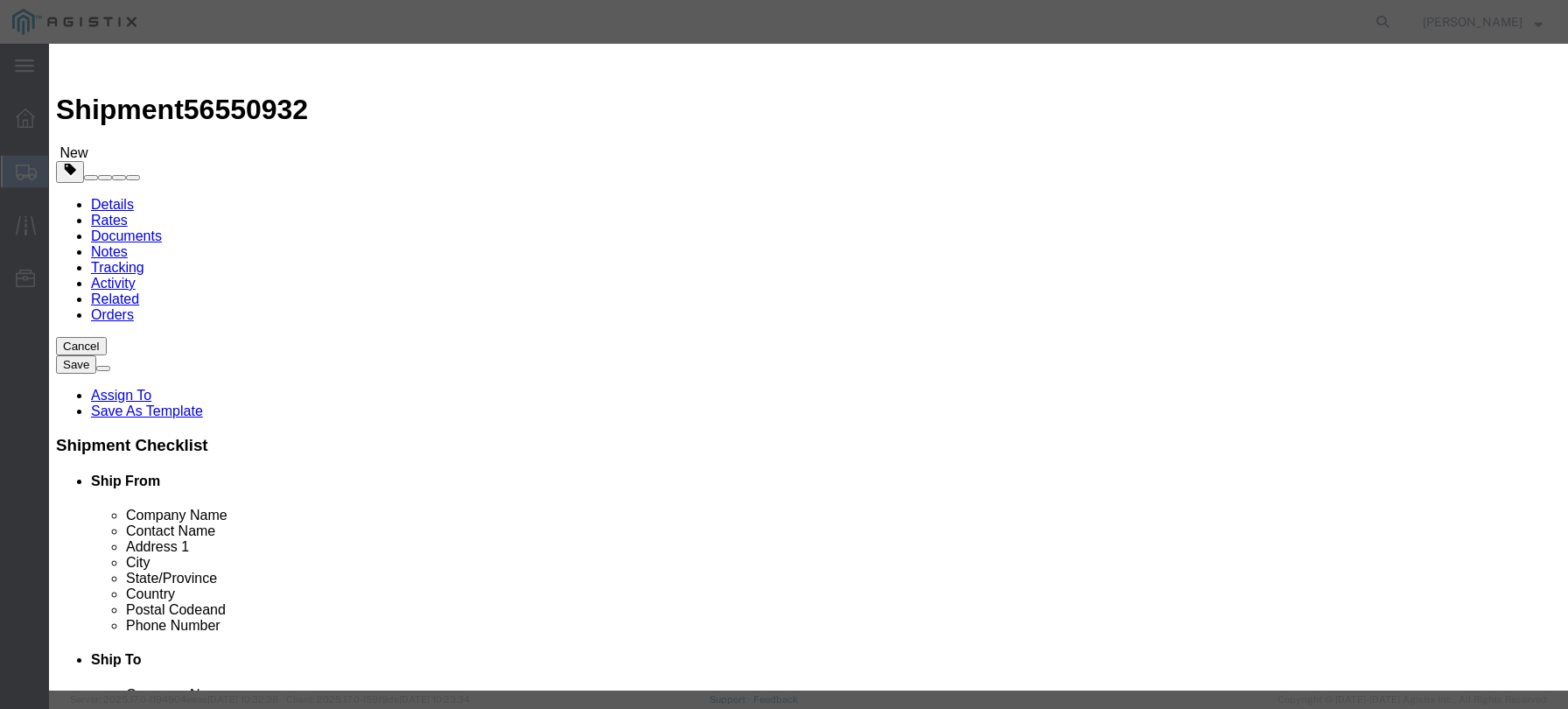
click input "text"
type input "FM1506"
click input "0"
type input "1"
click input "text"
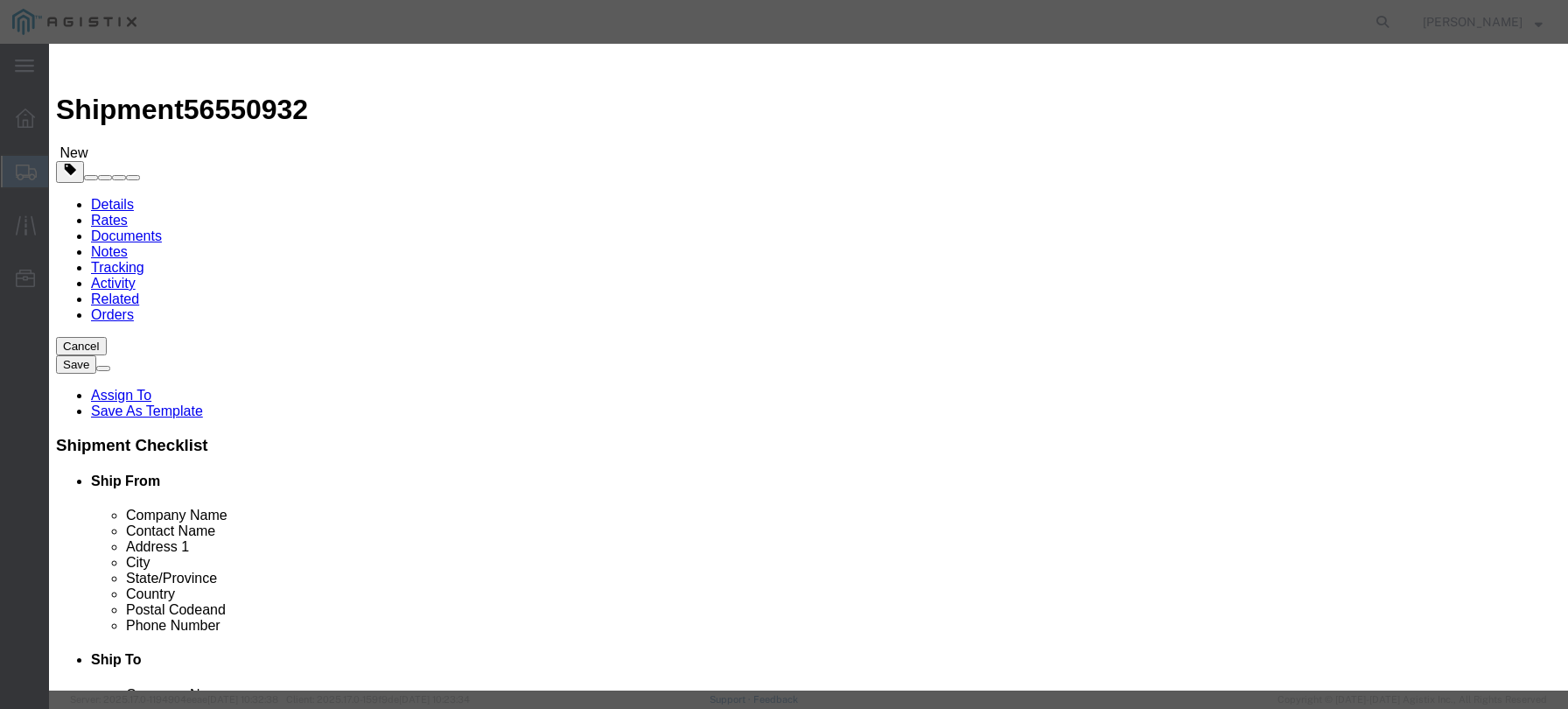
type input "189.73"
click button "Save & Close"
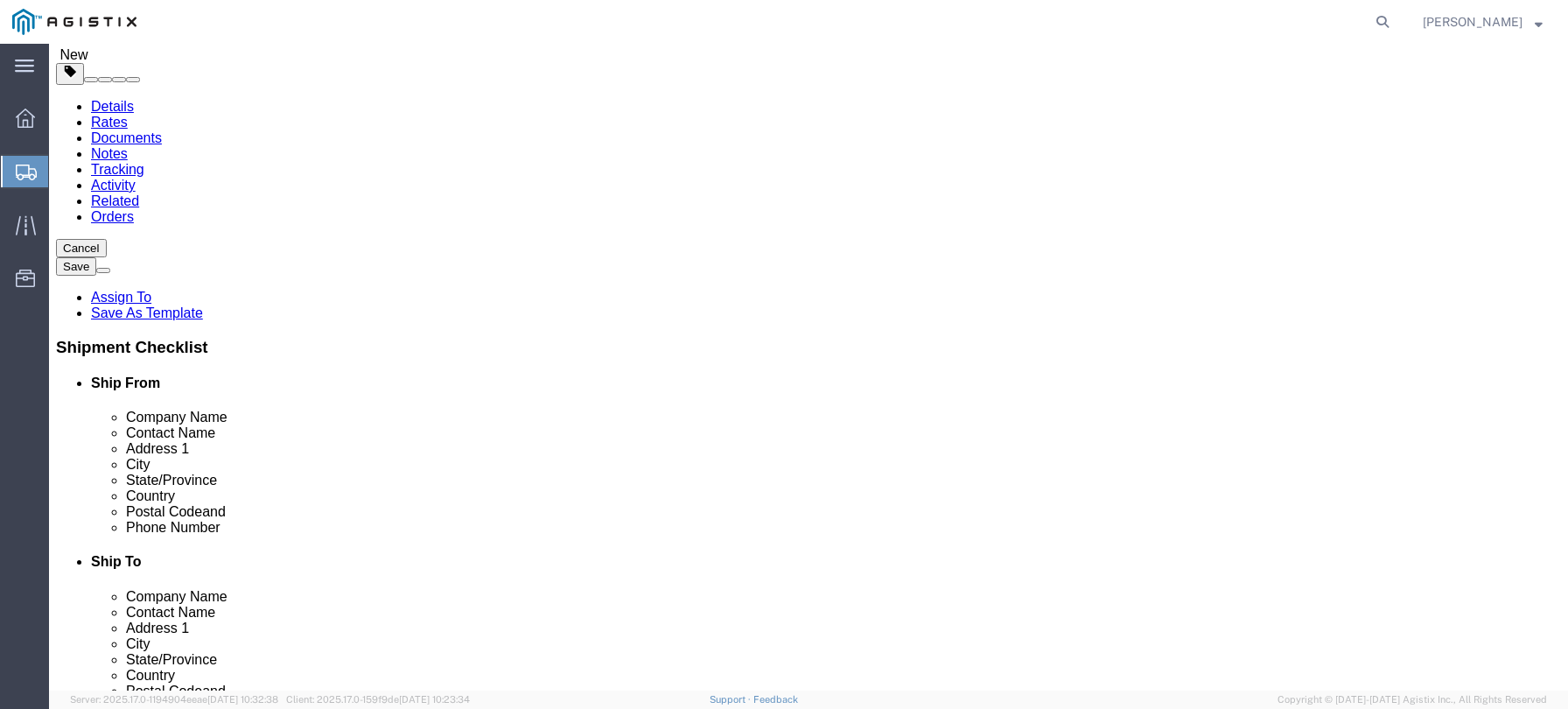
scroll to position [117, 0]
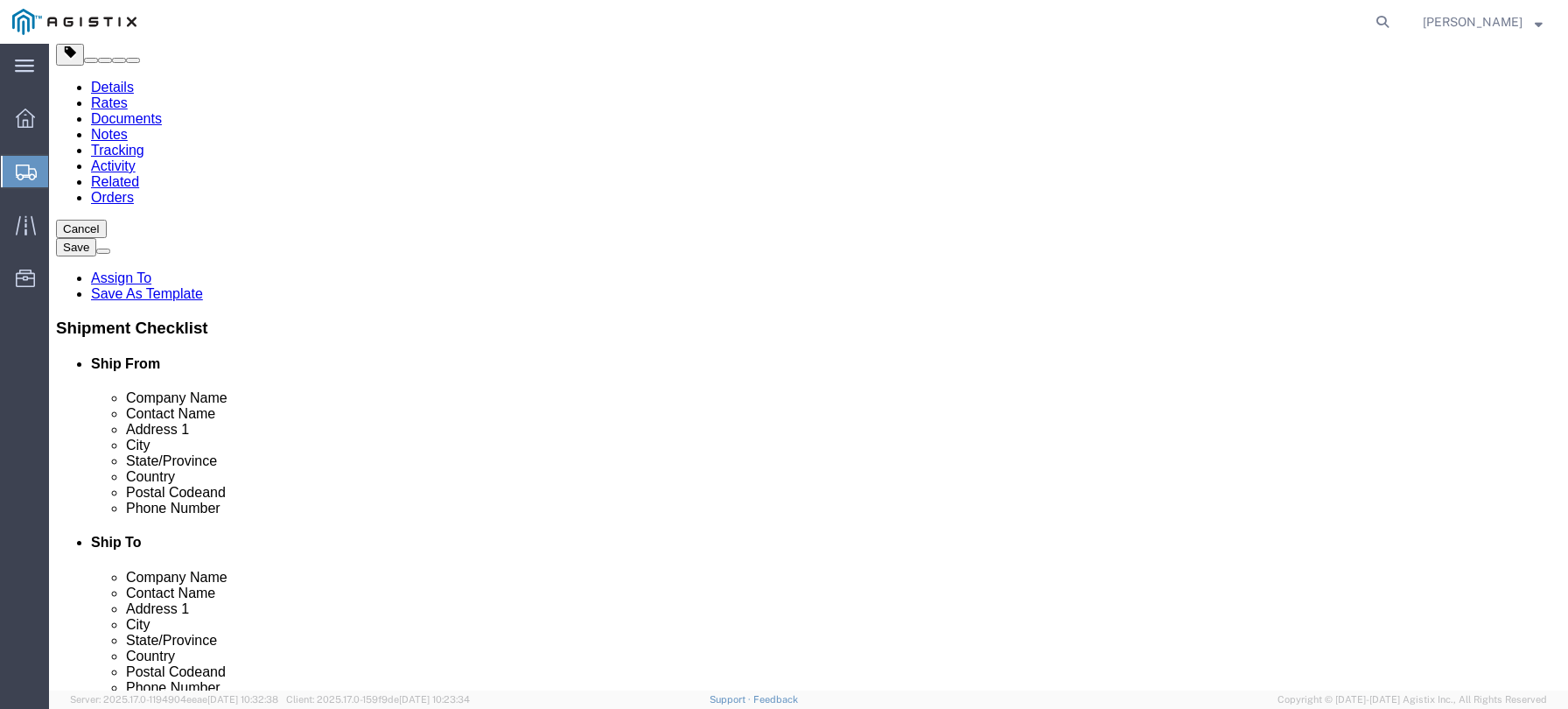
click button "Continue"
click button "Rate Shipment"
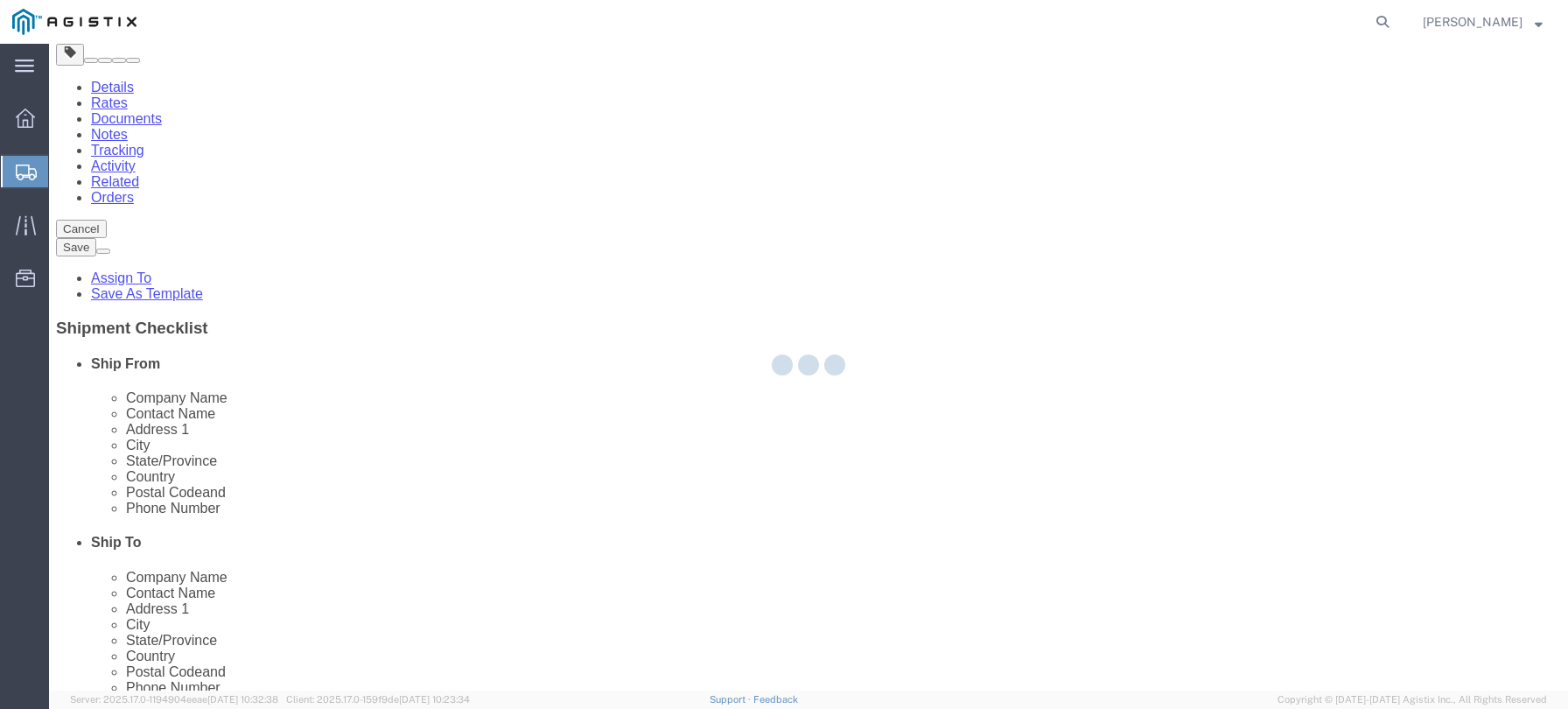
scroll to position [0, 0]
